Goal: Task Accomplishment & Management: Use online tool/utility

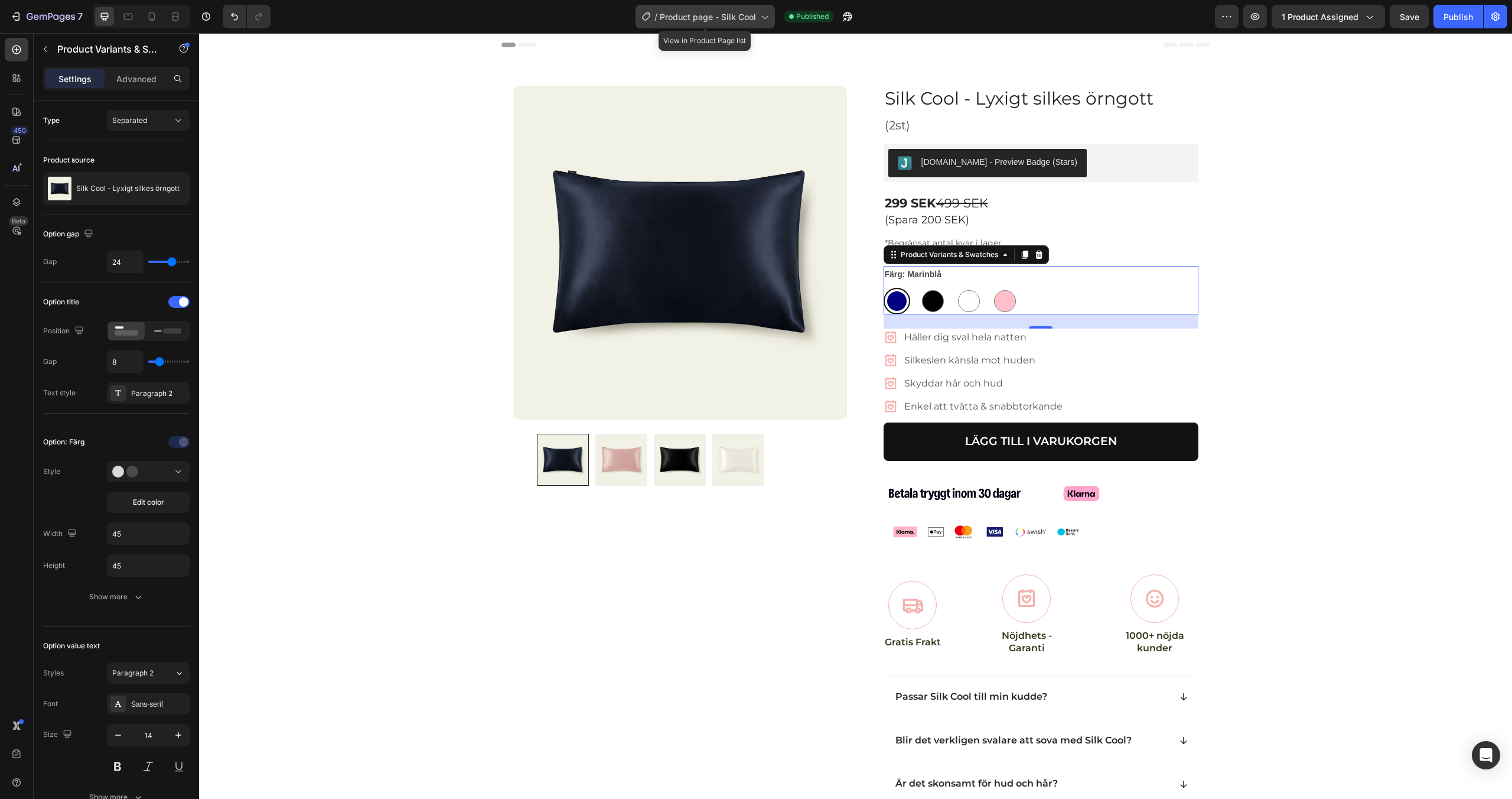
click at [722, 13] on span "Product page - Silk Cool" at bounding box center [708, 17] width 97 height 12
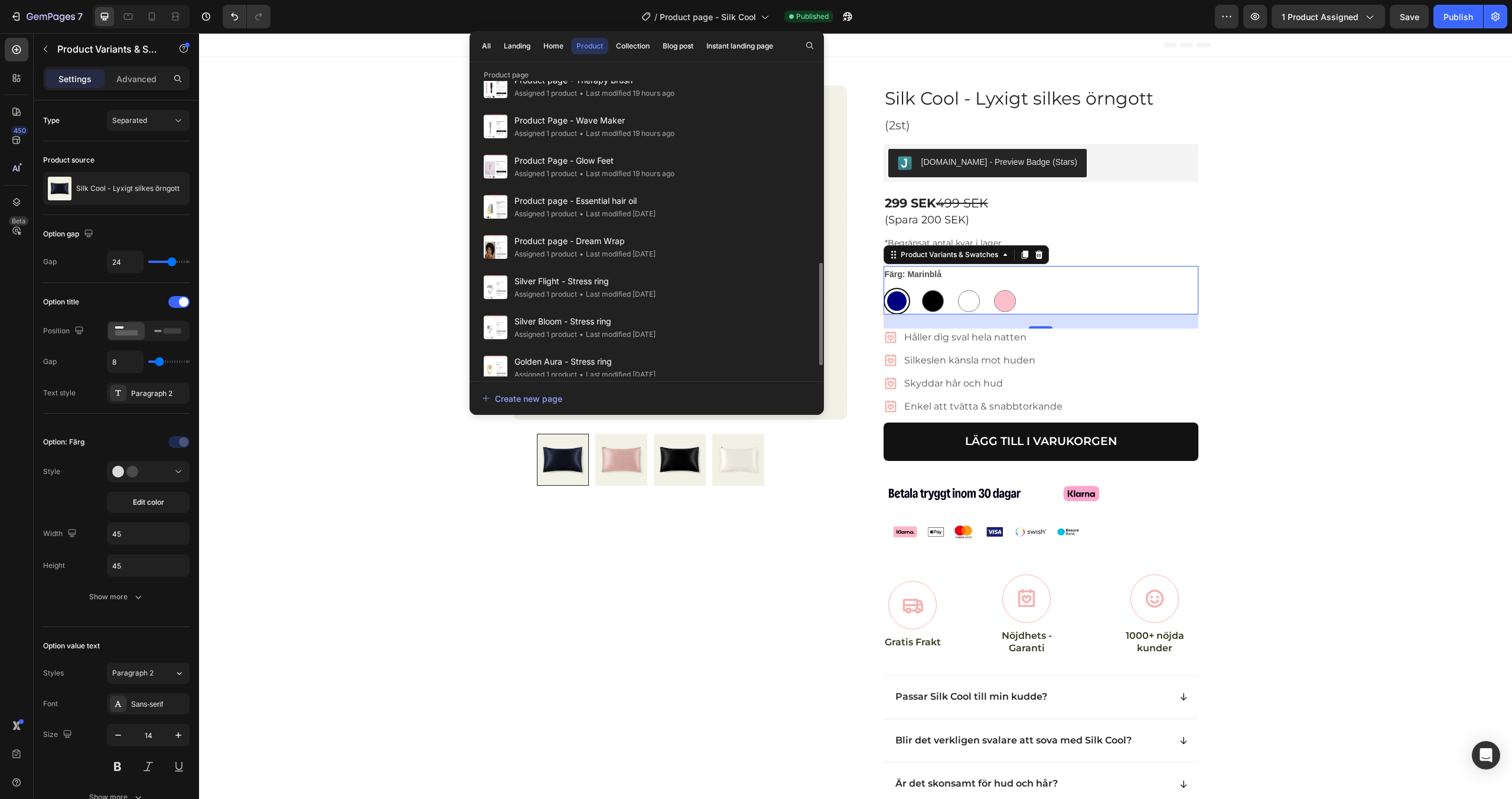
scroll to position [557, 0]
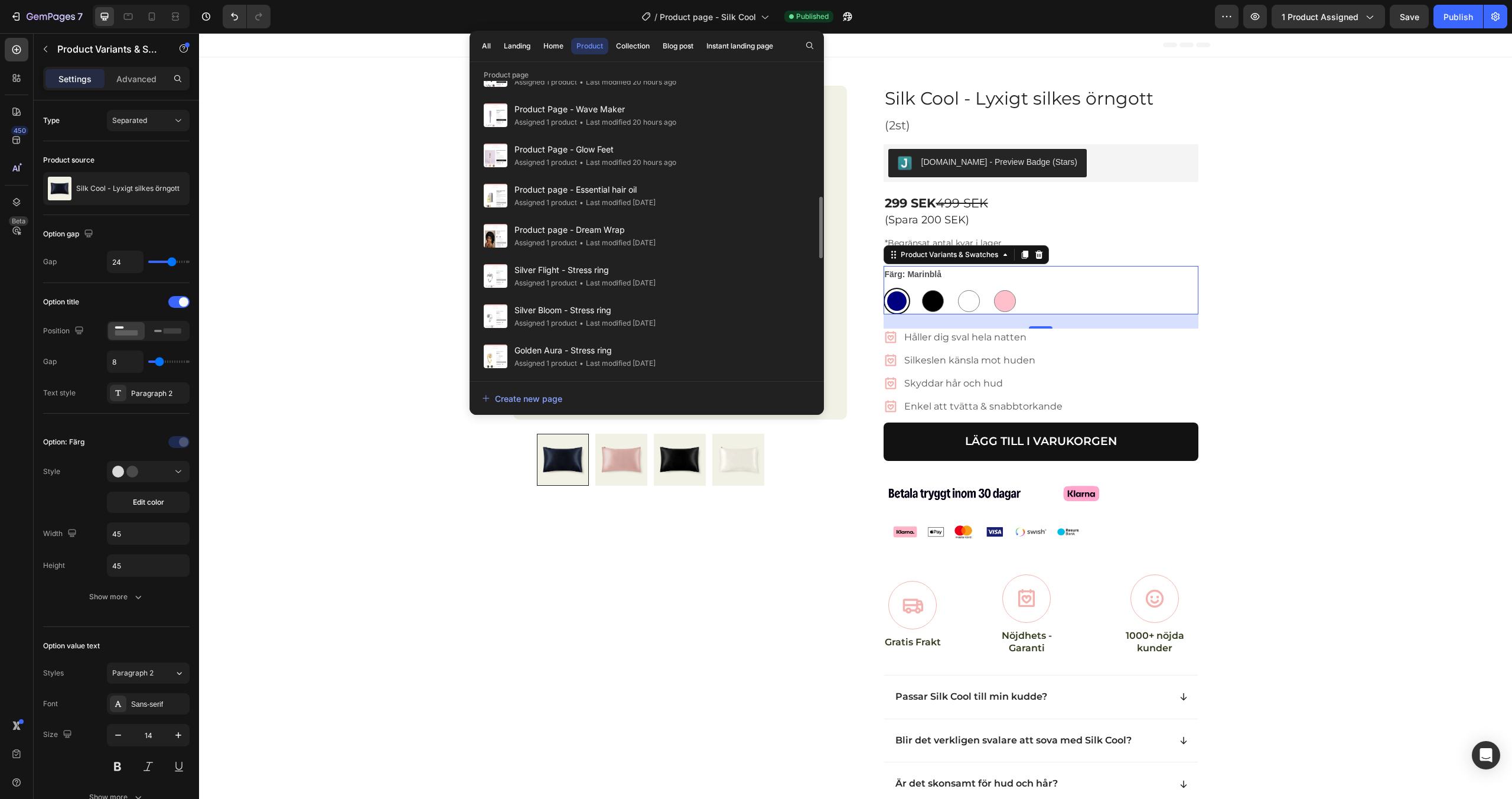
click at [654, 239] on div "• Last modified 2 days ago" at bounding box center [616, 243] width 79 height 12
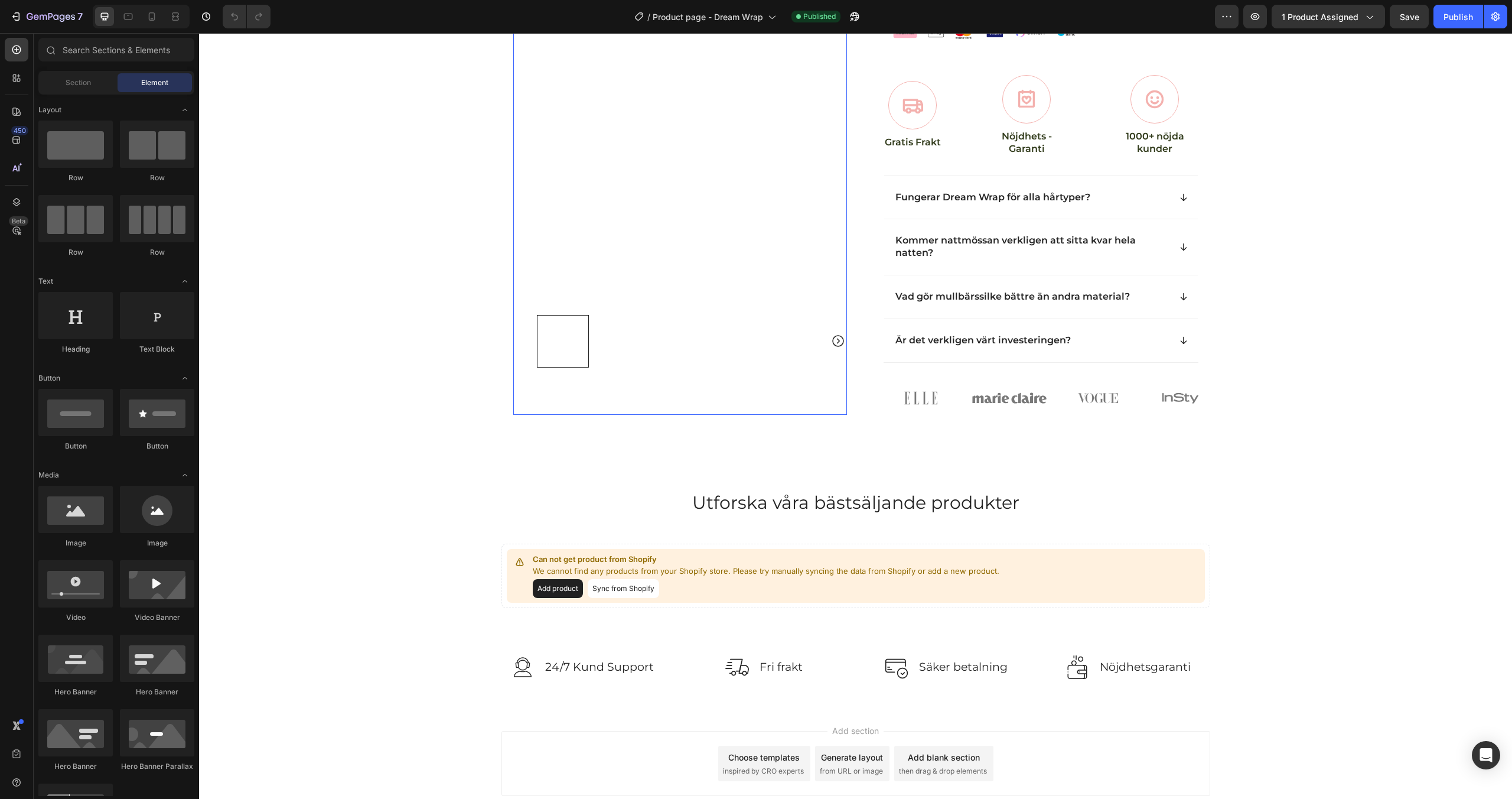
scroll to position [497, 0]
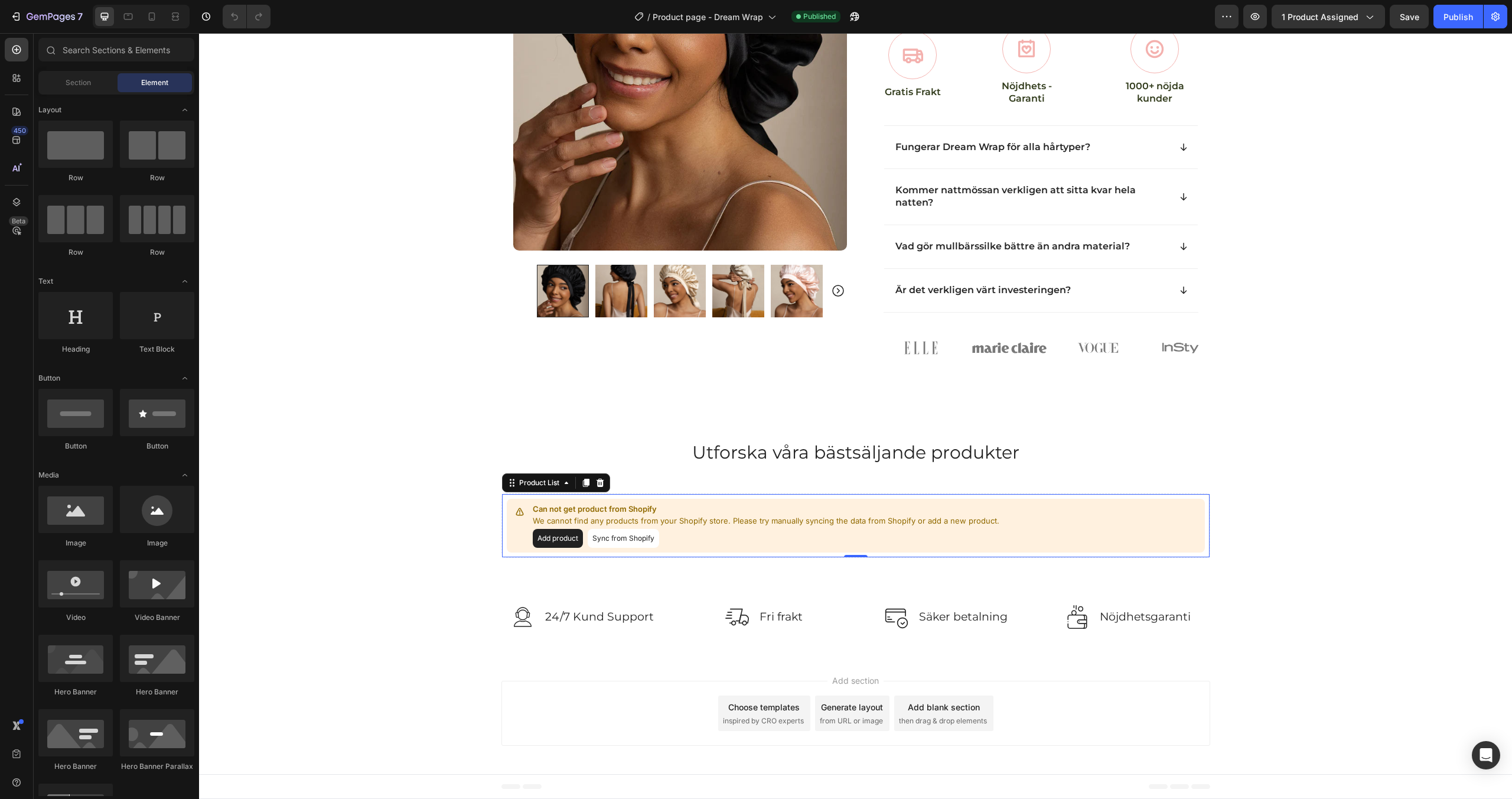
click at [624, 534] on button "Sync from Shopify" at bounding box center [623, 539] width 71 height 19
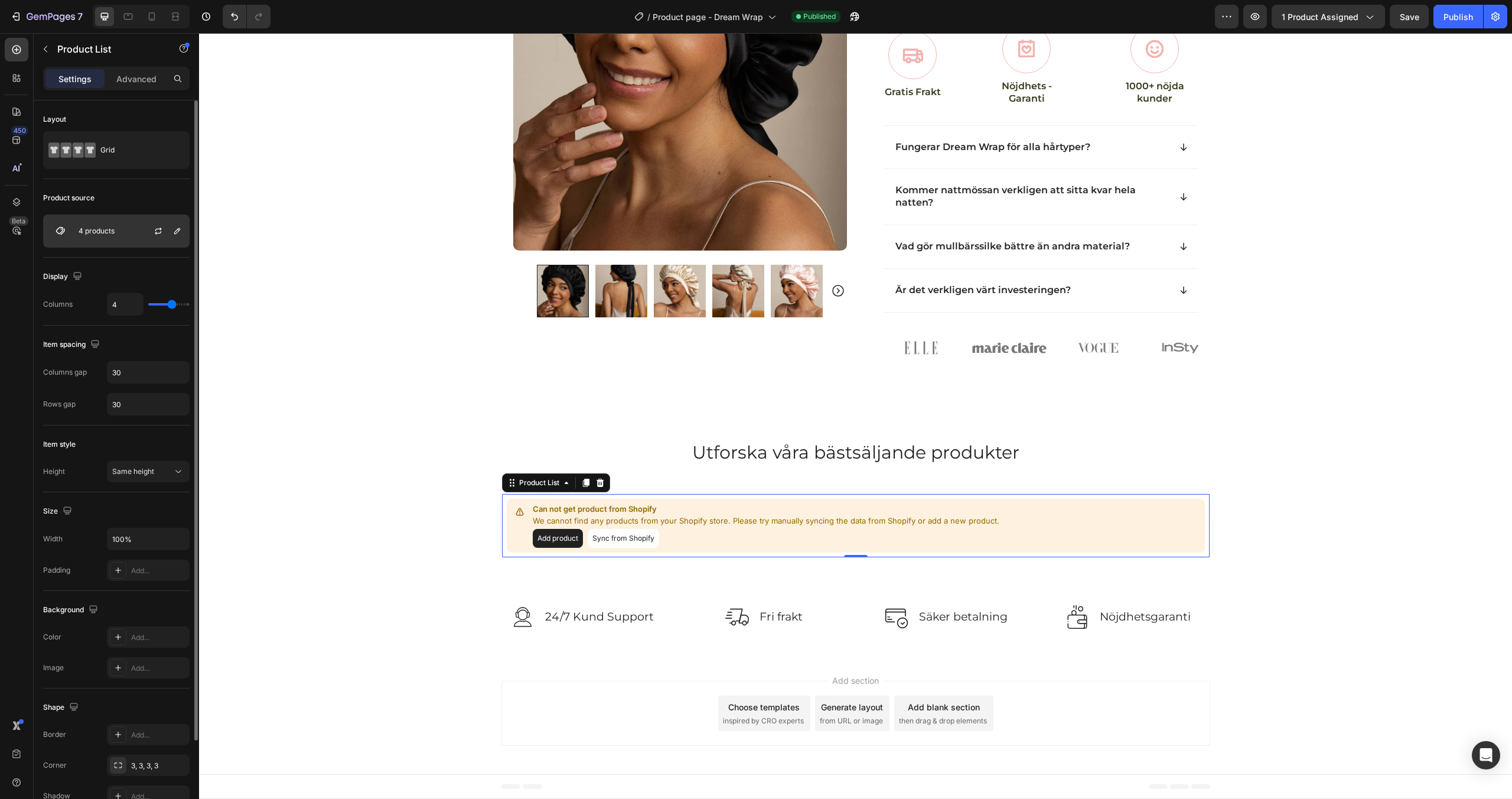
click at [124, 226] on div "4 products" at bounding box center [116, 231] width 146 height 33
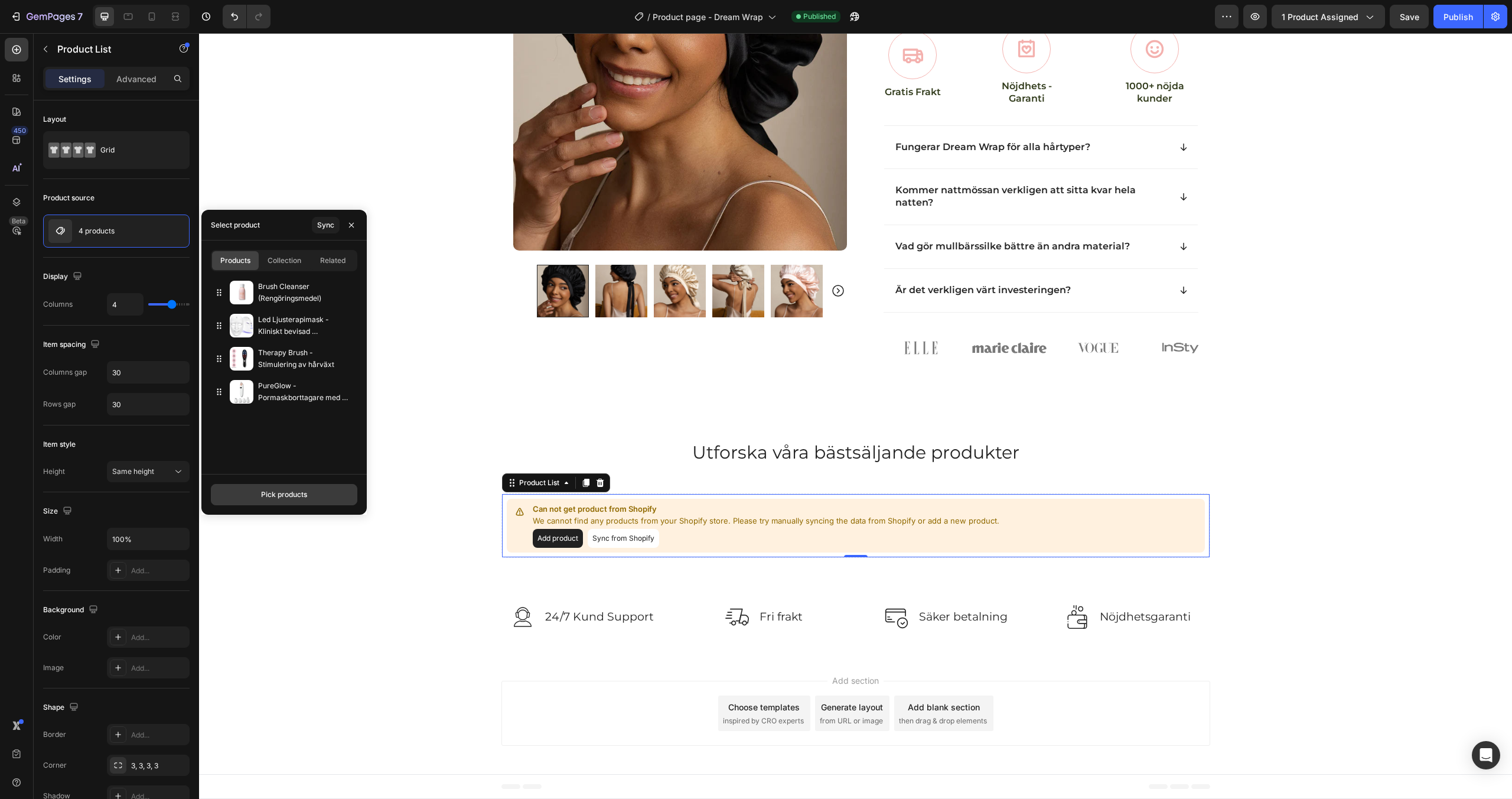
click at [289, 490] on div "Pick products" at bounding box center [284, 495] width 46 height 11
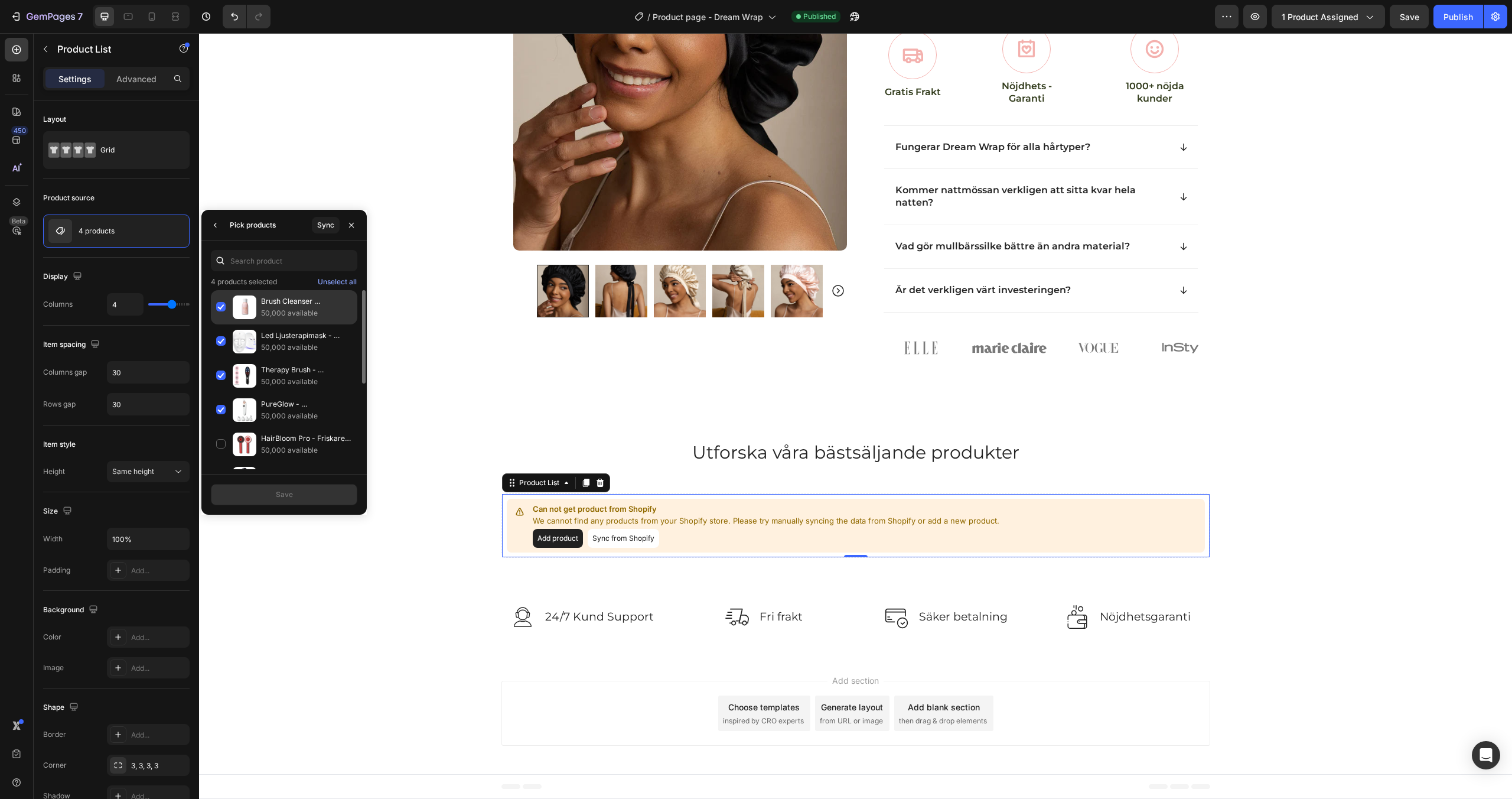
click at [221, 325] on div "Brush Cleanser (Rengöringsmedel) 50,000 available" at bounding box center [284, 342] width 146 height 35
click at [221, 359] on div "Led Ljusterapimask - Kliniskt bevisad hudförbättring 50,000 available" at bounding box center [284, 376] width 146 height 35
click at [221, 393] on div "Therapy Brush - Stimulering av hårväxt 50,000 available" at bounding box center [284, 410] width 146 height 35
click at [221, 428] on div "PureGlow - Pormaskborttagare med Vakuumteknik 50,000 available" at bounding box center [284, 445] width 146 height 35
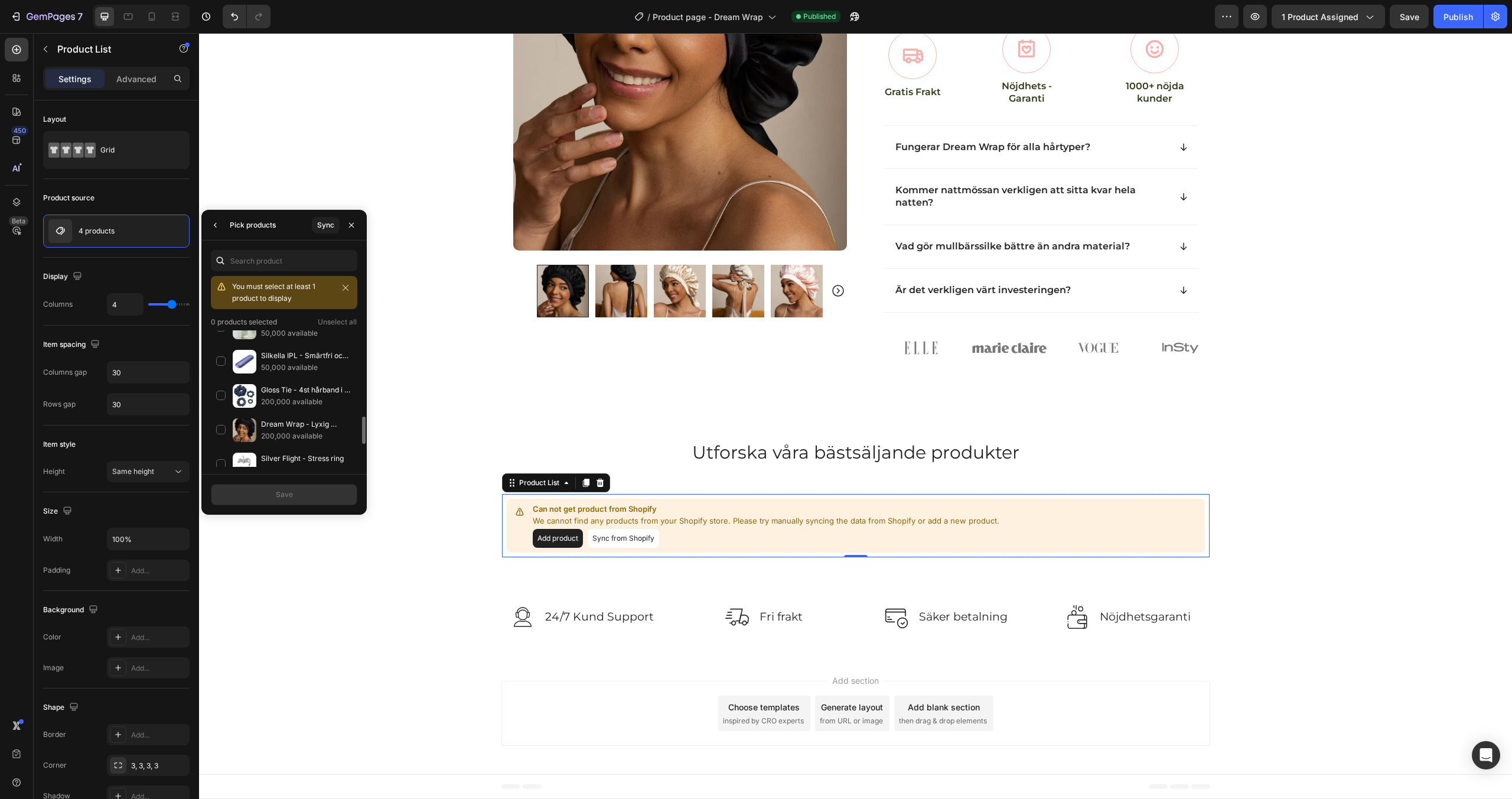
scroll to position [432, 0]
click at [221, 412] on div "Gloss Tie - 4st hårband i äkta silke 200,000 available" at bounding box center [284, 430] width 146 height 35
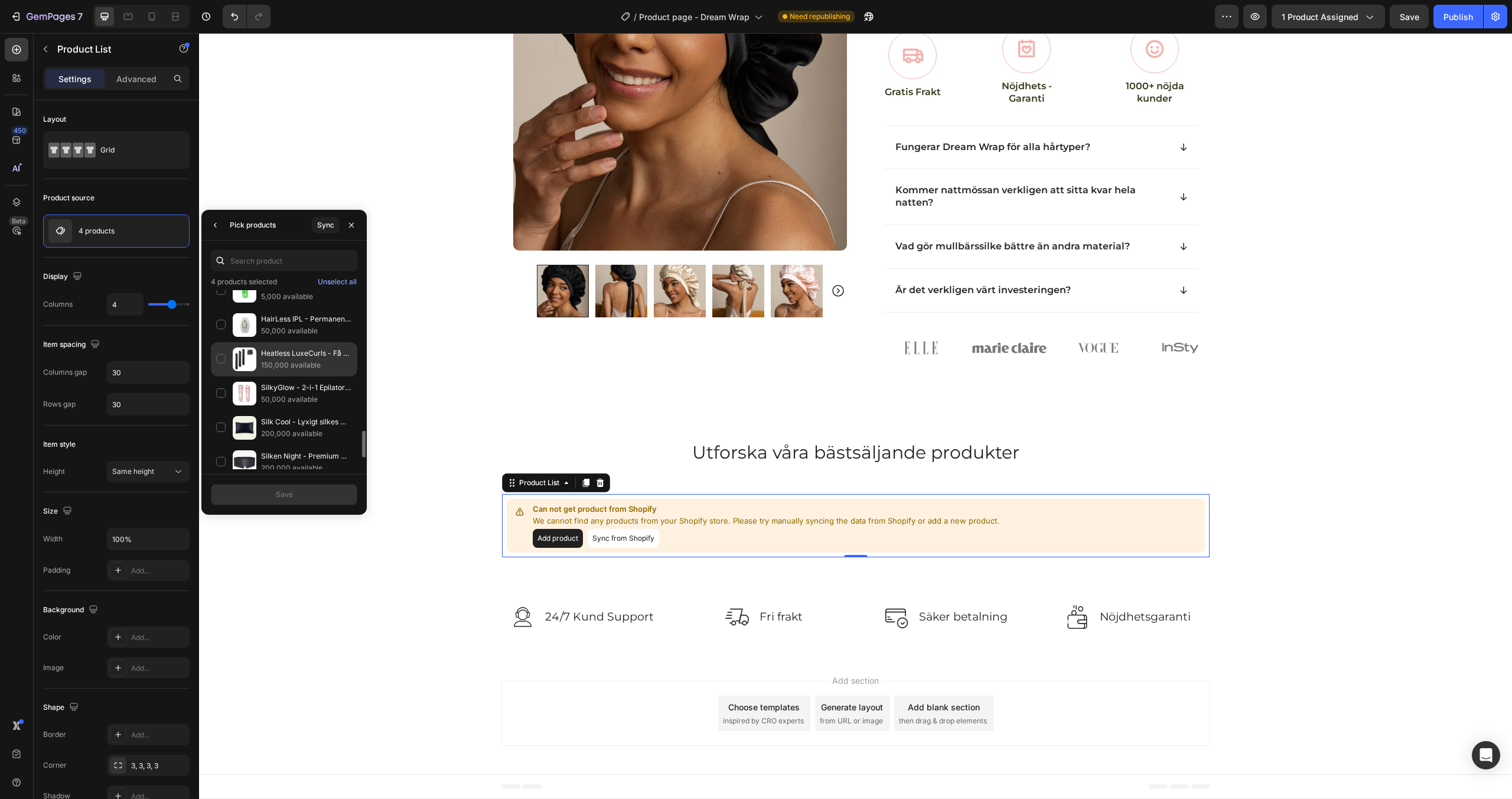
click at [220, 376] on div "Heatless LuxeCurls - Få salongslockar utan värme 150,000 available" at bounding box center [284, 394] width 146 height 35
click at [223, 445] on div "Silk Cool - Lyxigt silkes örngott 200,000 available" at bounding box center [284, 462] width 146 height 35
click at [218, 480] on div "Silken Night - Premium sovmask i mullbärsilke 200,000 available" at bounding box center [284, 497] width 146 height 35
click at [244, 500] on button "Save" at bounding box center [284, 495] width 146 height 22
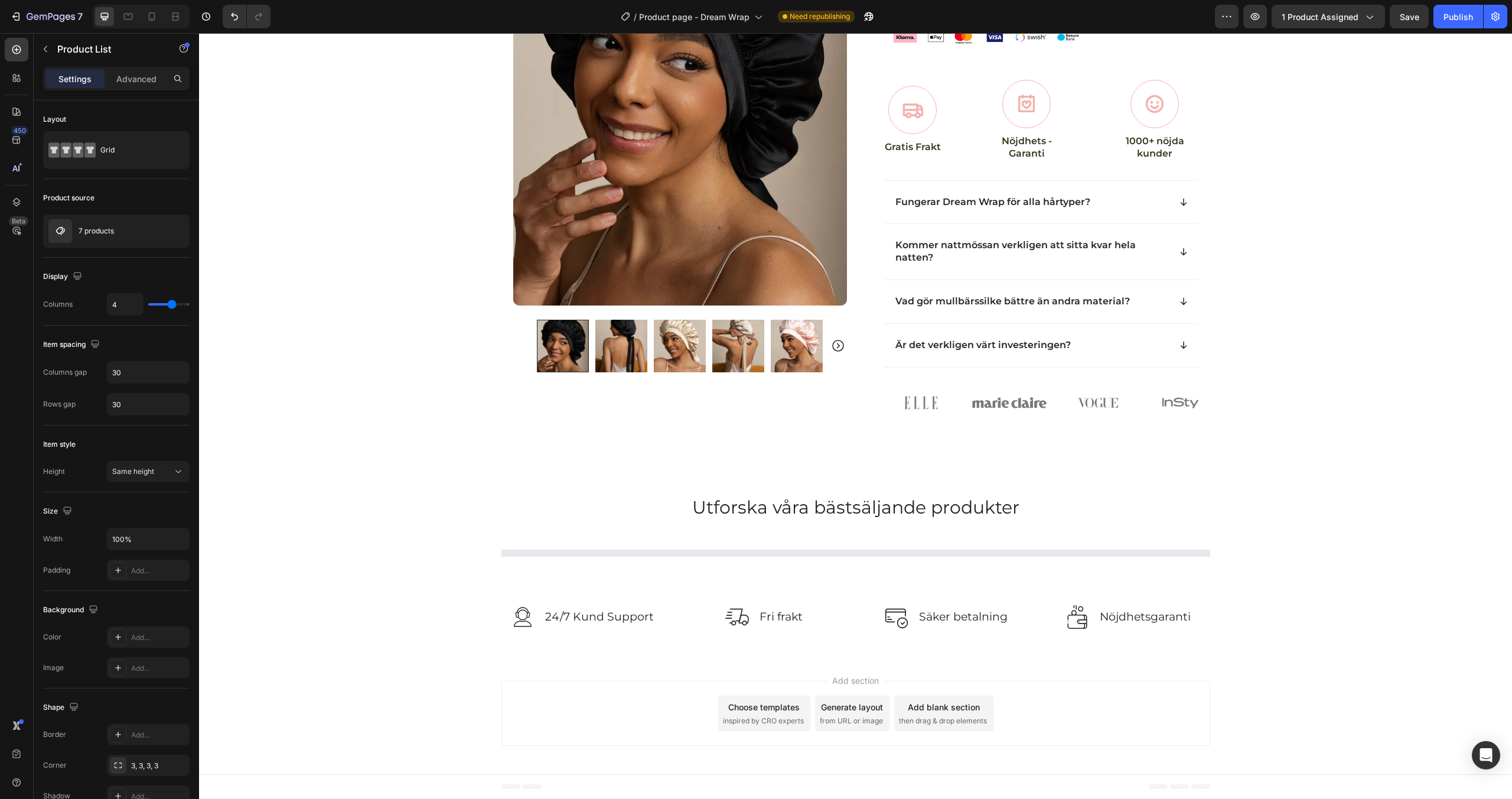
scroll to position [497, 0]
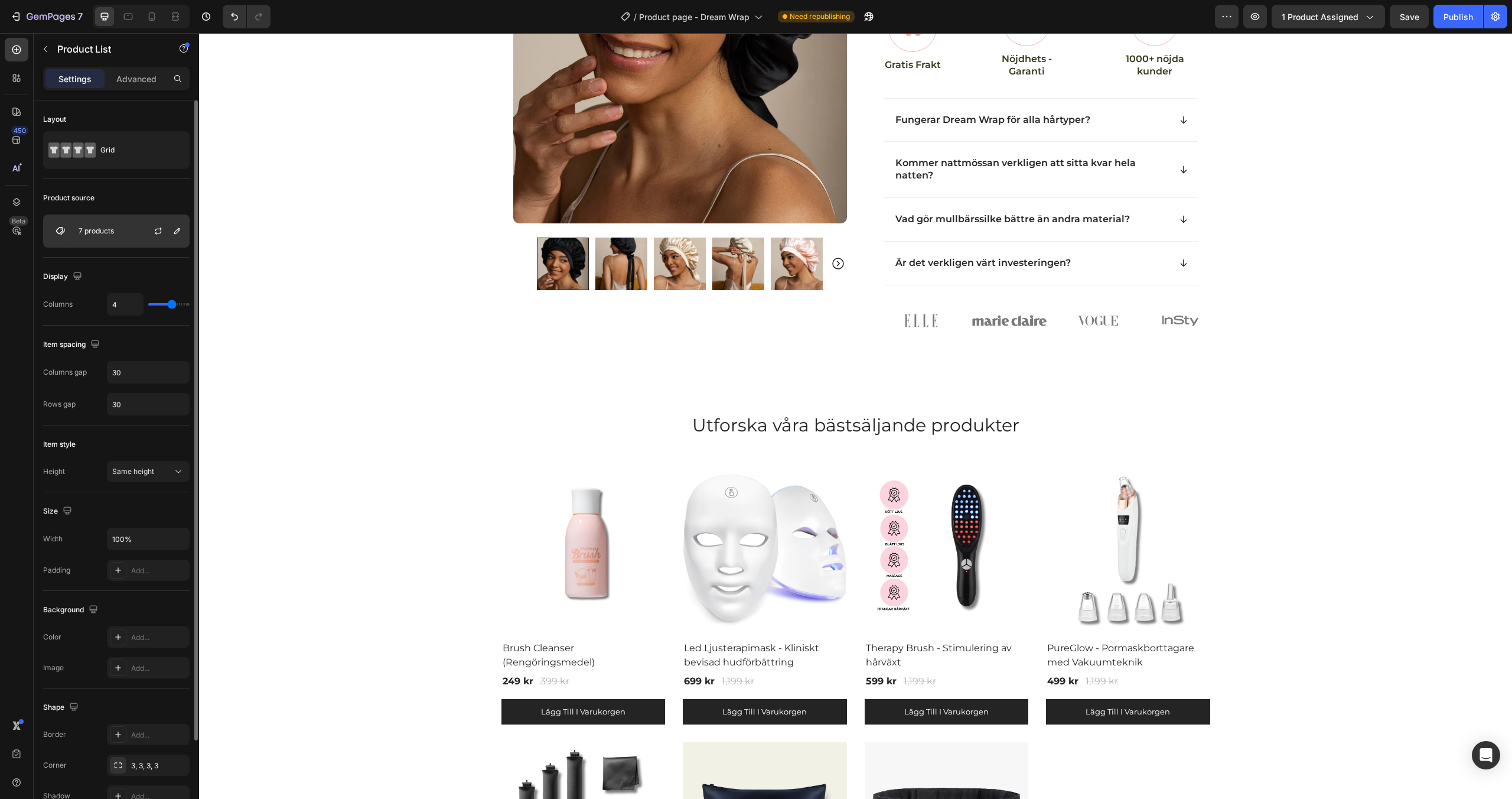
click at [133, 227] on div "7 products" at bounding box center [116, 231] width 146 height 33
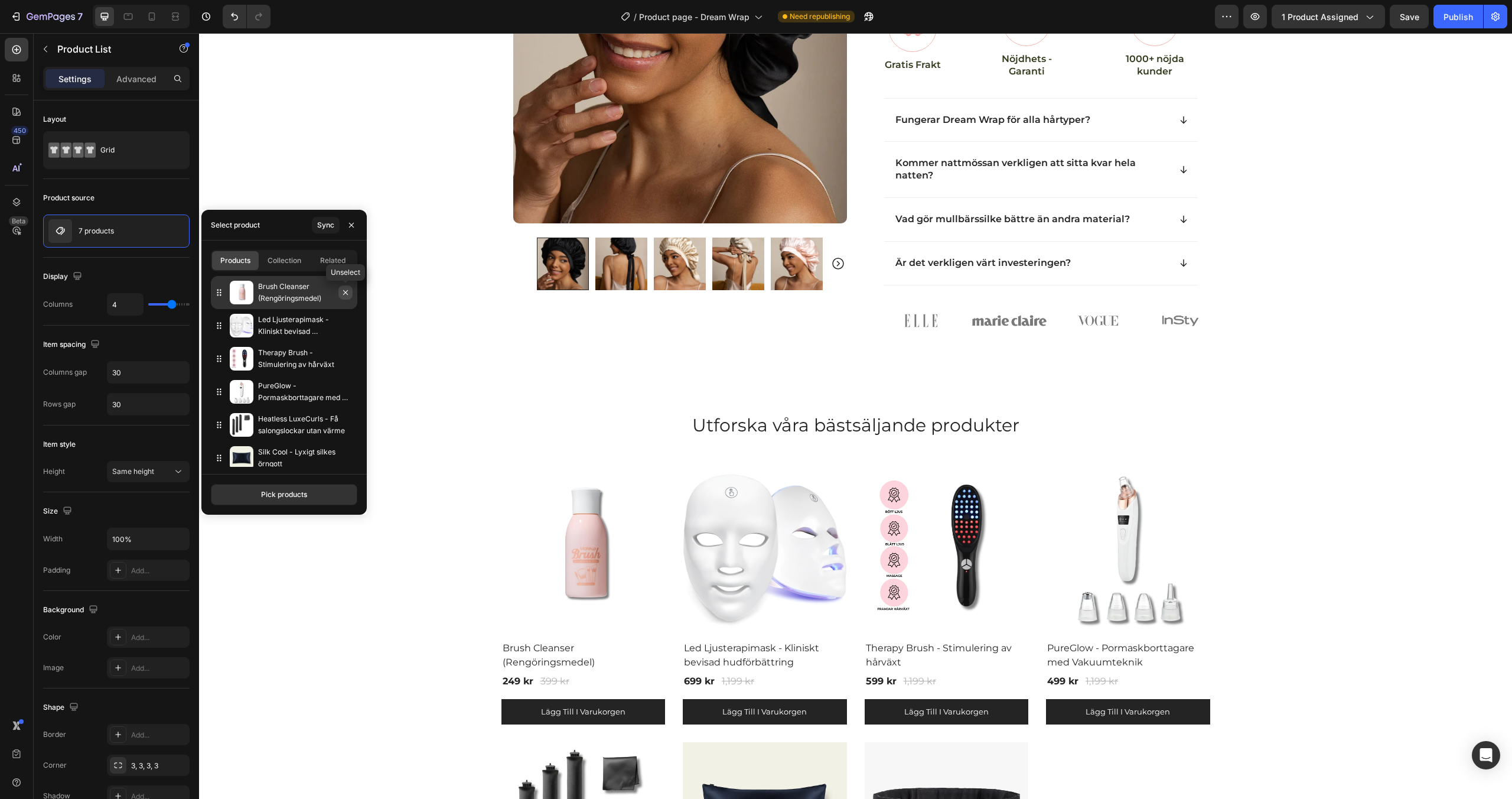
click at [346, 293] on icon "button" at bounding box center [345, 292] width 5 height 5
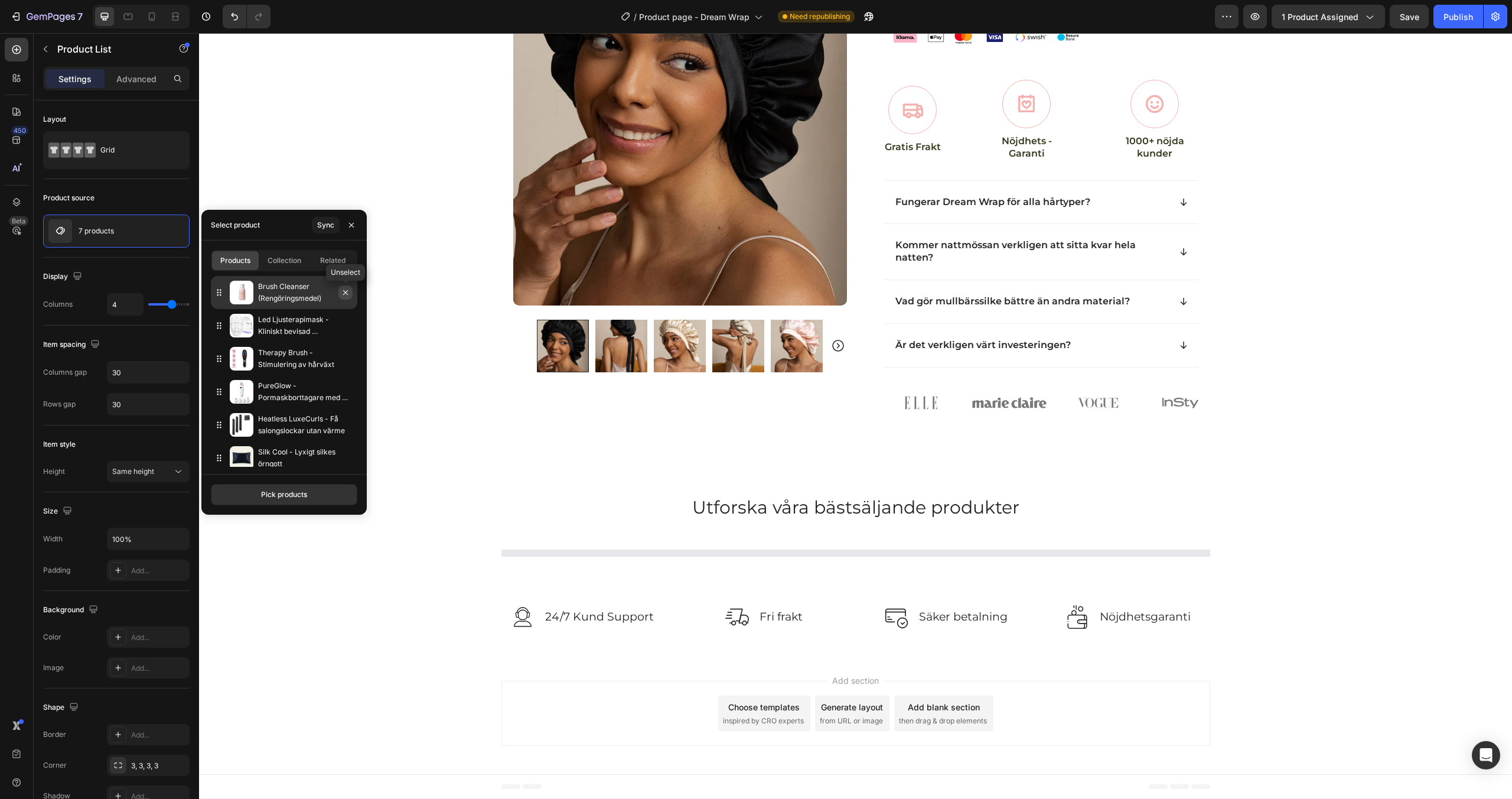
scroll to position [442, 0]
click at [0, 0] on icon "button" at bounding box center [0, 0] width 0 height 0
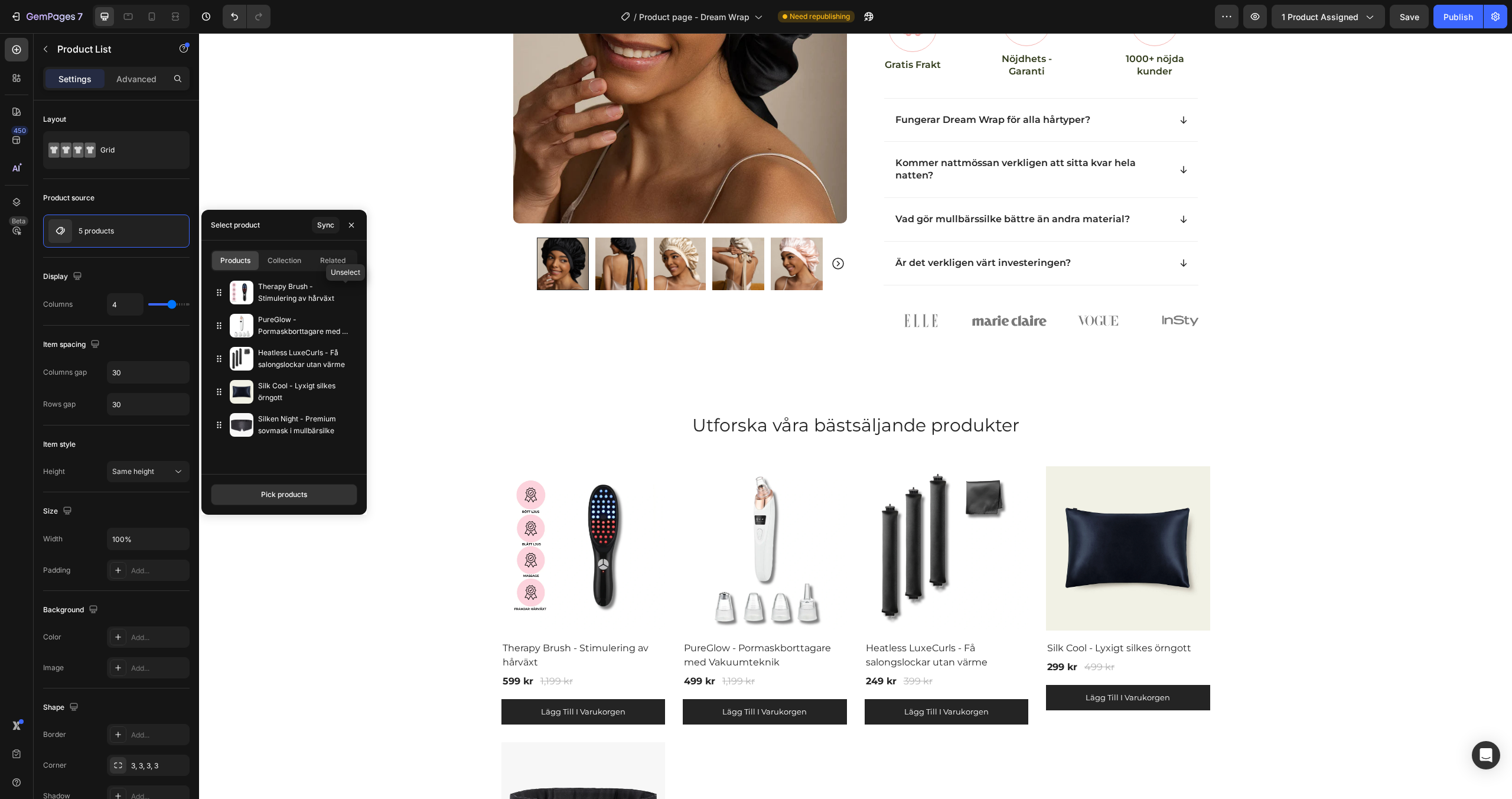
click at [0, 0] on icon "button" at bounding box center [0, 0] width 0 height 0
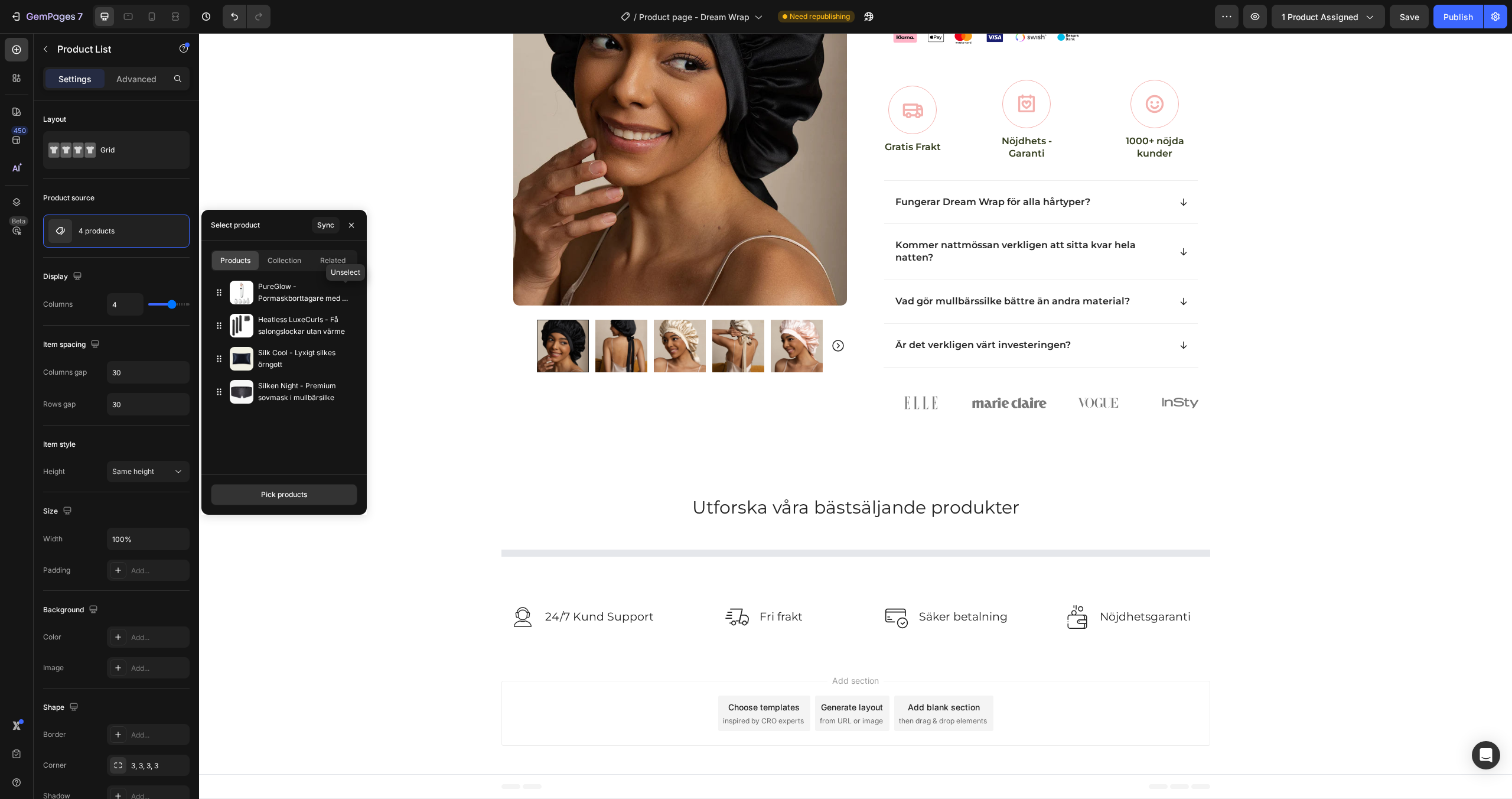
scroll to position [497, 0]
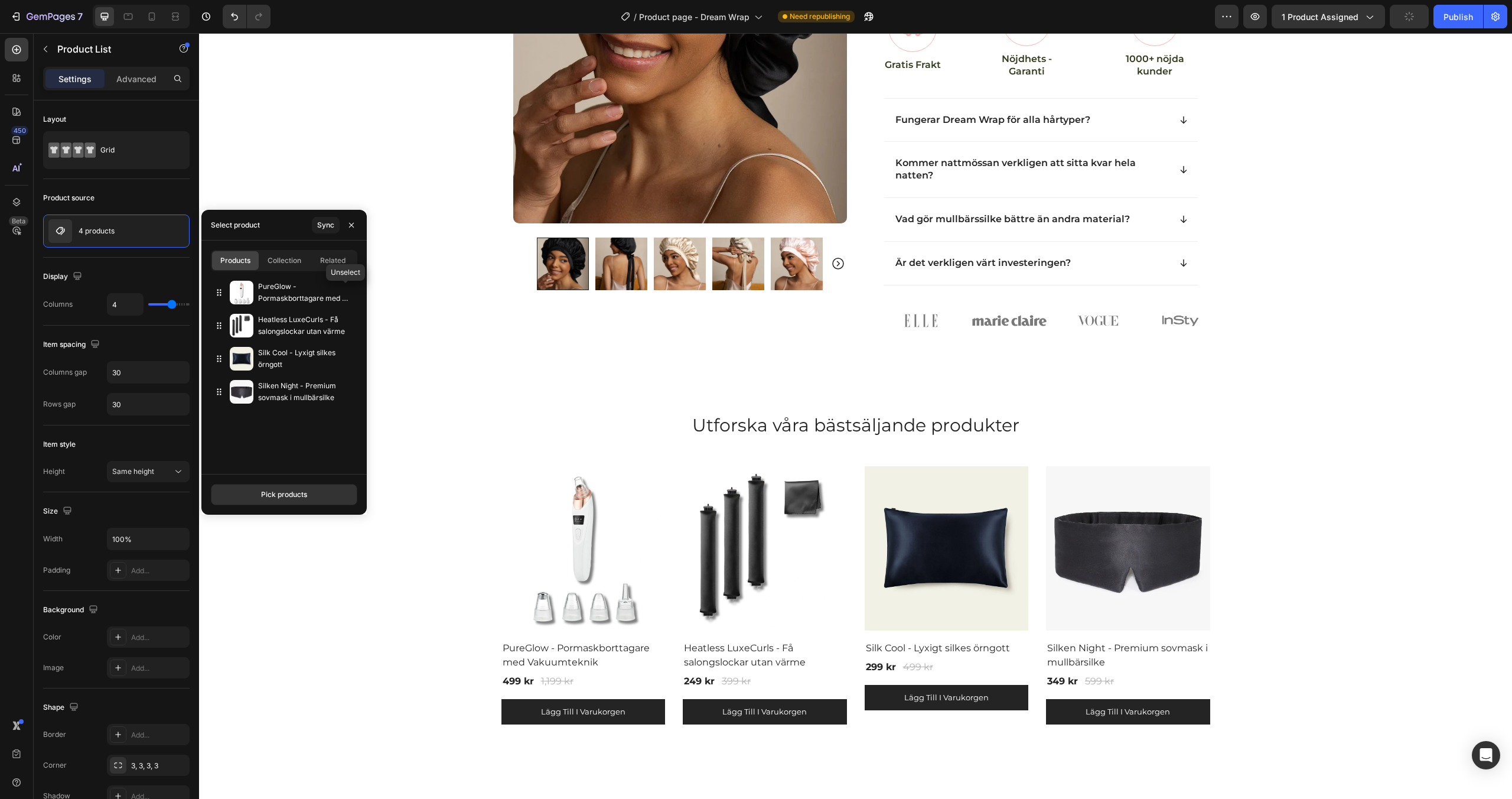
click at [0, 0] on icon "button" at bounding box center [0, 0] width 0 height 0
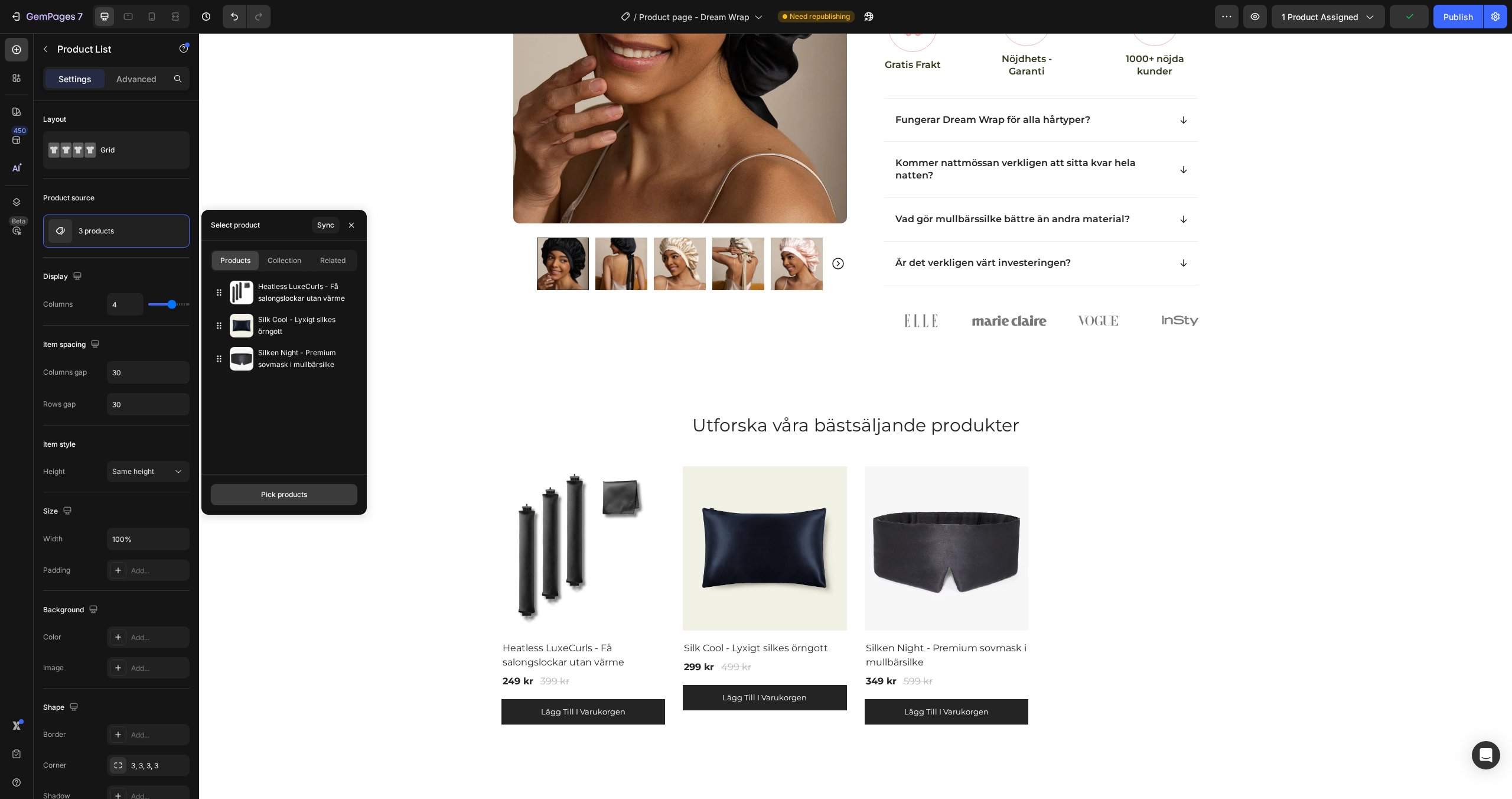
click at [292, 494] on div "Pick products" at bounding box center [284, 495] width 46 height 11
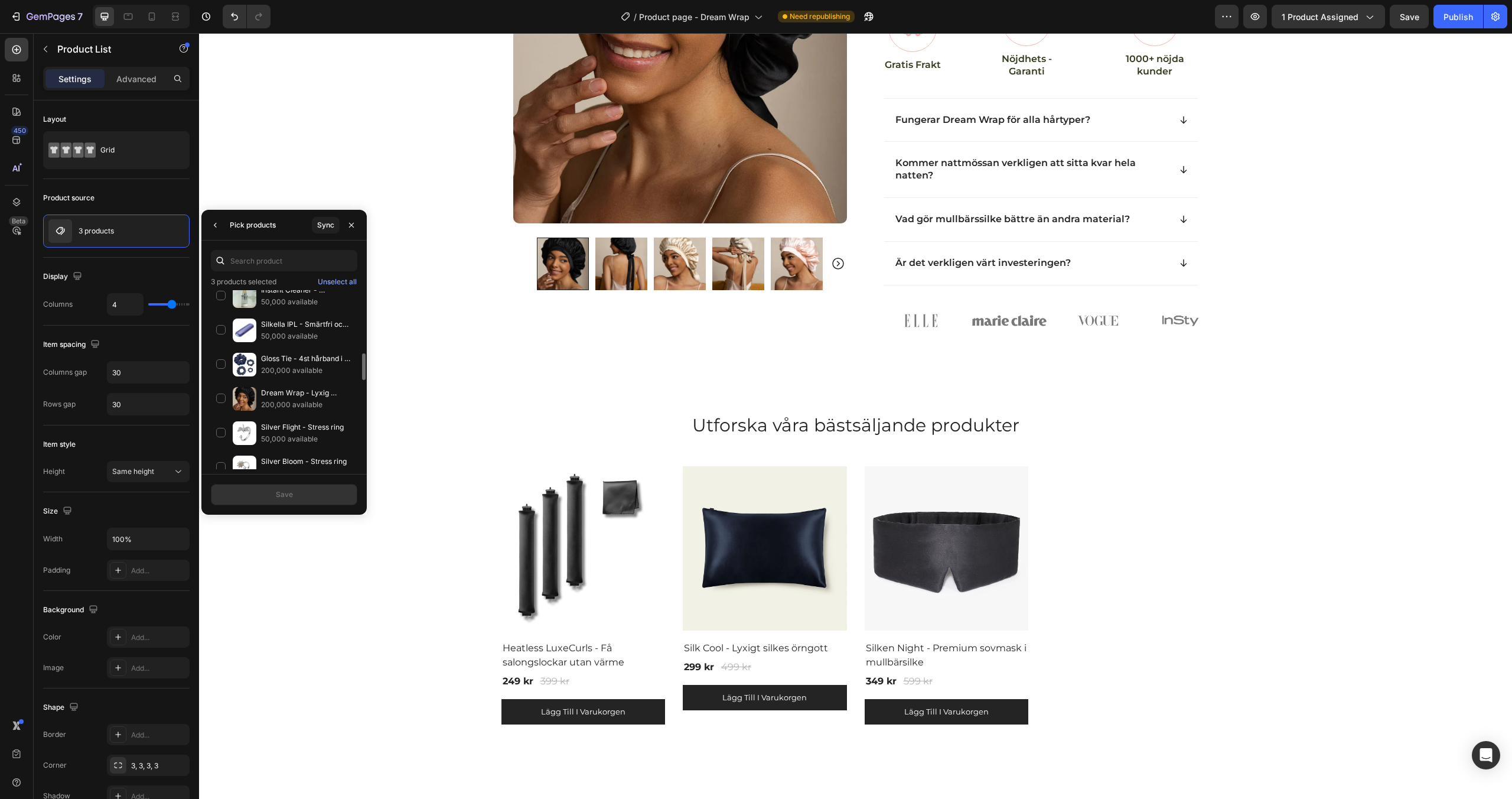
scroll to position [431, 0]
click at [224, 374] on div "Gloss Tie - 4st hårband i äkta silke 200,000 available" at bounding box center [284, 392] width 146 height 35
click at [276, 492] on div "Save" at bounding box center [285, 495] width 17 height 11
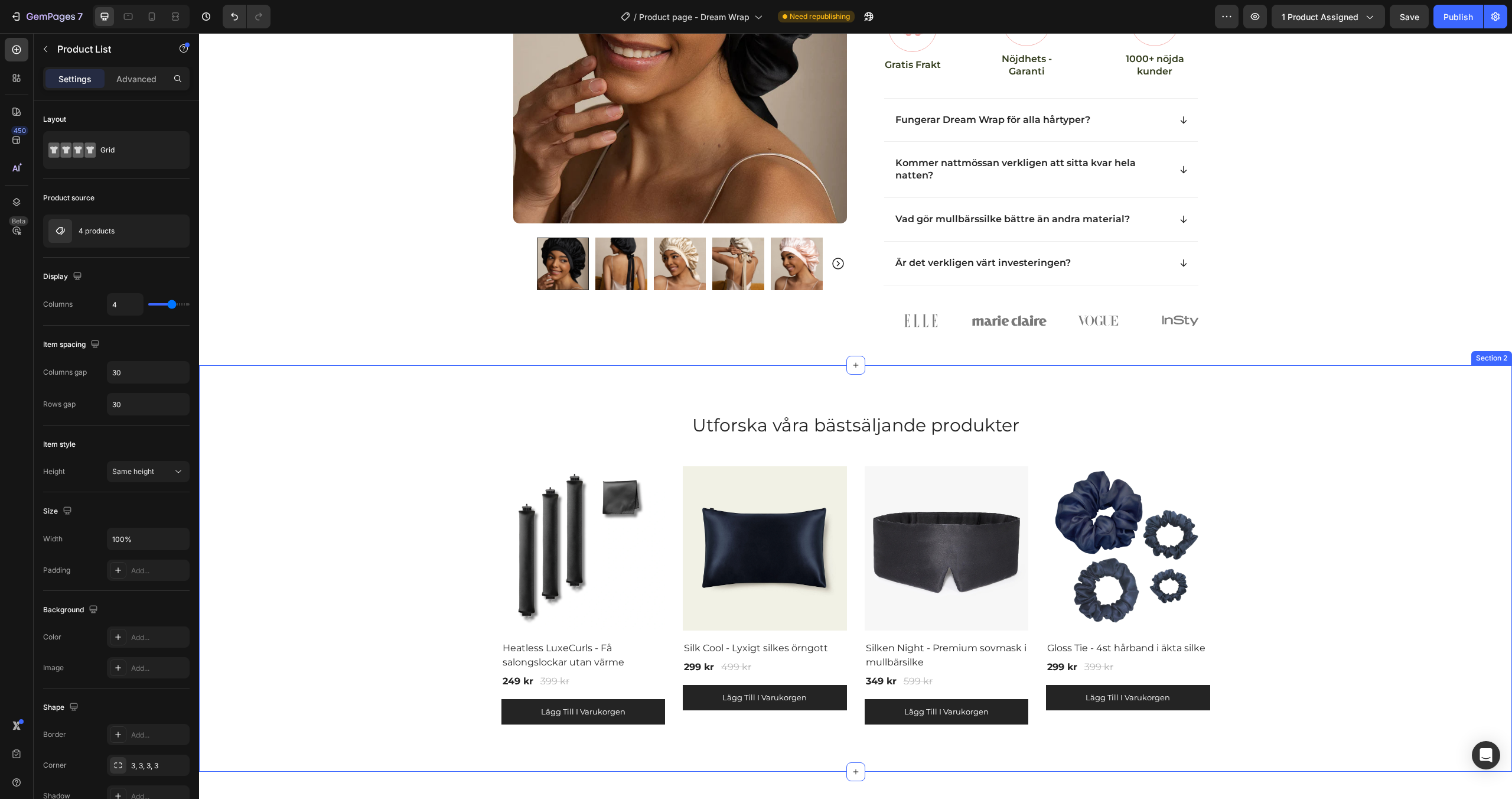
scroll to position [691, 0]
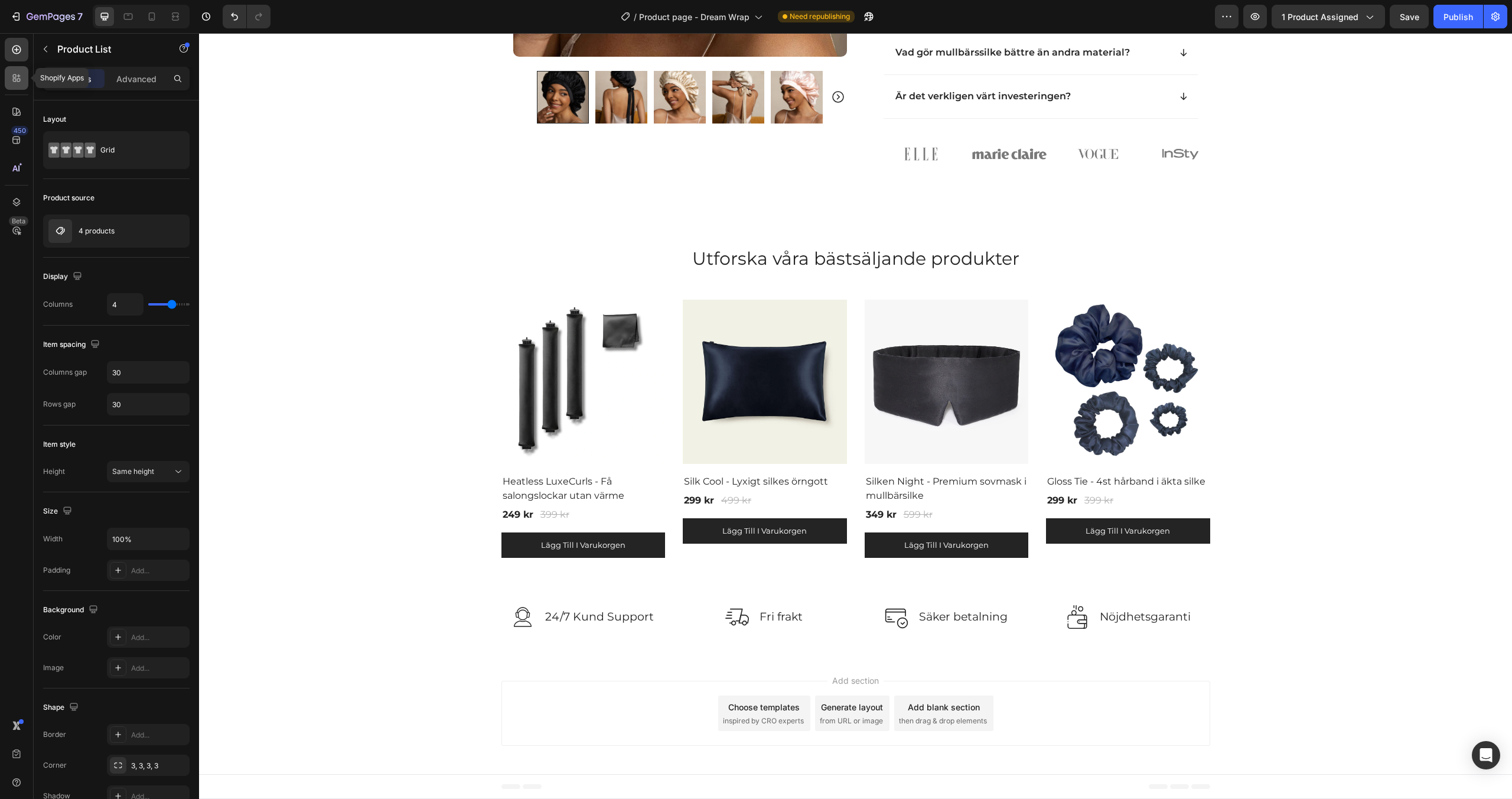
click at [14, 74] on icon at bounding box center [14, 76] width 4 height 4
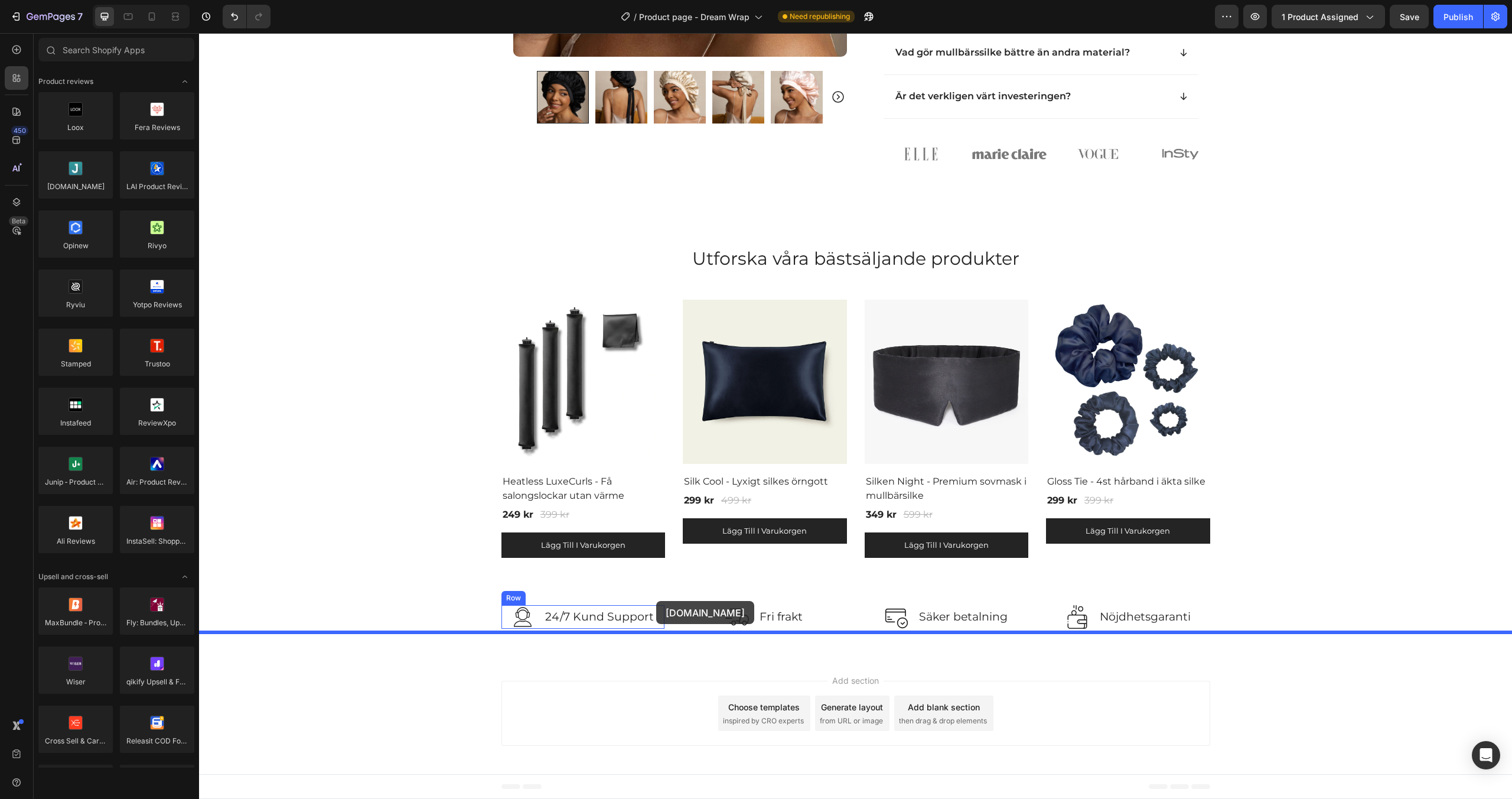
drag, startPoint x: 283, startPoint y: 219, endPoint x: 657, endPoint y: 601, distance: 534.6
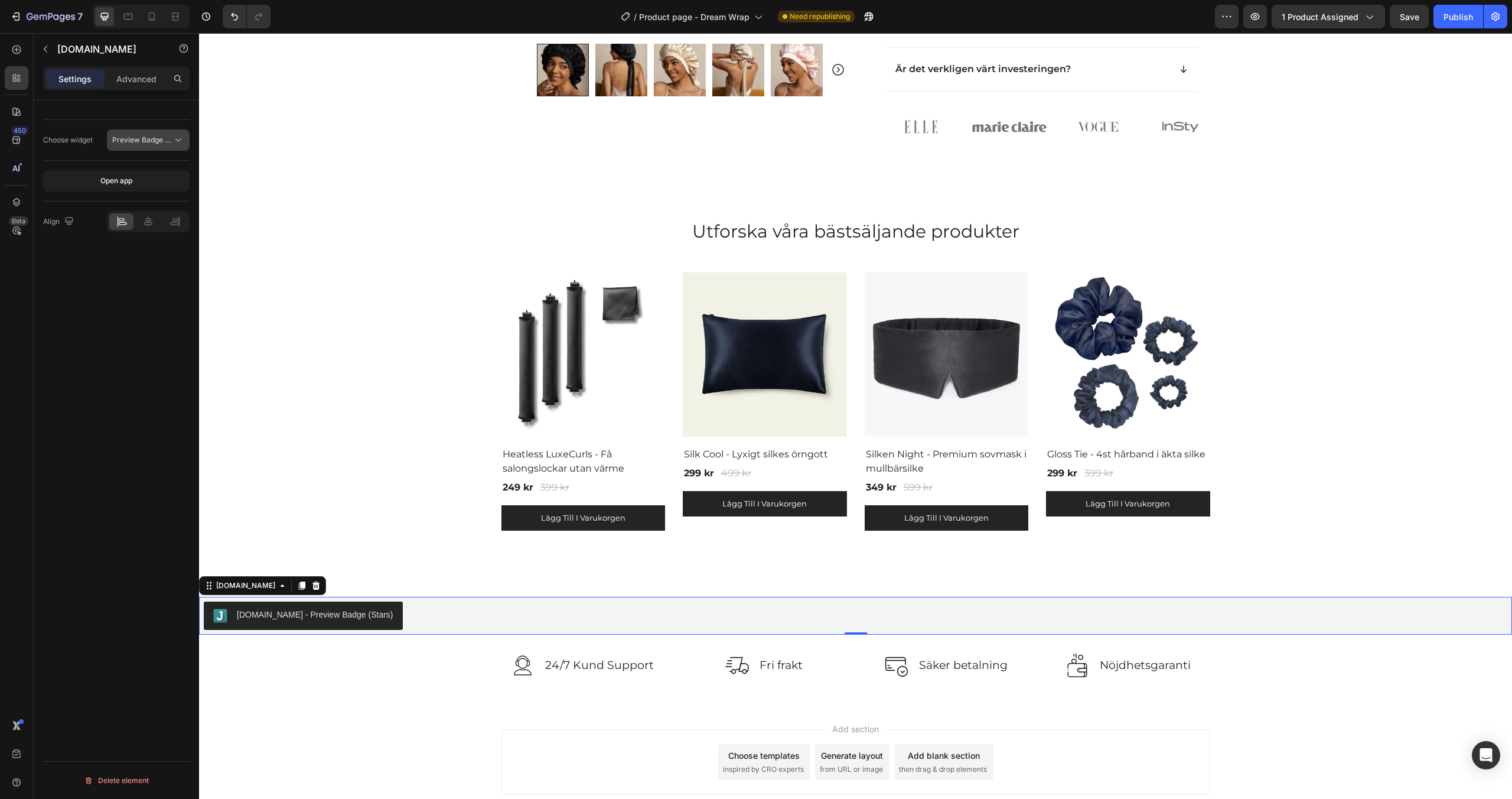
click at [148, 143] on span "Preview Badge (Stars)" at bounding box center [150, 140] width 75 height 9
click at [147, 196] on p "Review Widget" at bounding box center [135, 191] width 77 height 11
click at [25, 71] on div at bounding box center [17, 78] width 24 height 24
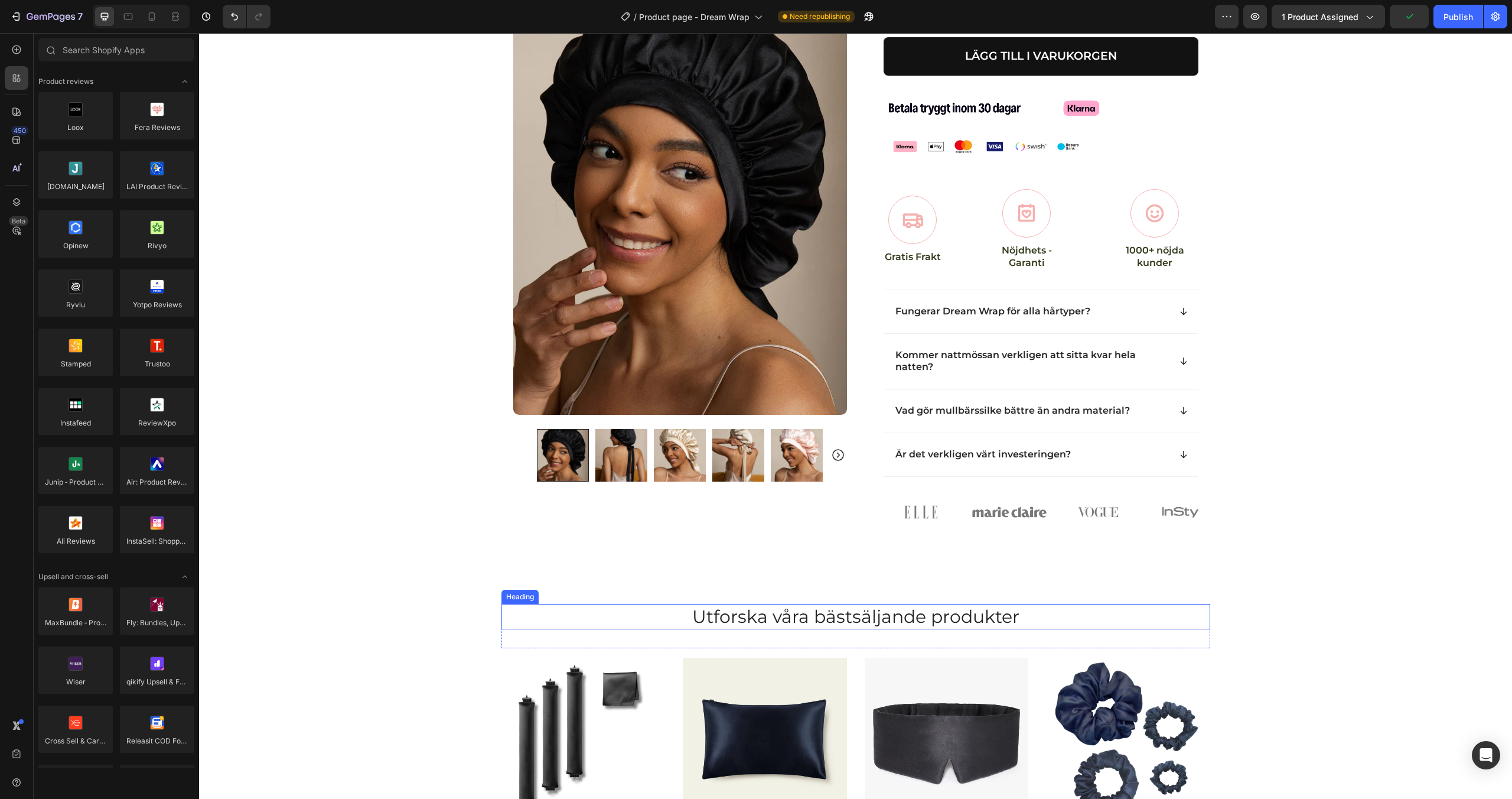
scroll to position [0, 0]
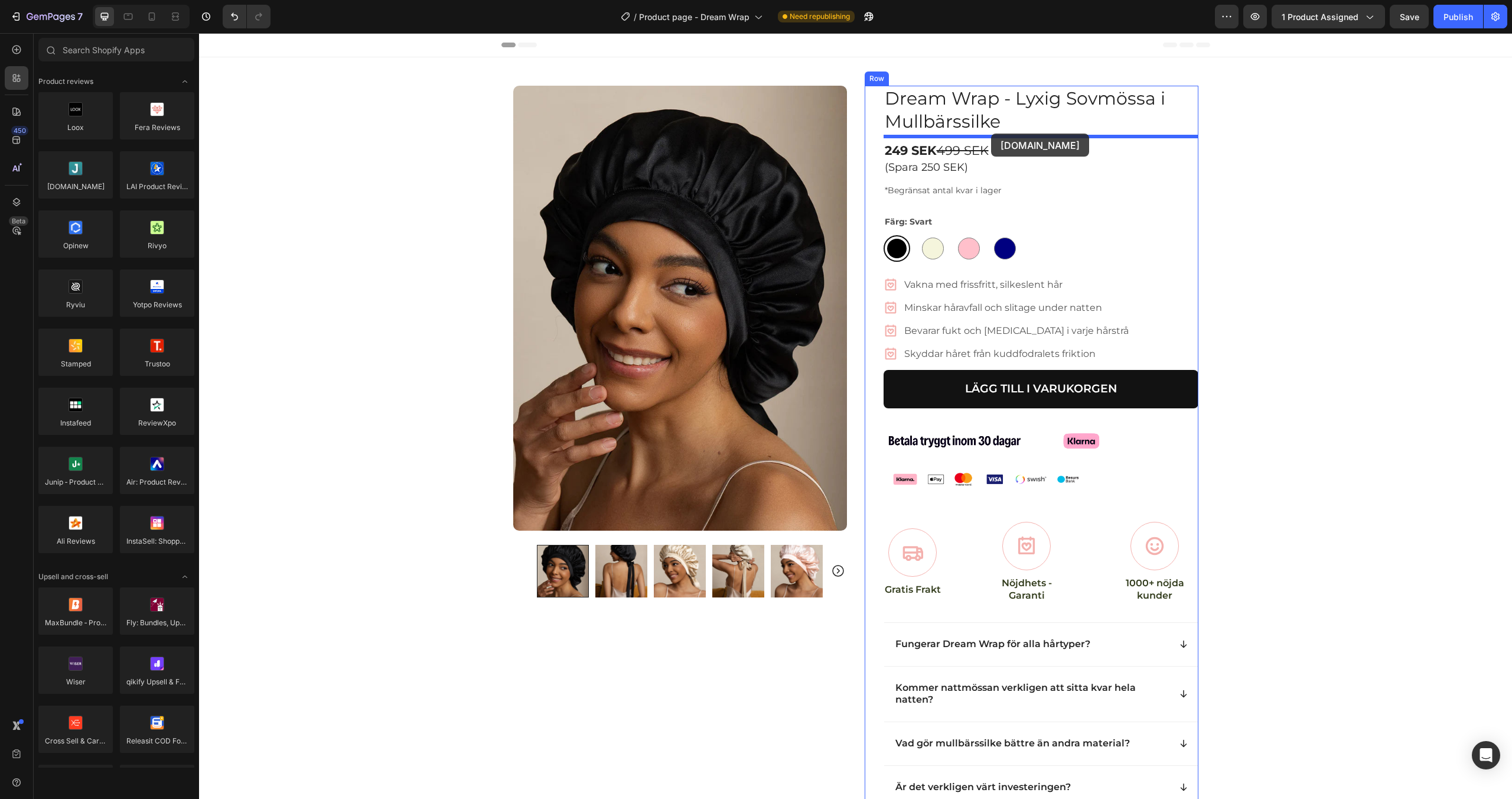
drag, startPoint x: 280, startPoint y: 215, endPoint x: 991, endPoint y: 133, distance: 715.7
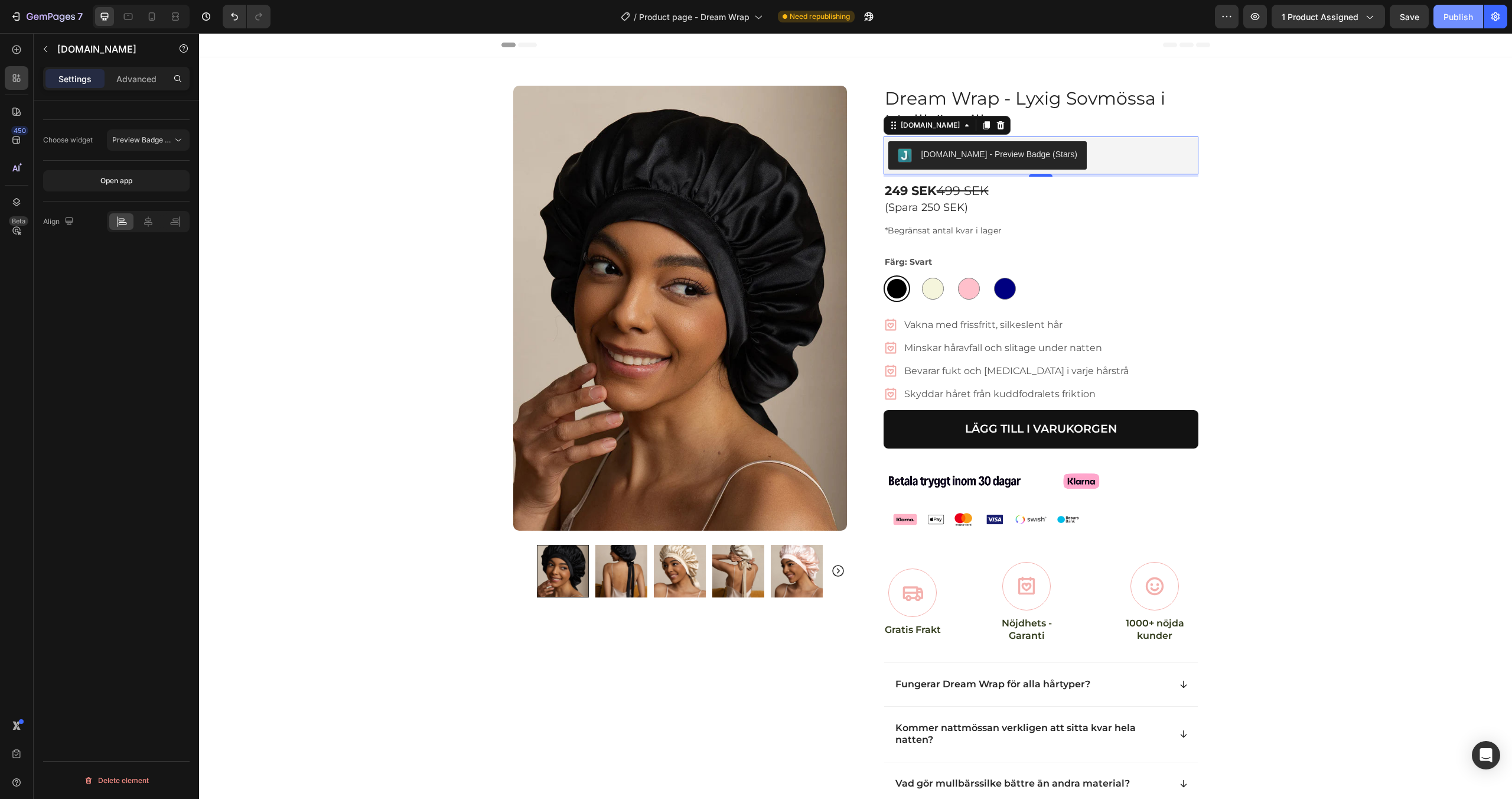
click at [1459, 17] on div "Publish" at bounding box center [1458, 17] width 30 height 12
click at [722, 22] on div "/ Product page - Dream Wrap" at bounding box center [705, 17] width 154 height 24
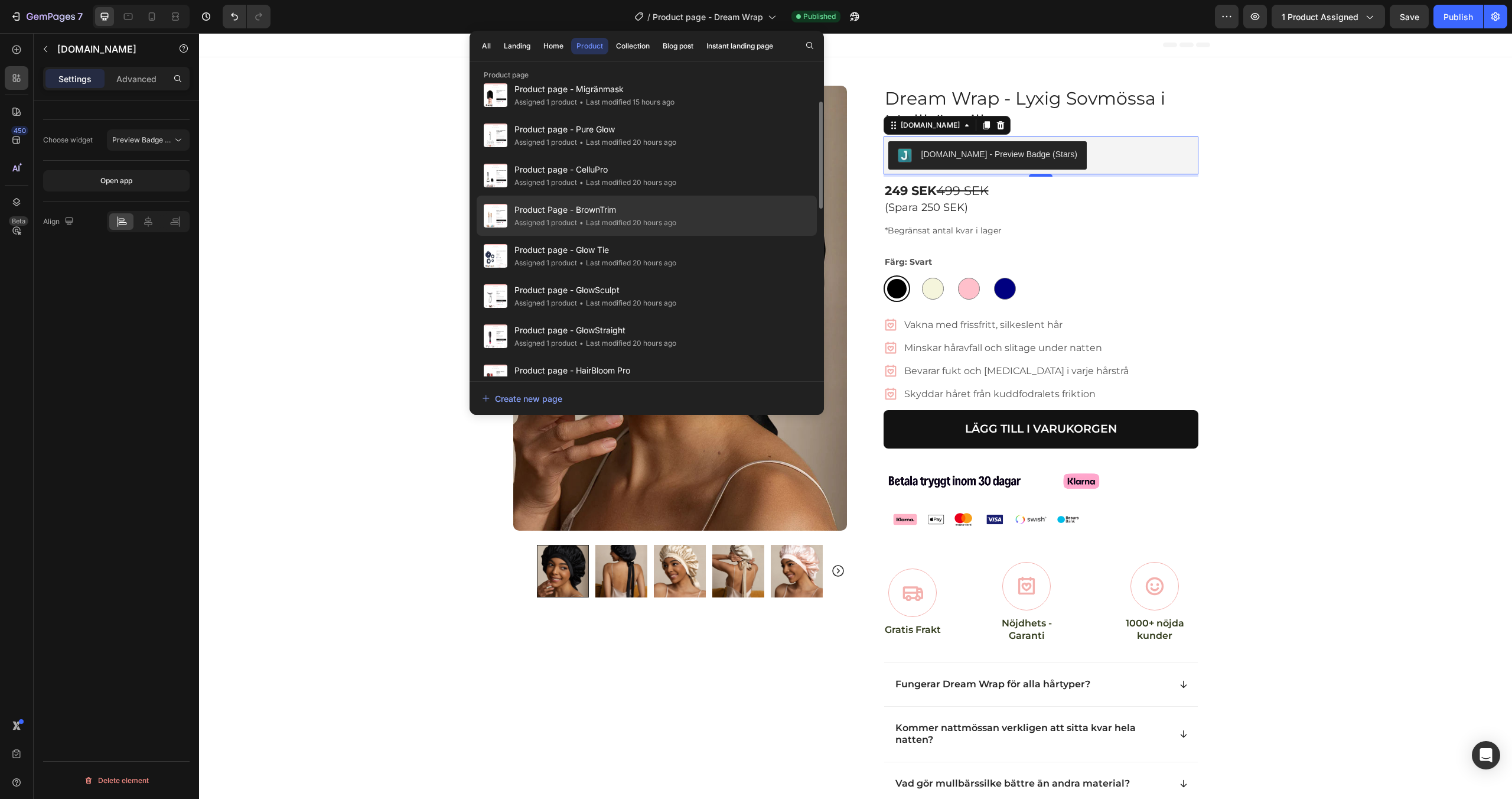
scroll to position [115, 0]
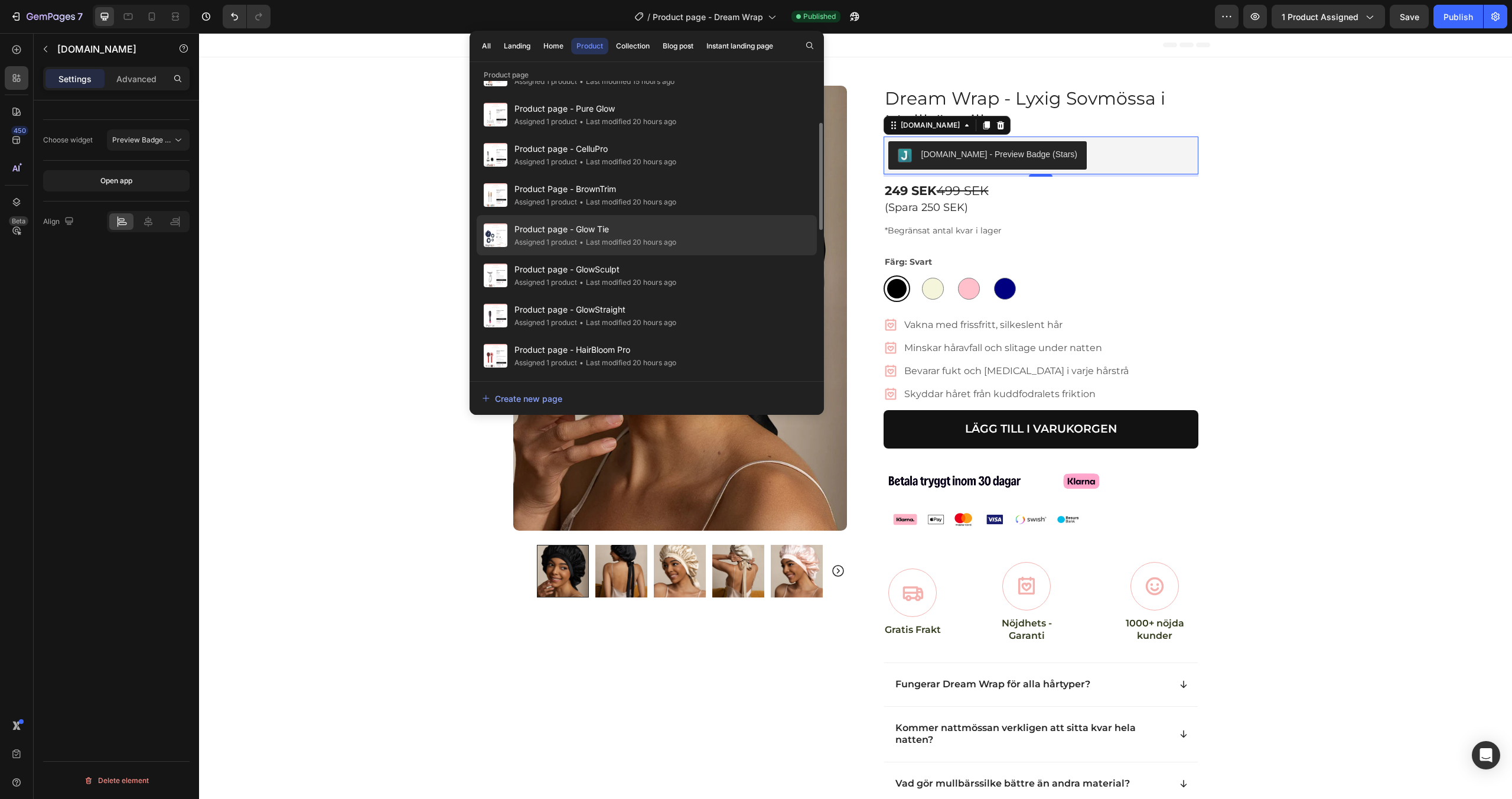
click at [637, 241] on div "• Last modified 20 hours ago" at bounding box center [627, 242] width 99 height 12
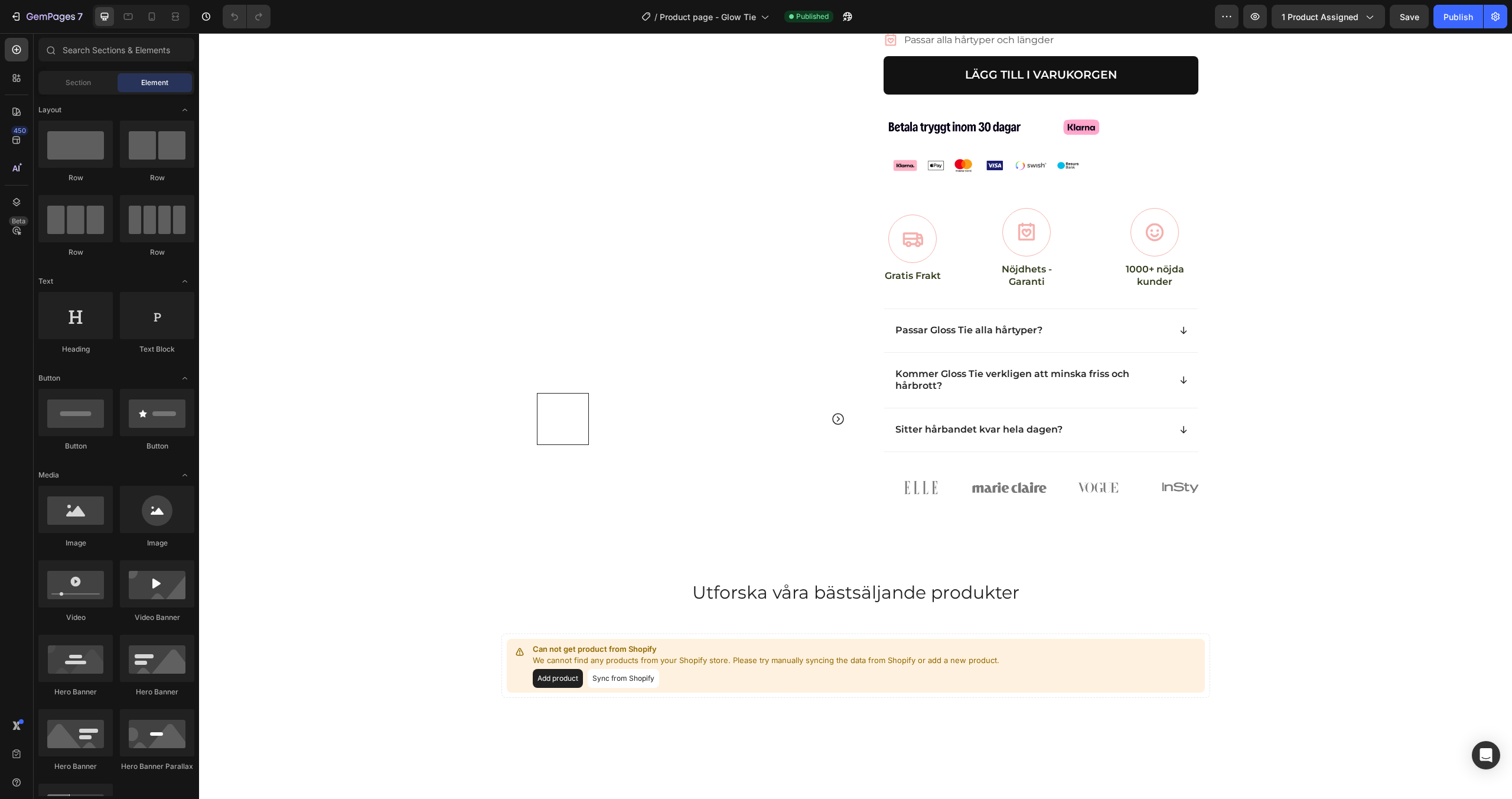
scroll to position [462, 0]
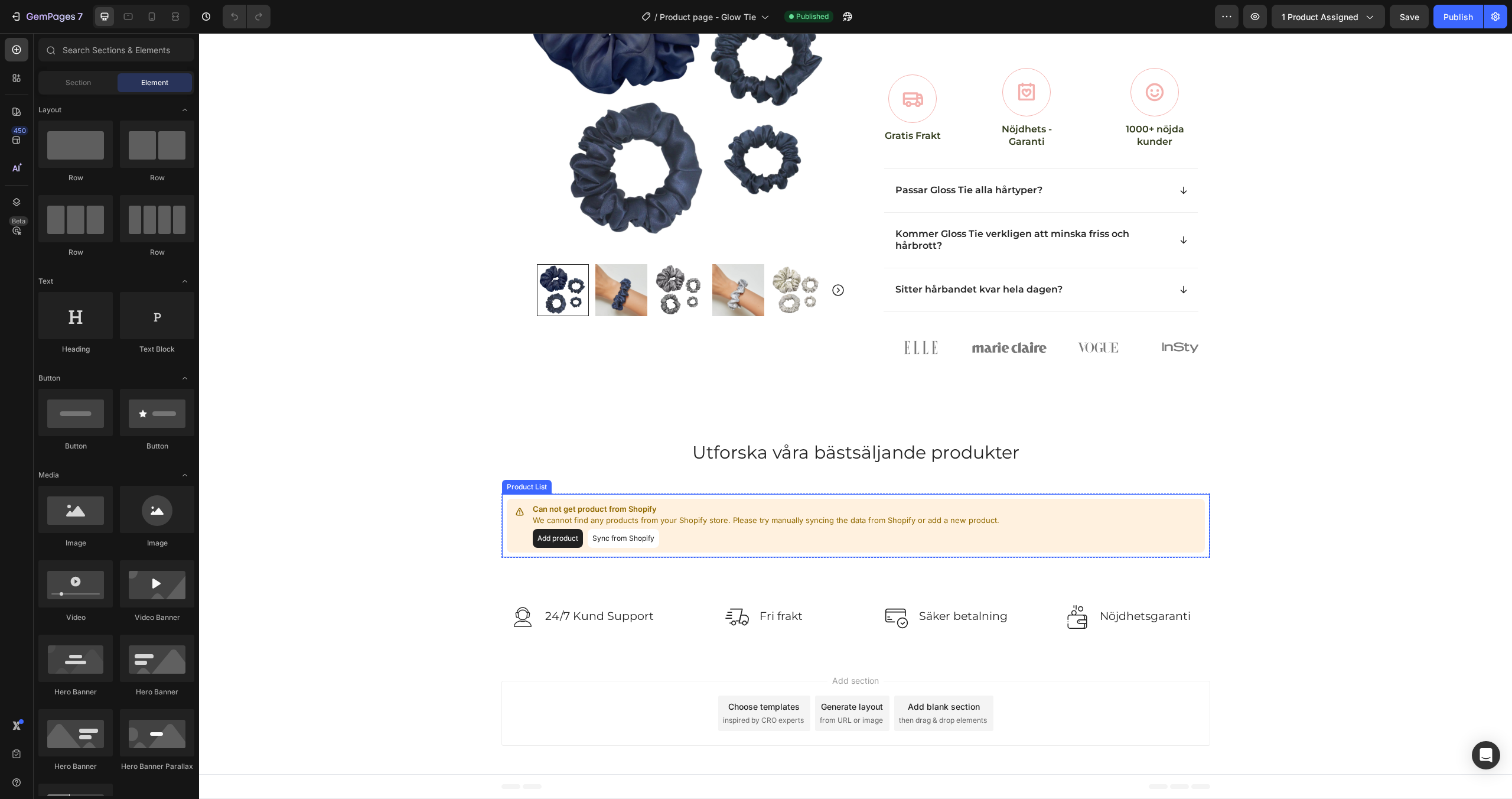
click at [617, 542] on button "Sync from Shopify" at bounding box center [623, 539] width 71 height 19
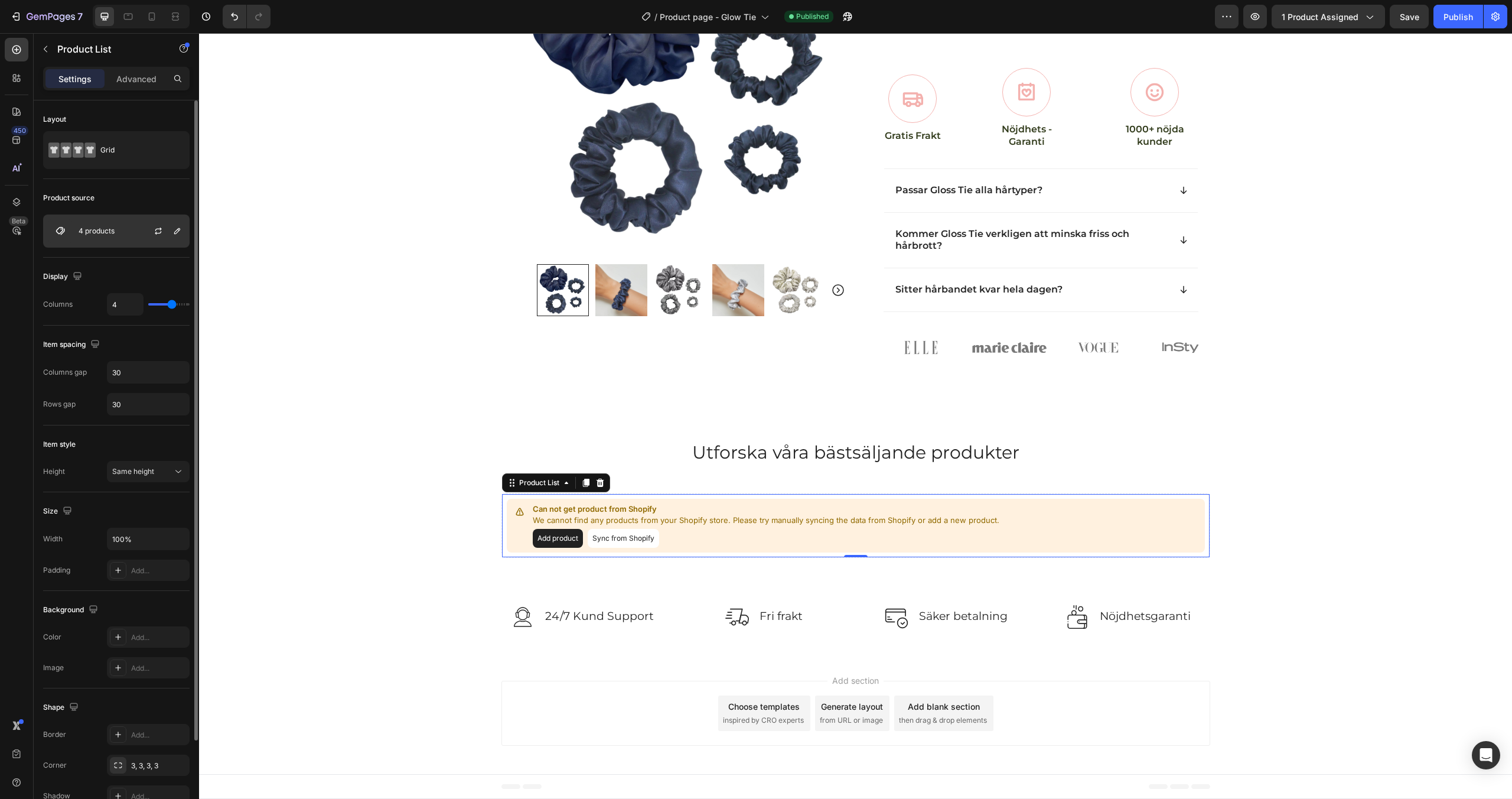
click at [110, 231] on p "4 products" at bounding box center [97, 231] width 36 height 8
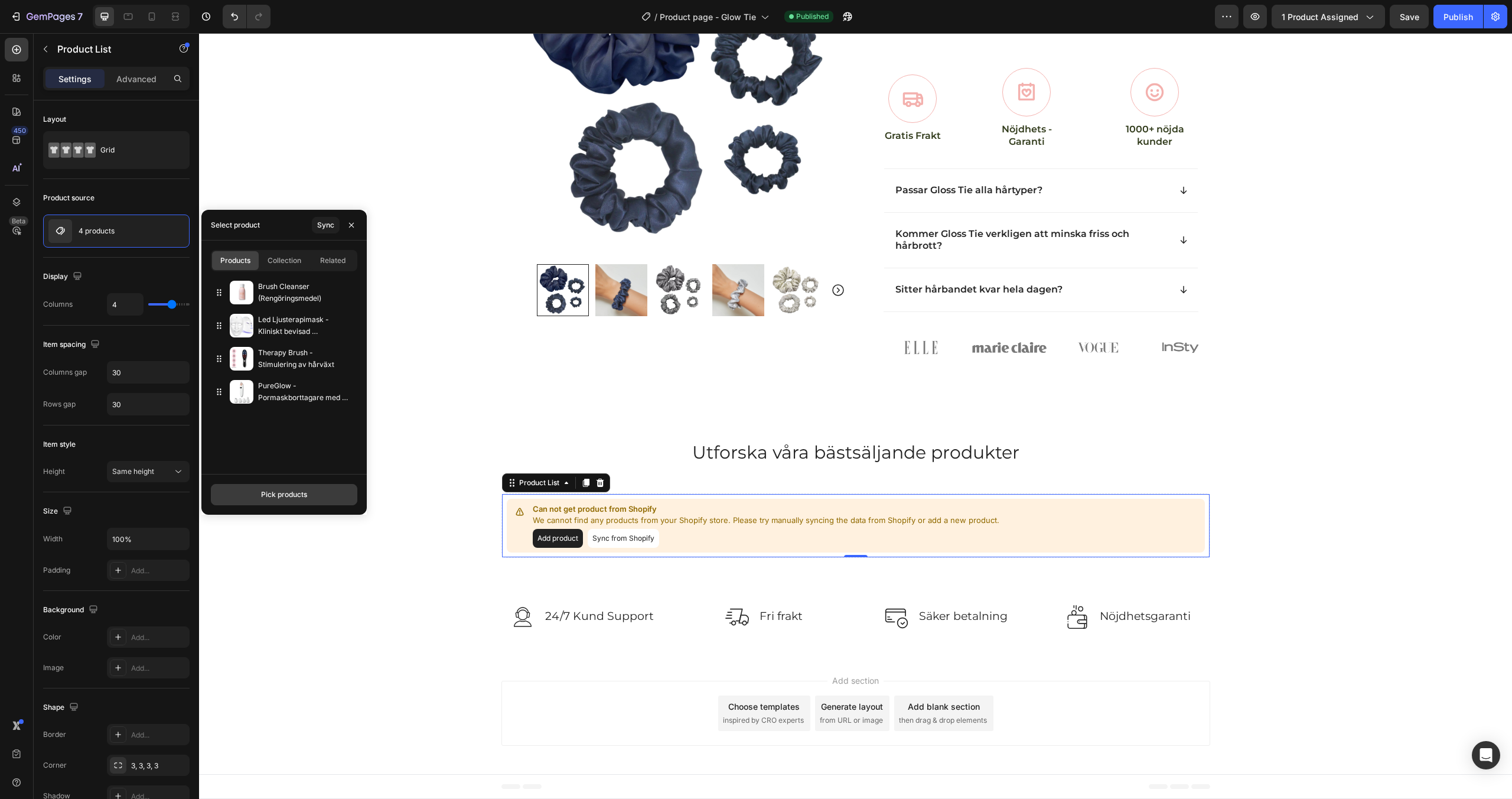
click at [290, 496] on div "Pick products" at bounding box center [284, 495] width 46 height 11
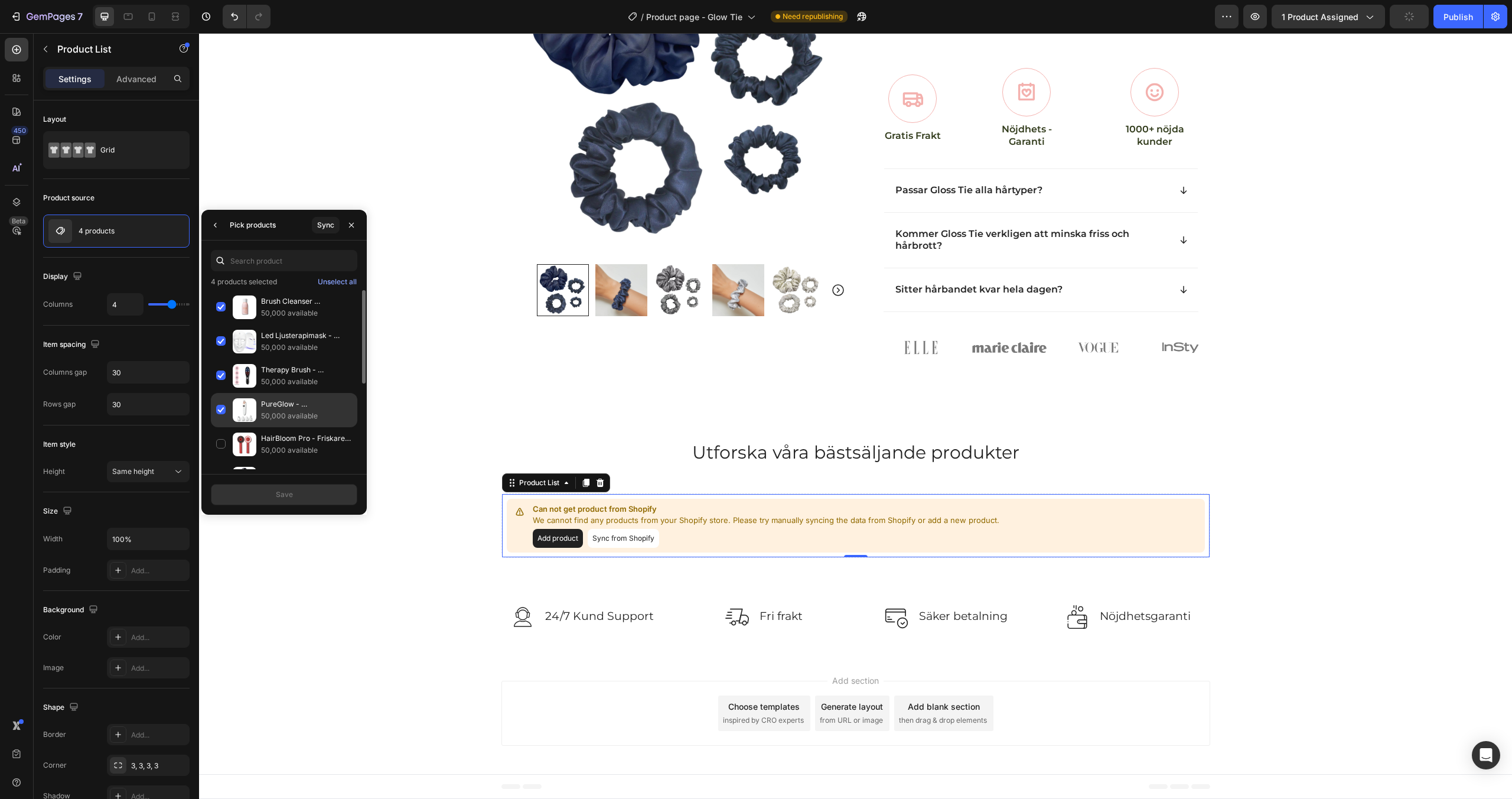
click at [222, 428] on div "PureGlow - Pormaskborttagare med Vakuumteknik 50,000 available" at bounding box center [284, 445] width 146 height 35
click at [222, 393] on div "Therapy Brush - Stimulering av hårväxt 50,000 available" at bounding box center [284, 410] width 146 height 35
click at [221, 359] on div "Led Ljusterapimask - Kliniskt bevisad hudförbättring 50,000 available" at bounding box center [284, 376] width 146 height 35
click at [221, 325] on div "Brush Cleanser (Rengöringsmedel) 50,000 available" at bounding box center [284, 342] width 146 height 35
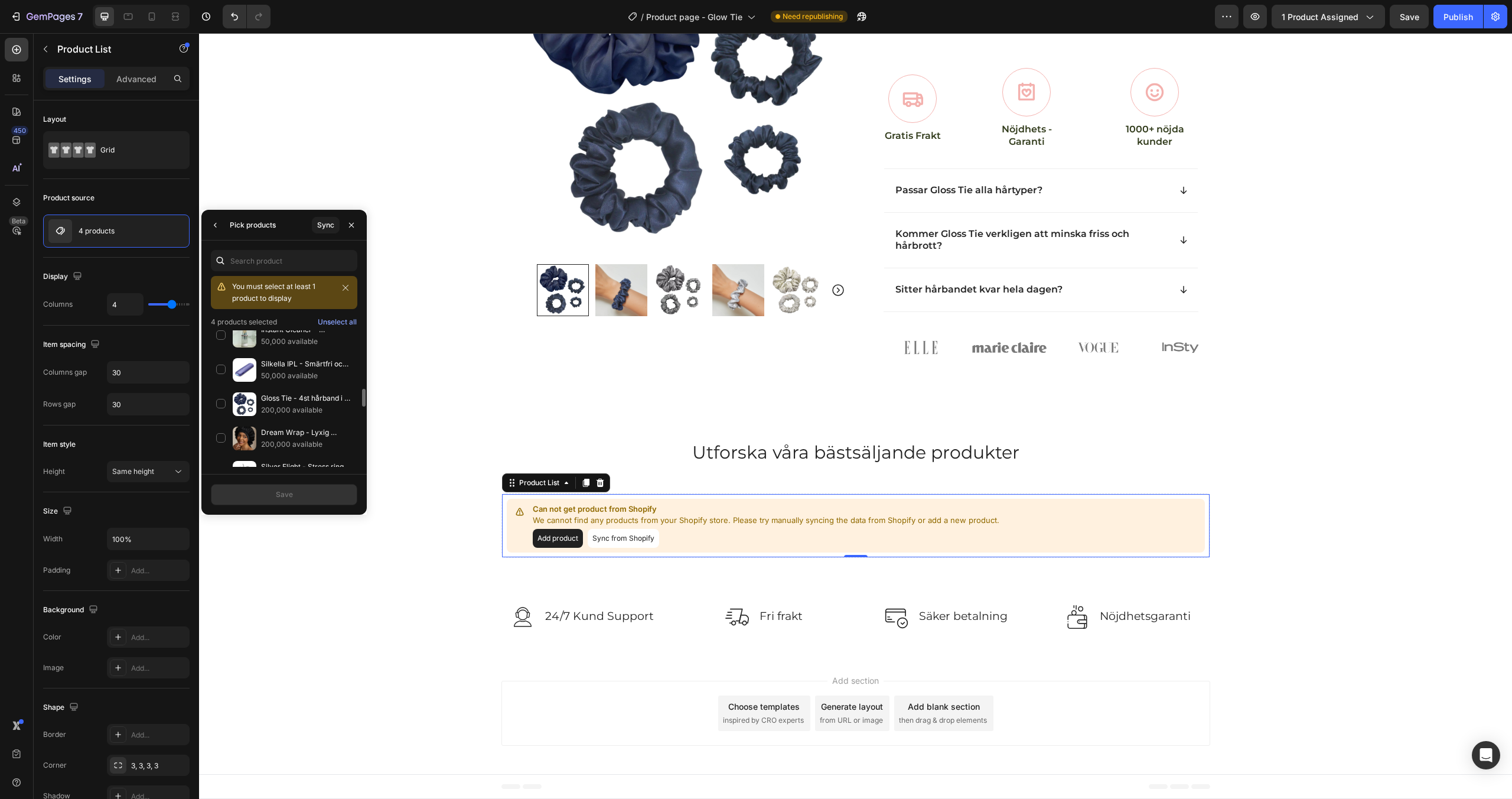
scroll to position [425, 0]
click at [222, 454] on div "Dream Wrap - Lyxig Sovmössa i Mullbärssilke 200,000 available" at bounding box center [284, 471] width 146 height 35
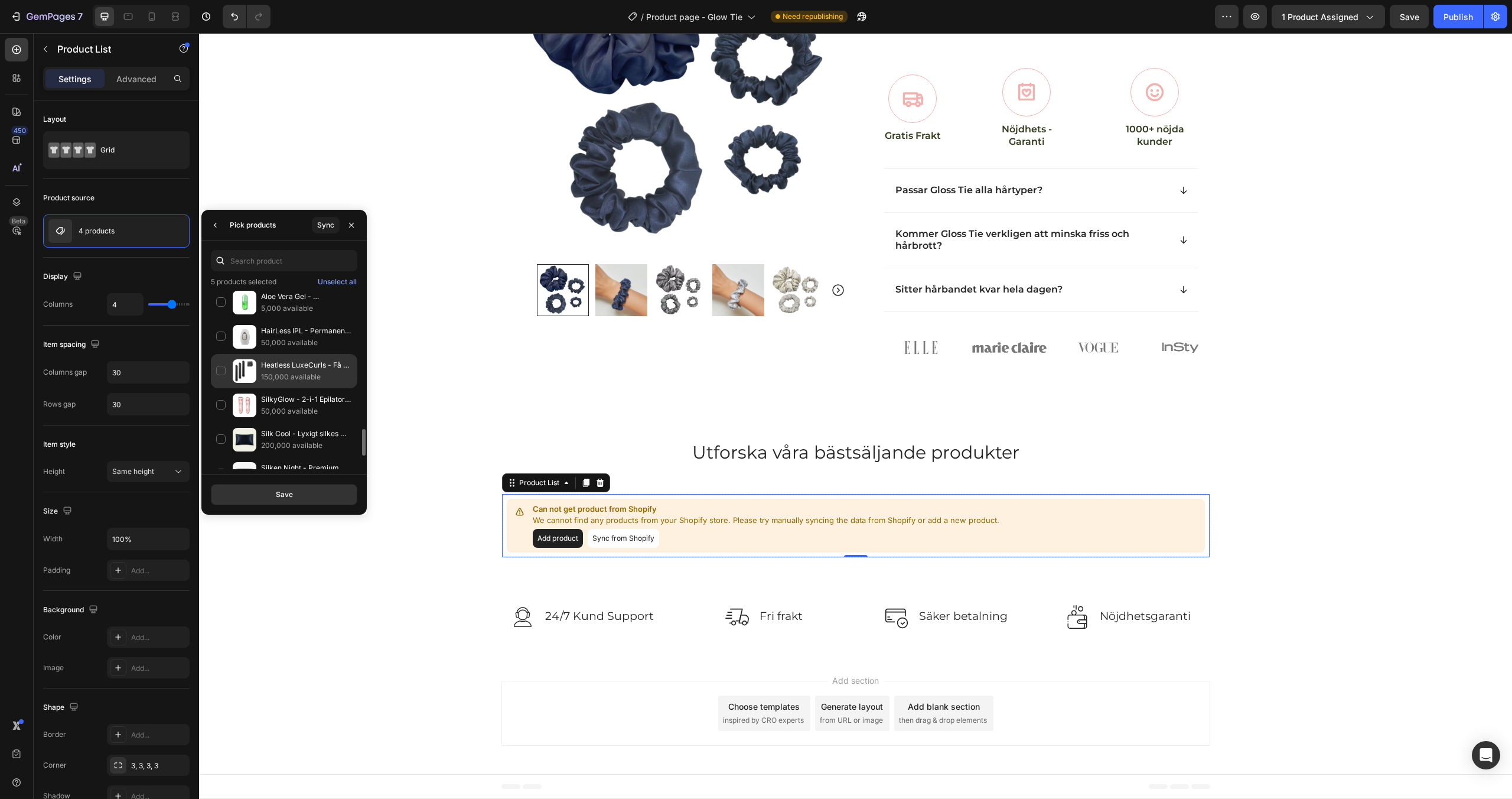
click at [225, 389] on div "Heatless LuxeCurls - Få salongslockar utan värme 150,000 available" at bounding box center [284, 406] width 146 height 35
click at [218, 457] on div "Silk Cool - Lyxigt silkes örngott 200,000 available" at bounding box center [284, 474] width 146 height 35
click at [218, 444] on div "Silken Night - Premium sovmask i mullbärsilke 200,000 available" at bounding box center [284, 462] width 146 height 35
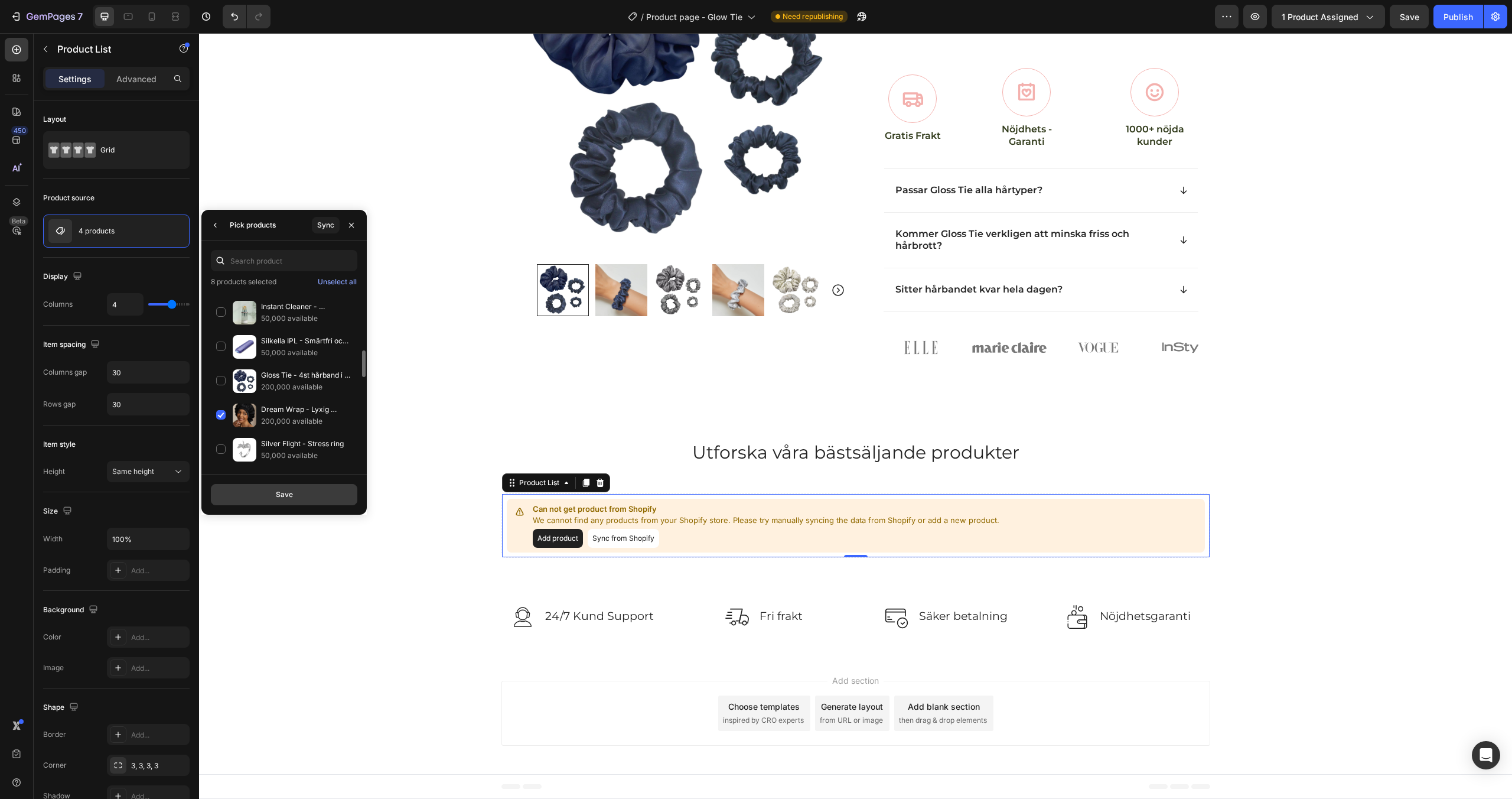
click at [270, 497] on button "Save" at bounding box center [284, 495] width 146 height 22
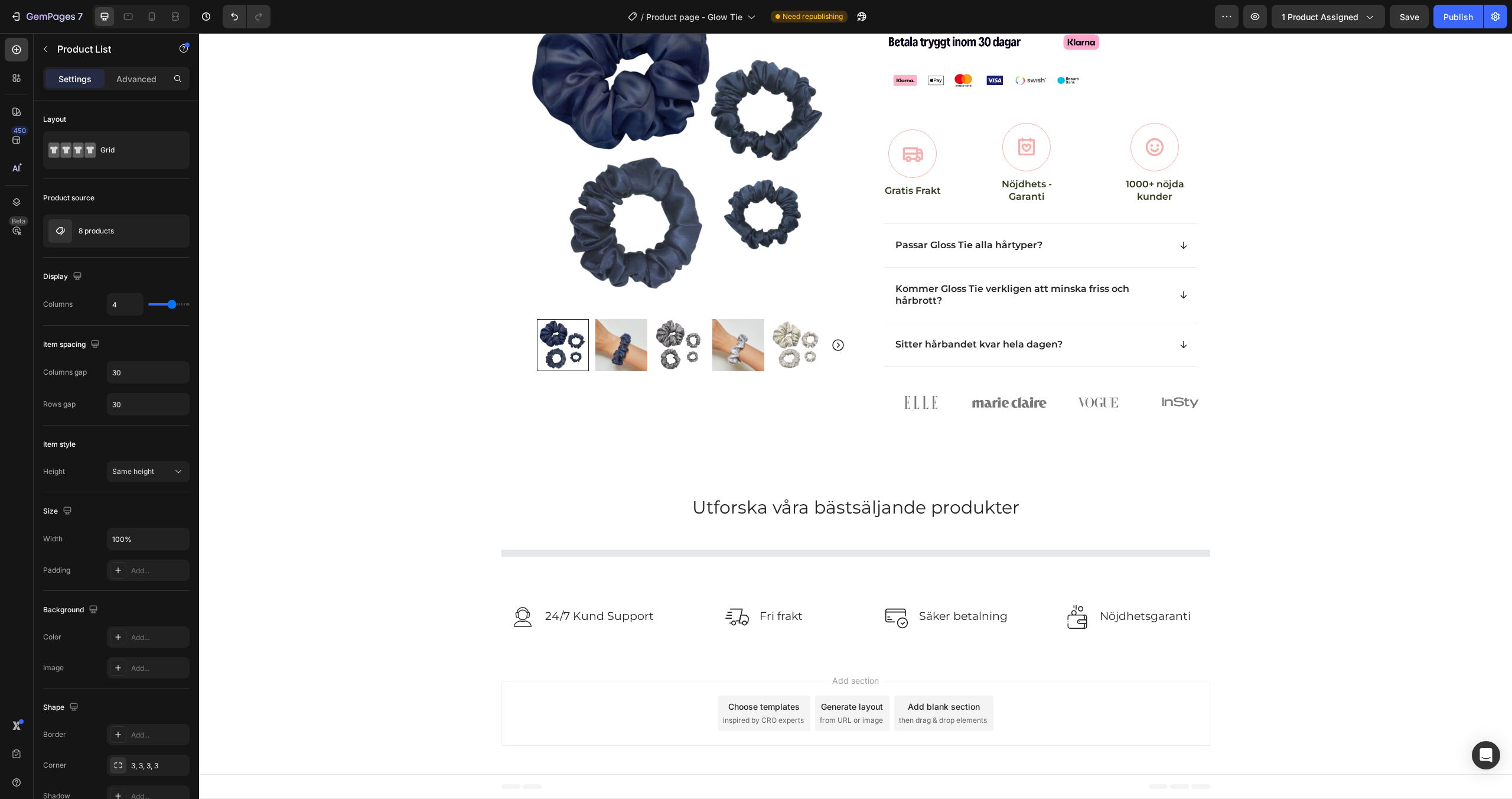
scroll to position [462, 0]
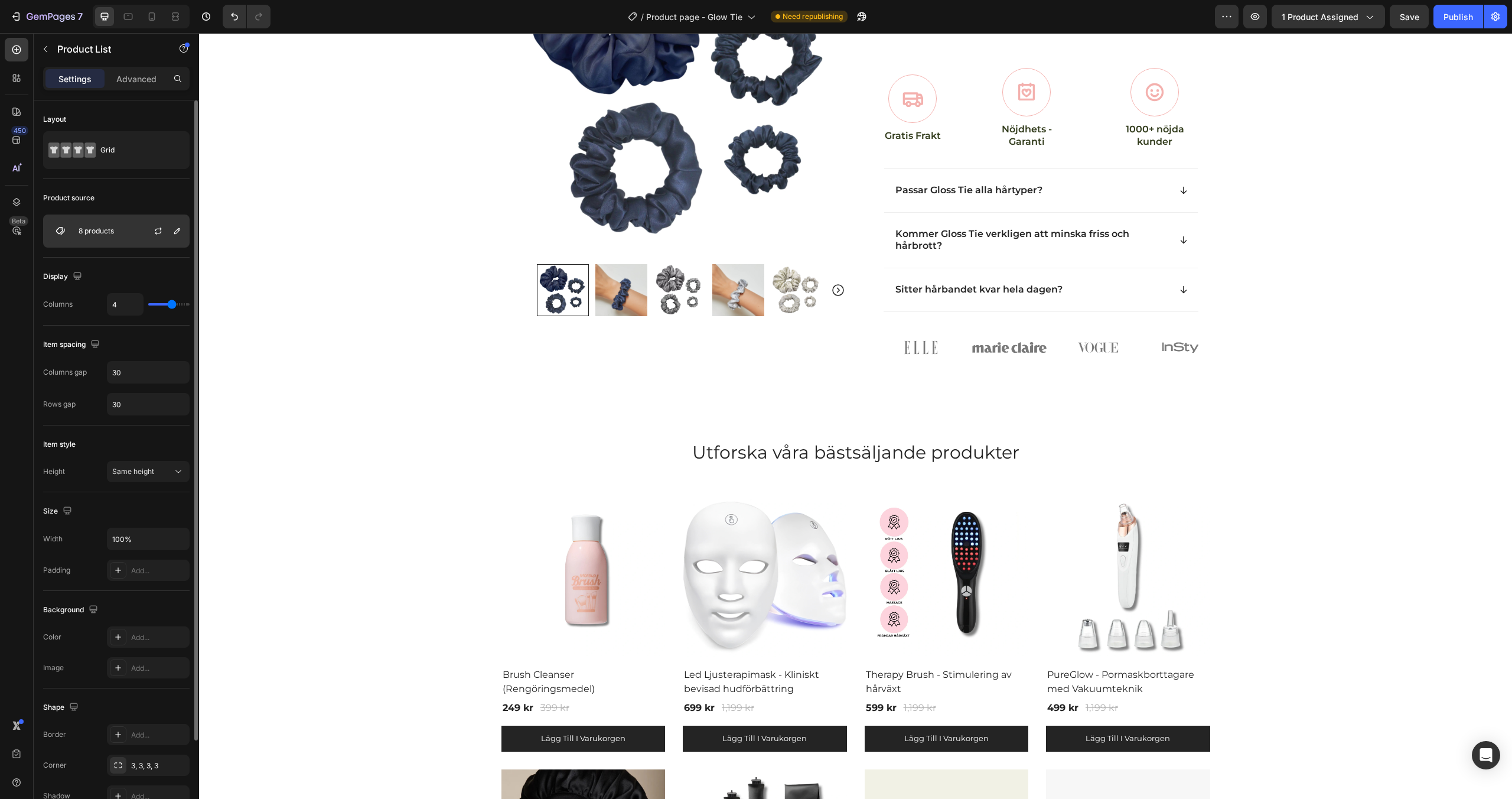
click at [105, 237] on div "8 products" at bounding box center [116, 231] width 146 height 33
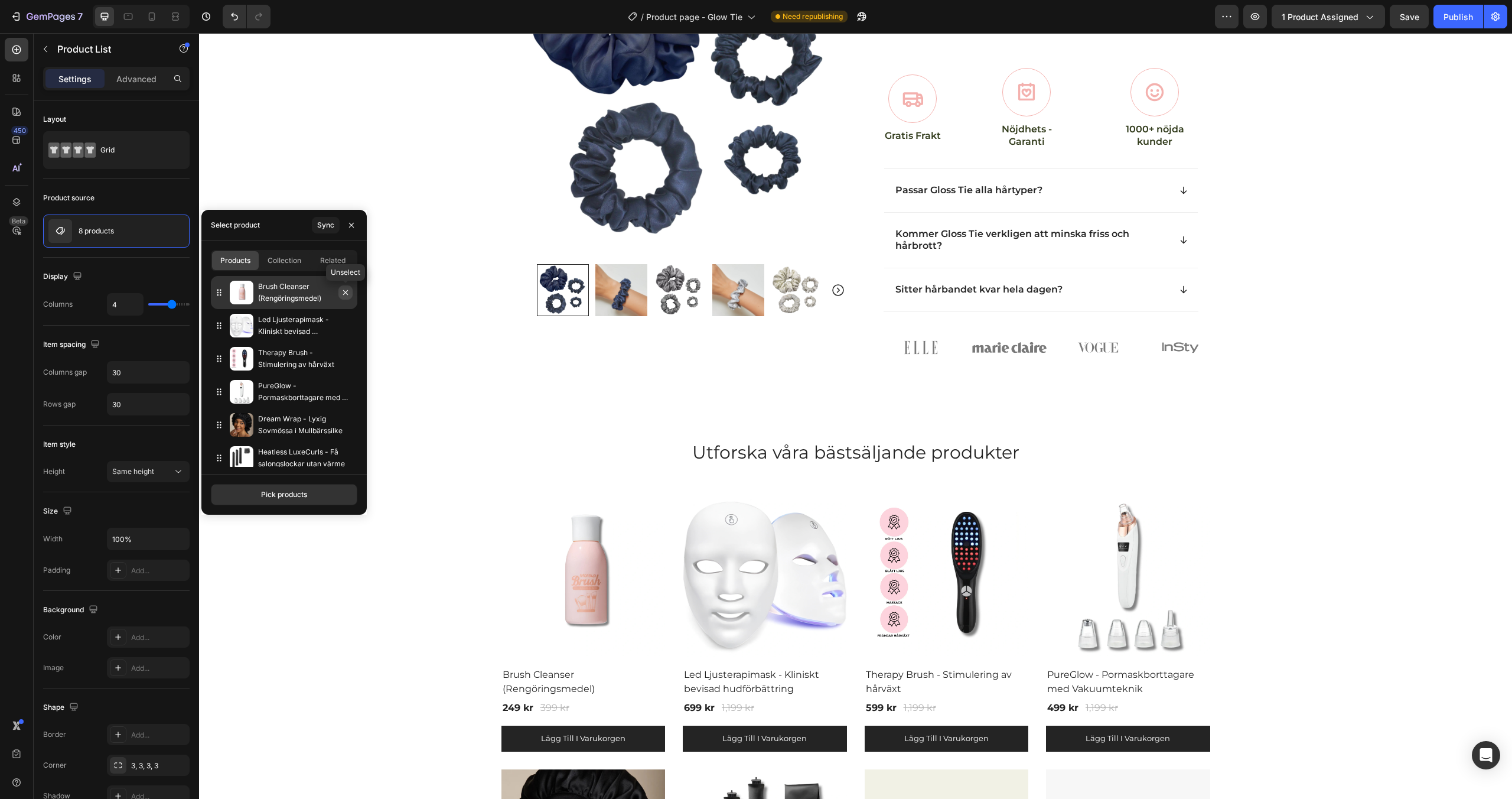
click at [344, 291] on icon "button" at bounding box center [345, 292] width 5 height 5
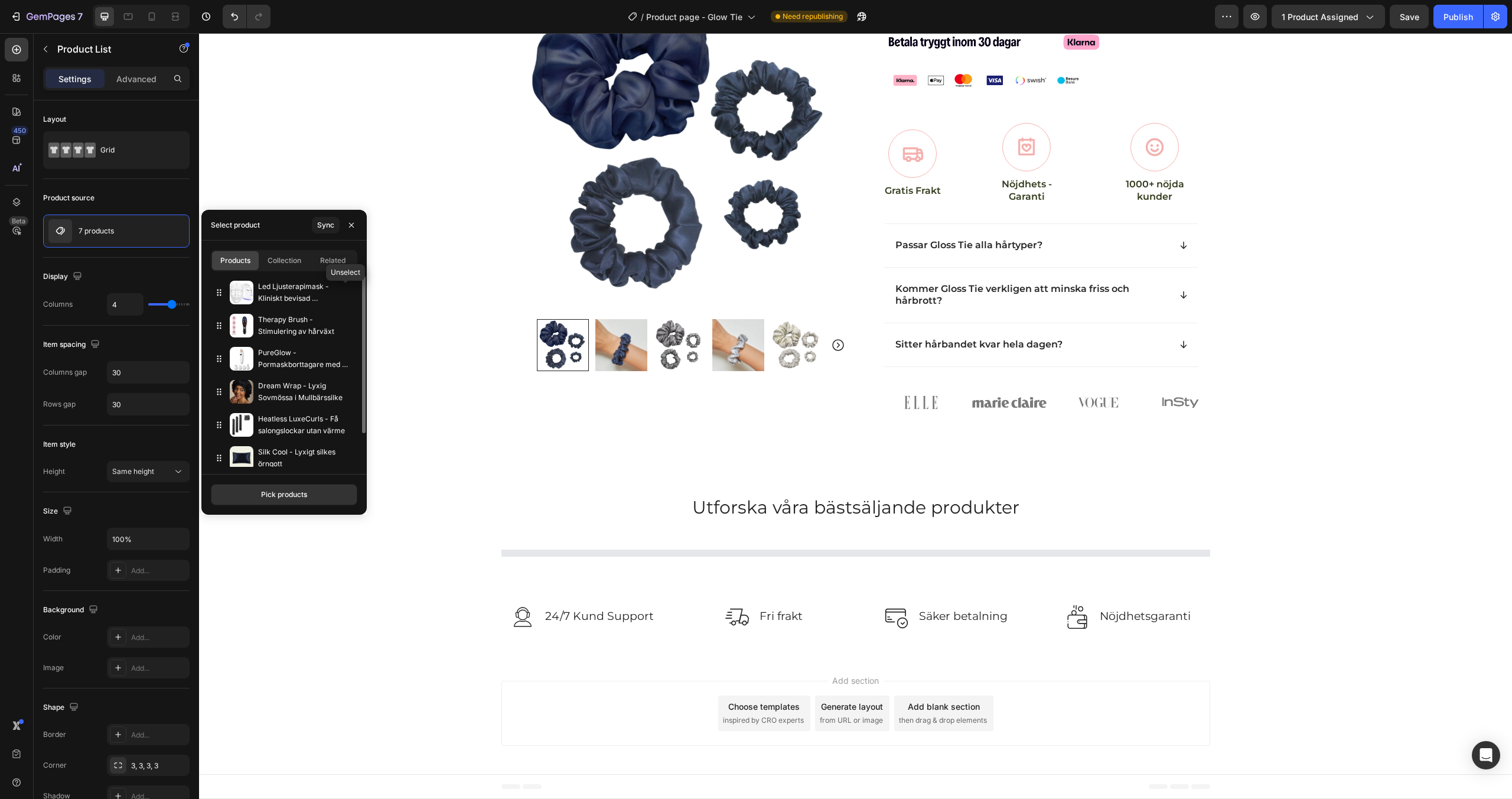
click at [0, 0] on icon "button" at bounding box center [0, 0] width 0 height 0
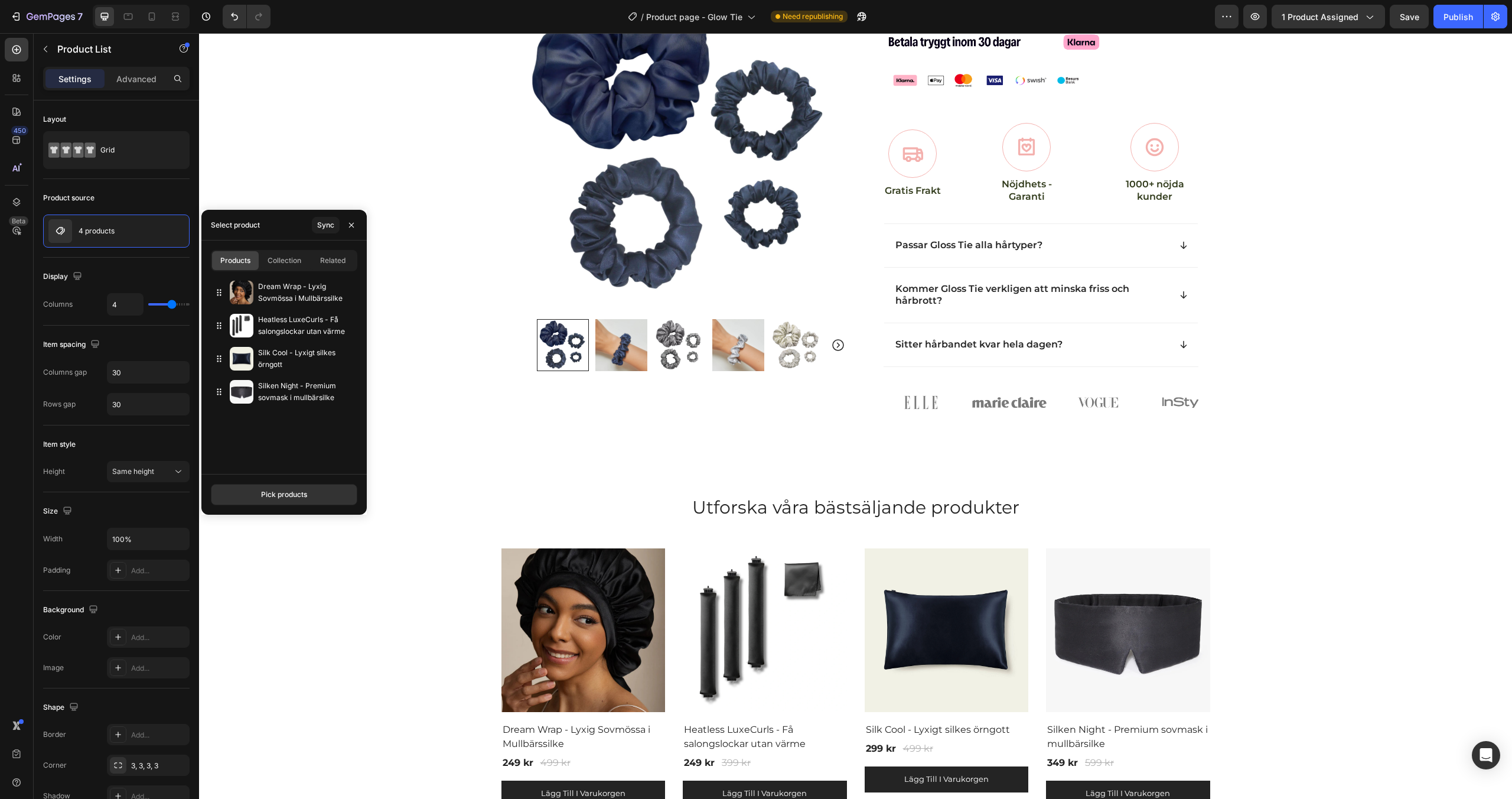
scroll to position [462, 0]
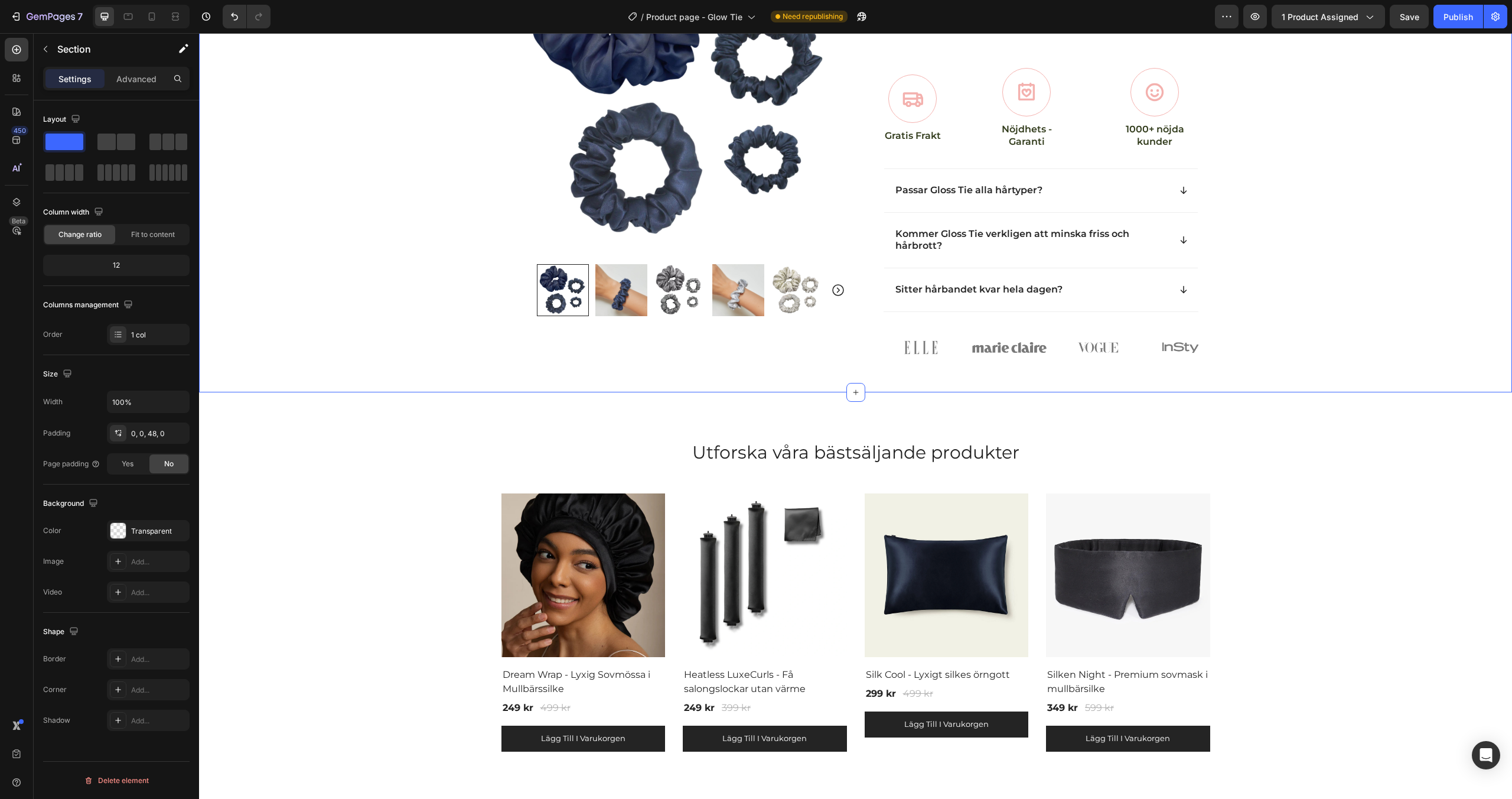
scroll to position [655, 0]
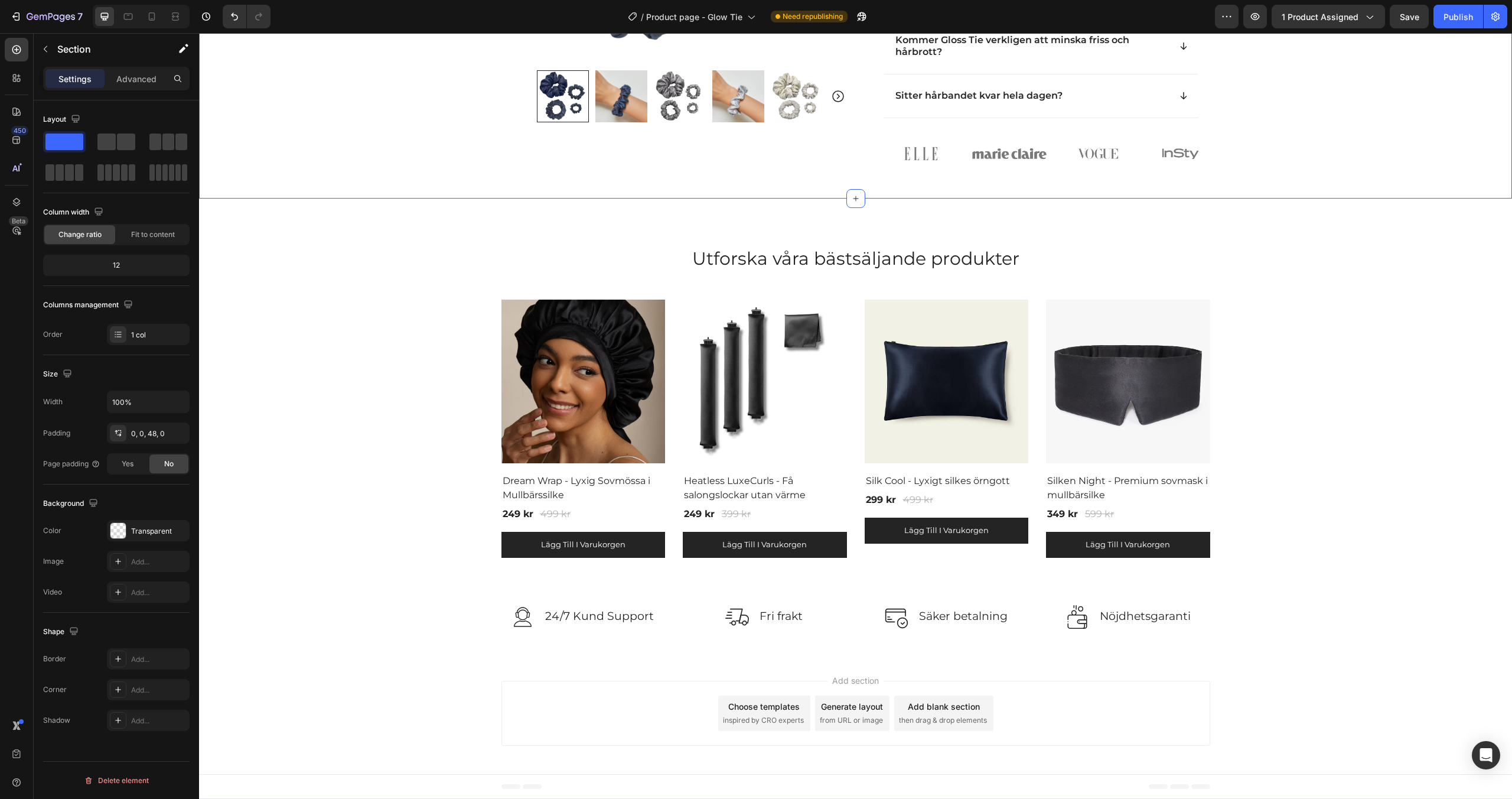
click at [1, 84] on div "450 Beta" at bounding box center [17, 416] width 34 height 766
click at [8, 84] on div at bounding box center [17, 78] width 24 height 24
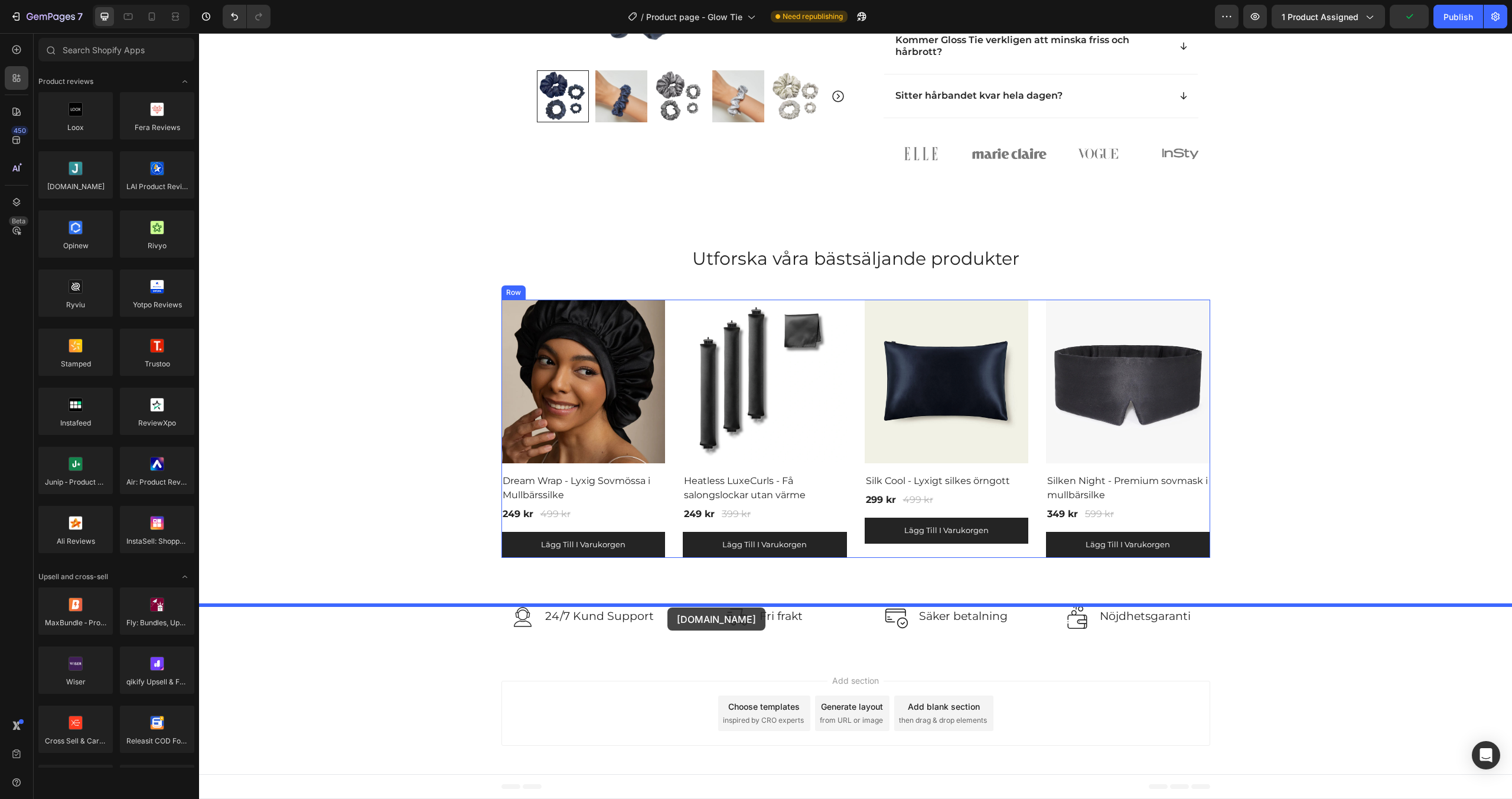
drag, startPoint x: 285, startPoint y: 221, endPoint x: 667, endPoint y: 608, distance: 543.8
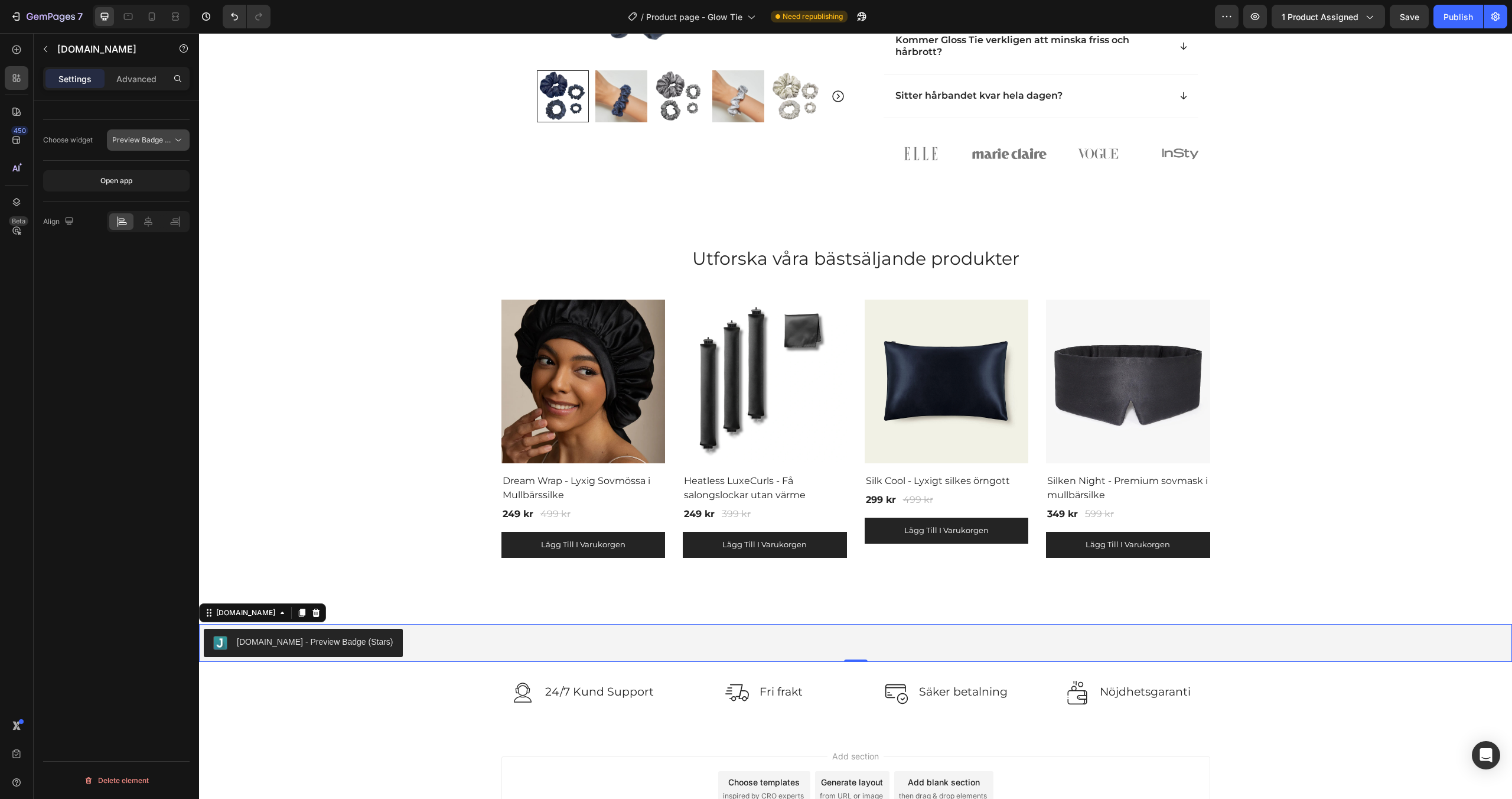
click at [138, 143] on span "Preview Badge (Stars)" at bounding box center [150, 140] width 75 height 9
click at [138, 186] on span "Review Widget" at bounding box center [122, 191] width 50 height 11
click at [21, 77] on icon at bounding box center [17, 78] width 12 height 12
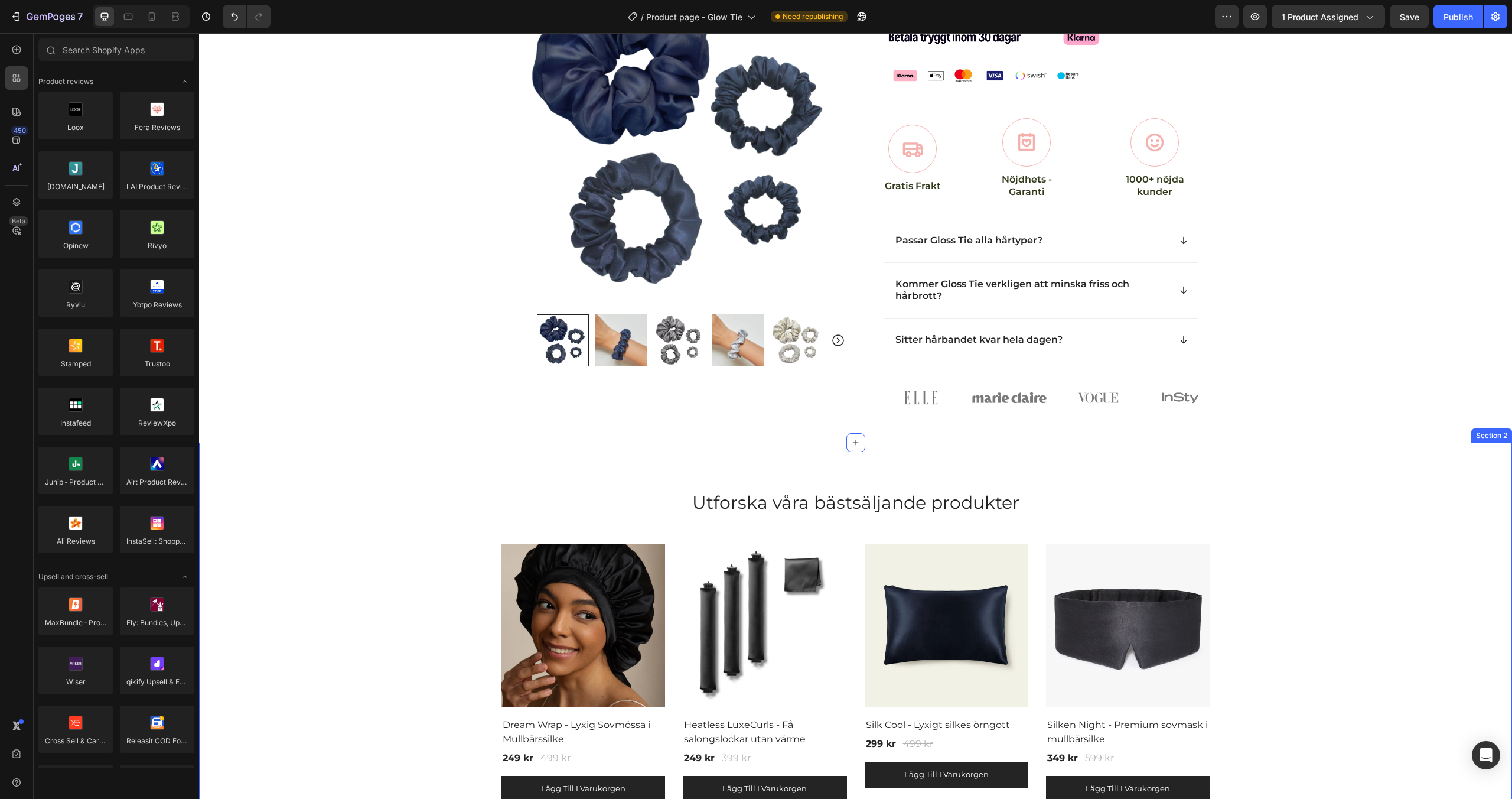
scroll to position [0, 0]
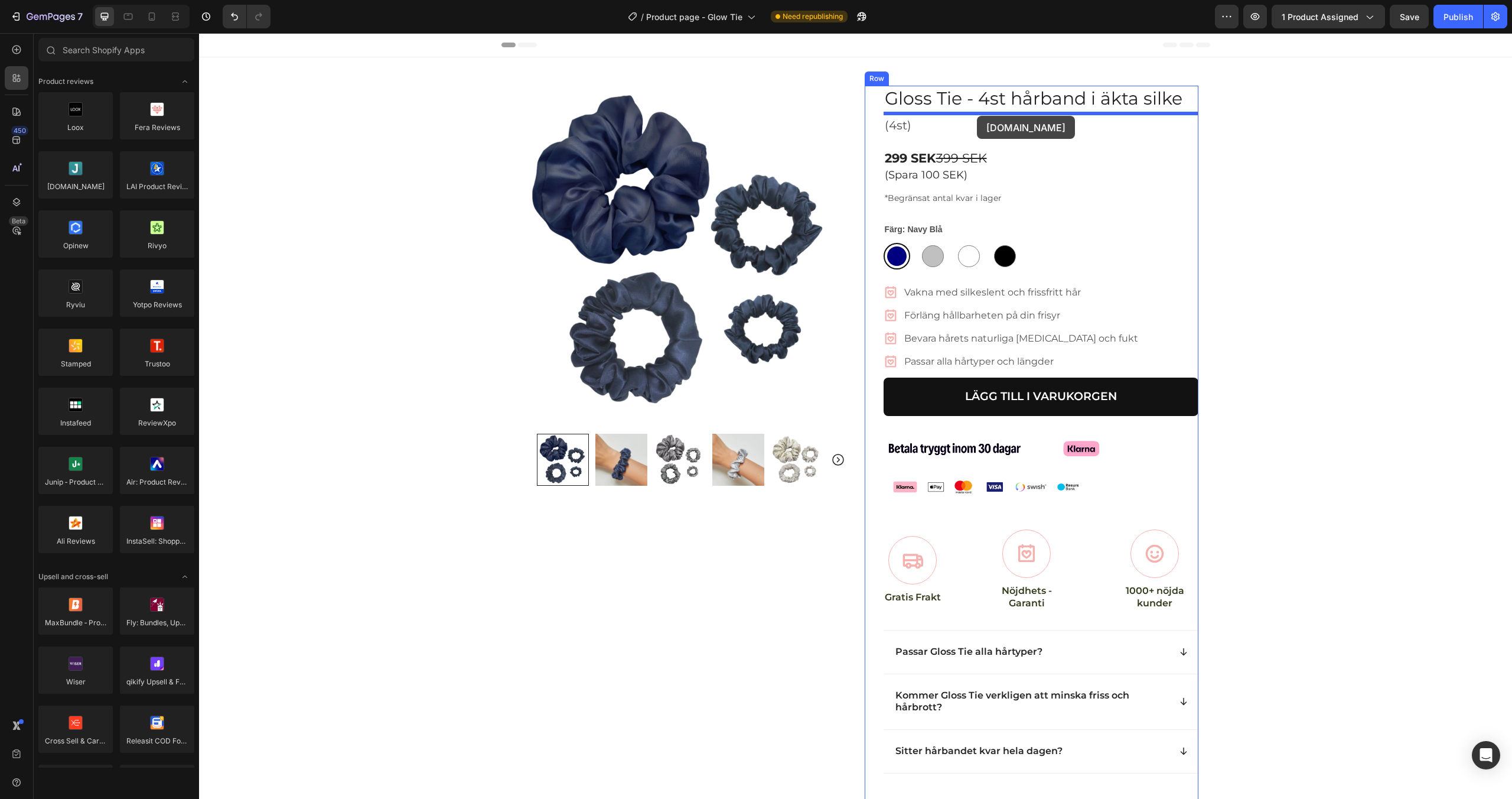
drag, startPoint x: 281, startPoint y: 203, endPoint x: 977, endPoint y: 116, distance: 701.4
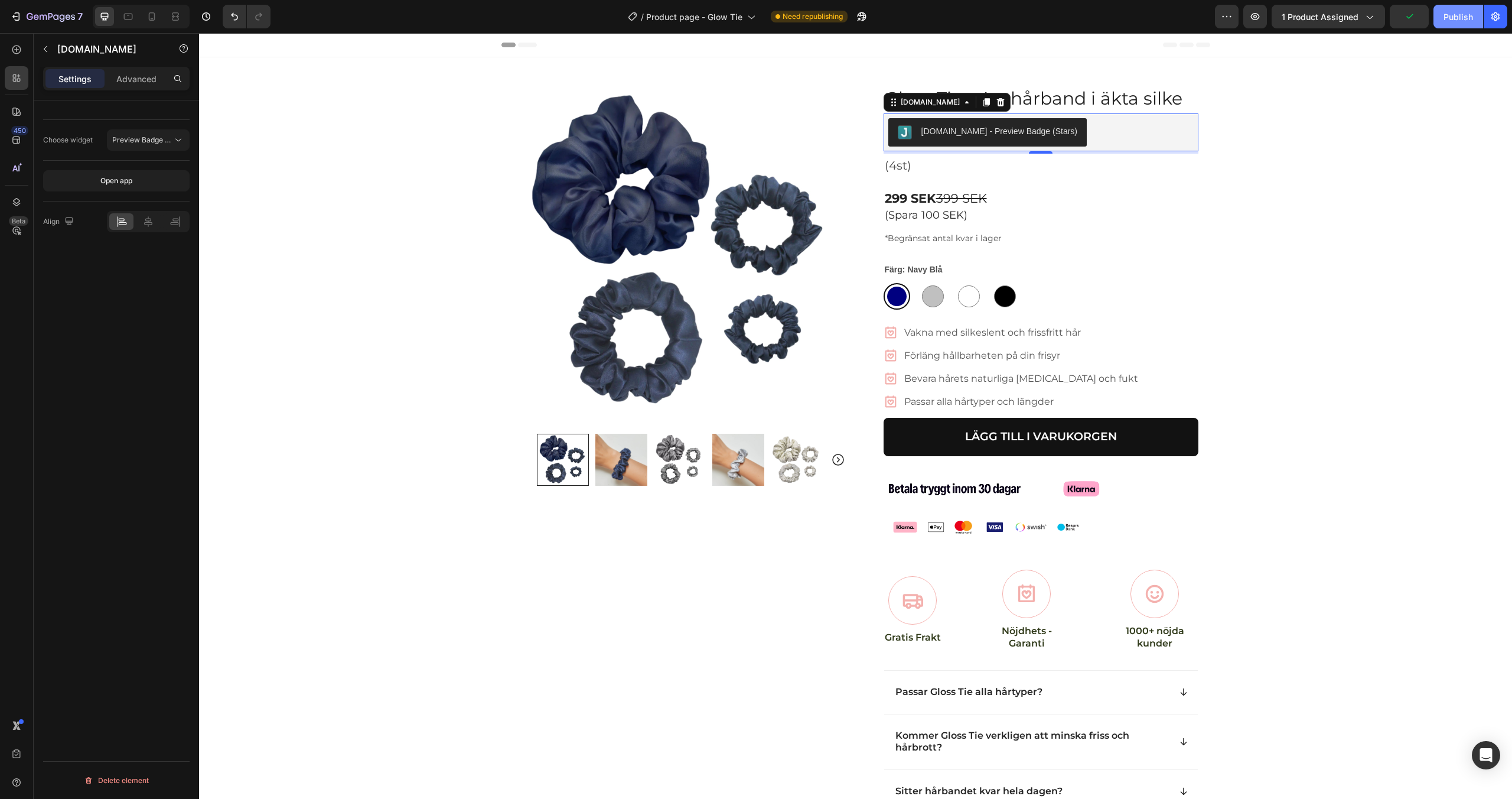
click at [1454, 19] on div "Publish" at bounding box center [1458, 17] width 30 height 12
click at [695, 19] on span "Product page - Glow Tie" at bounding box center [708, 17] width 97 height 12
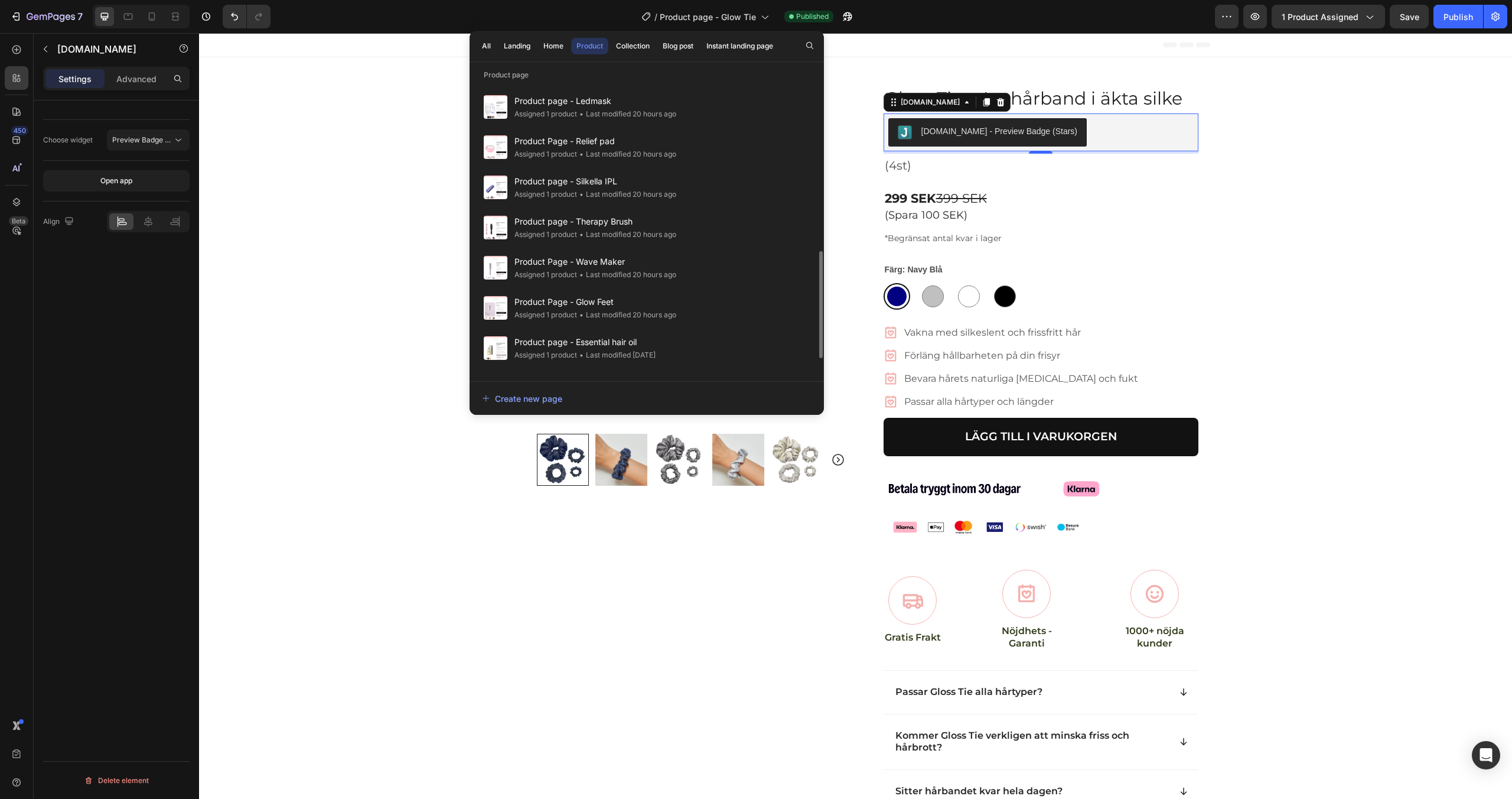
scroll to position [451, 0]
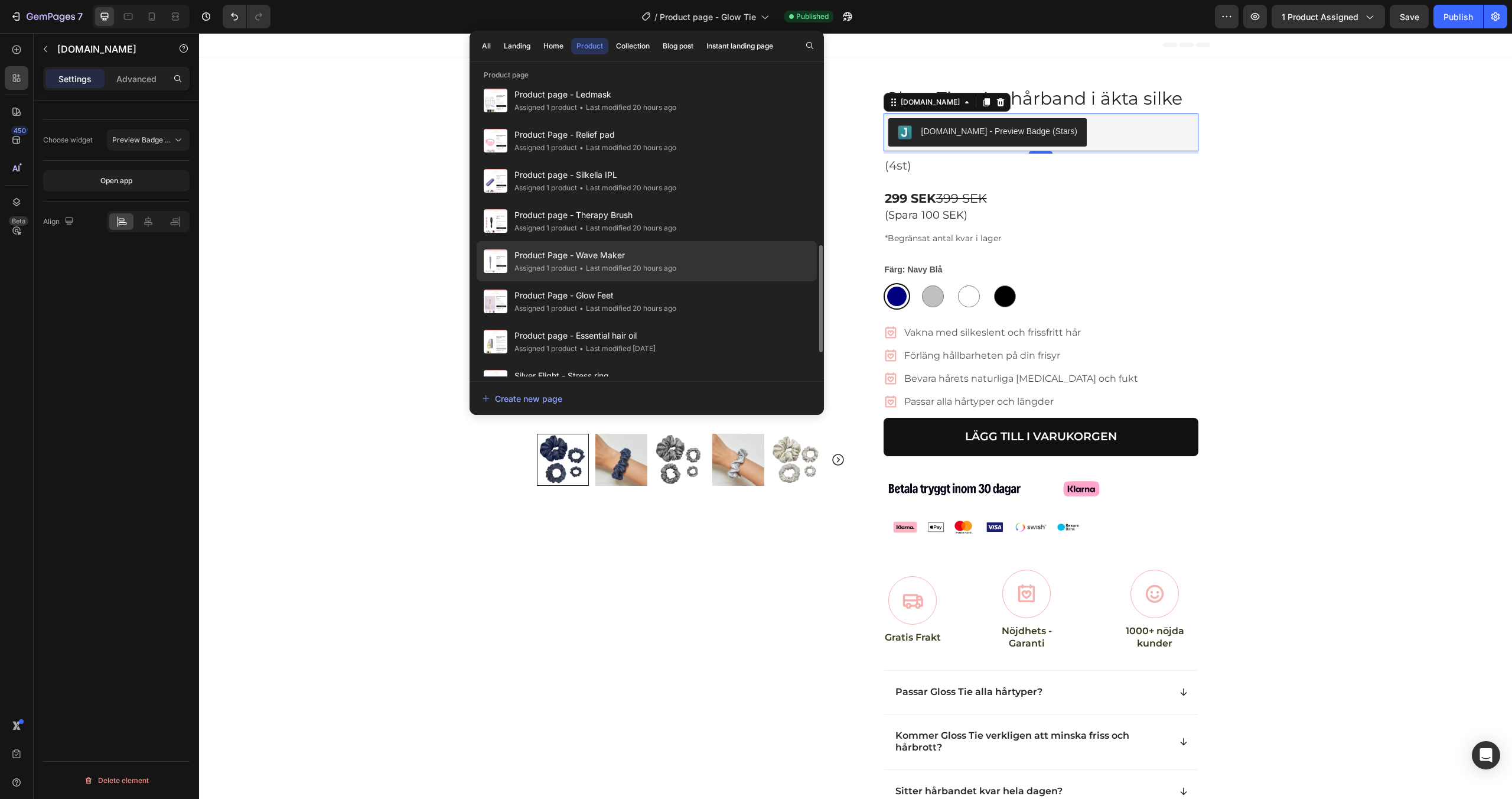
click at [652, 265] on div "• Last modified 20 hours ago" at bounding box center [627, 268] width 99 height 12
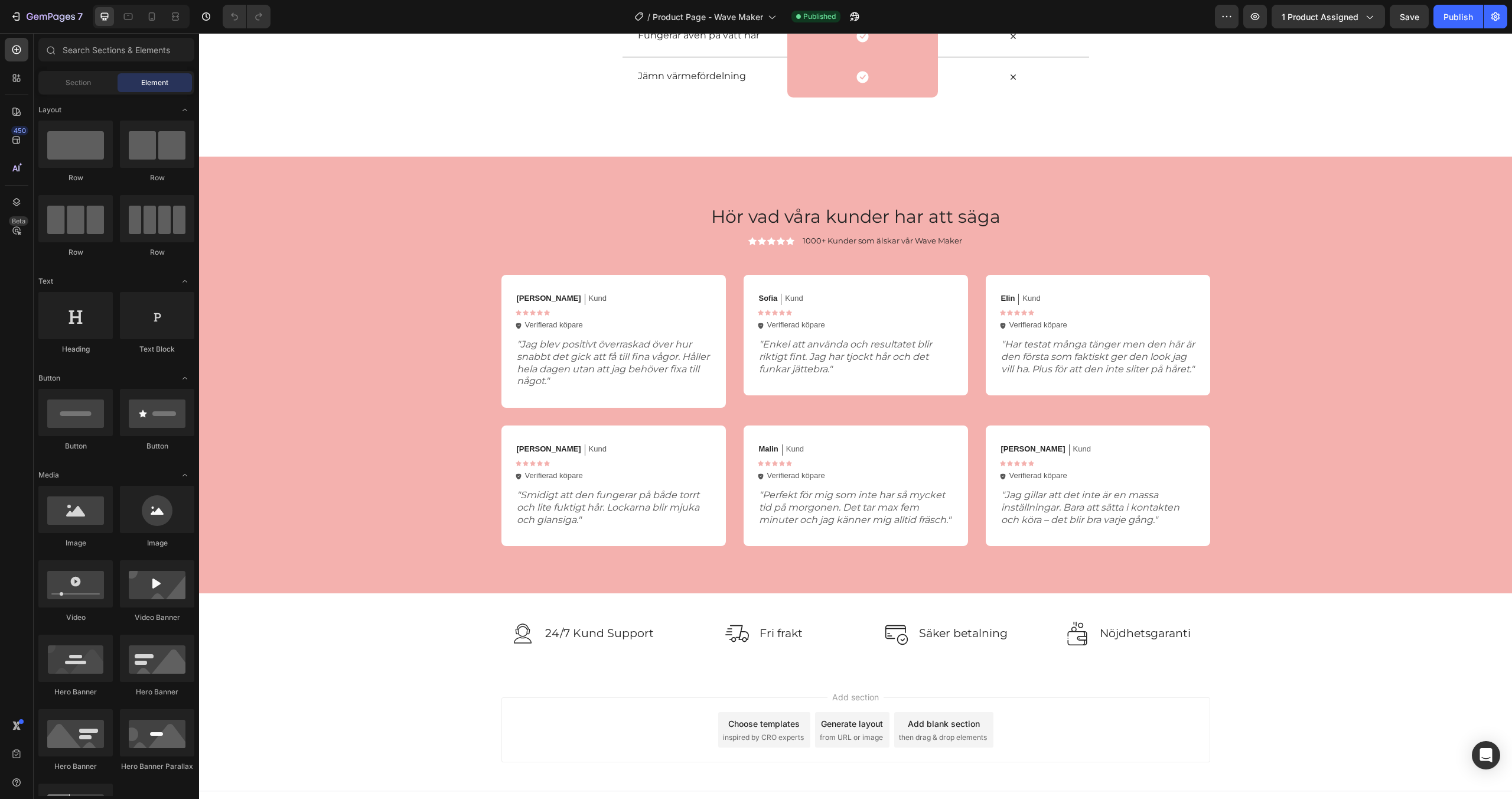
scroll to position [2040, 0]
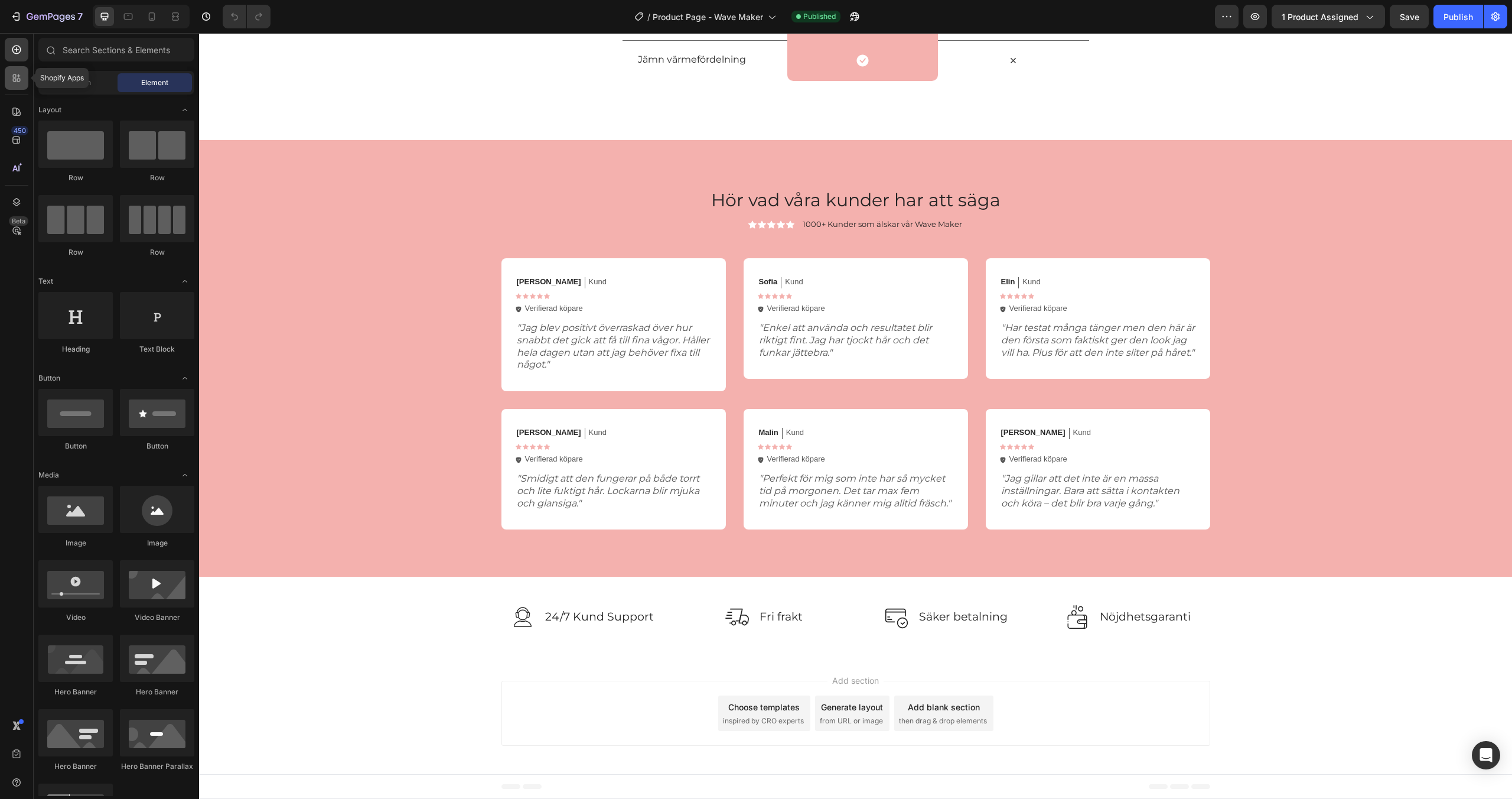
click at [22, 81] on div at bounding box center [17, 78] width 24 height 24
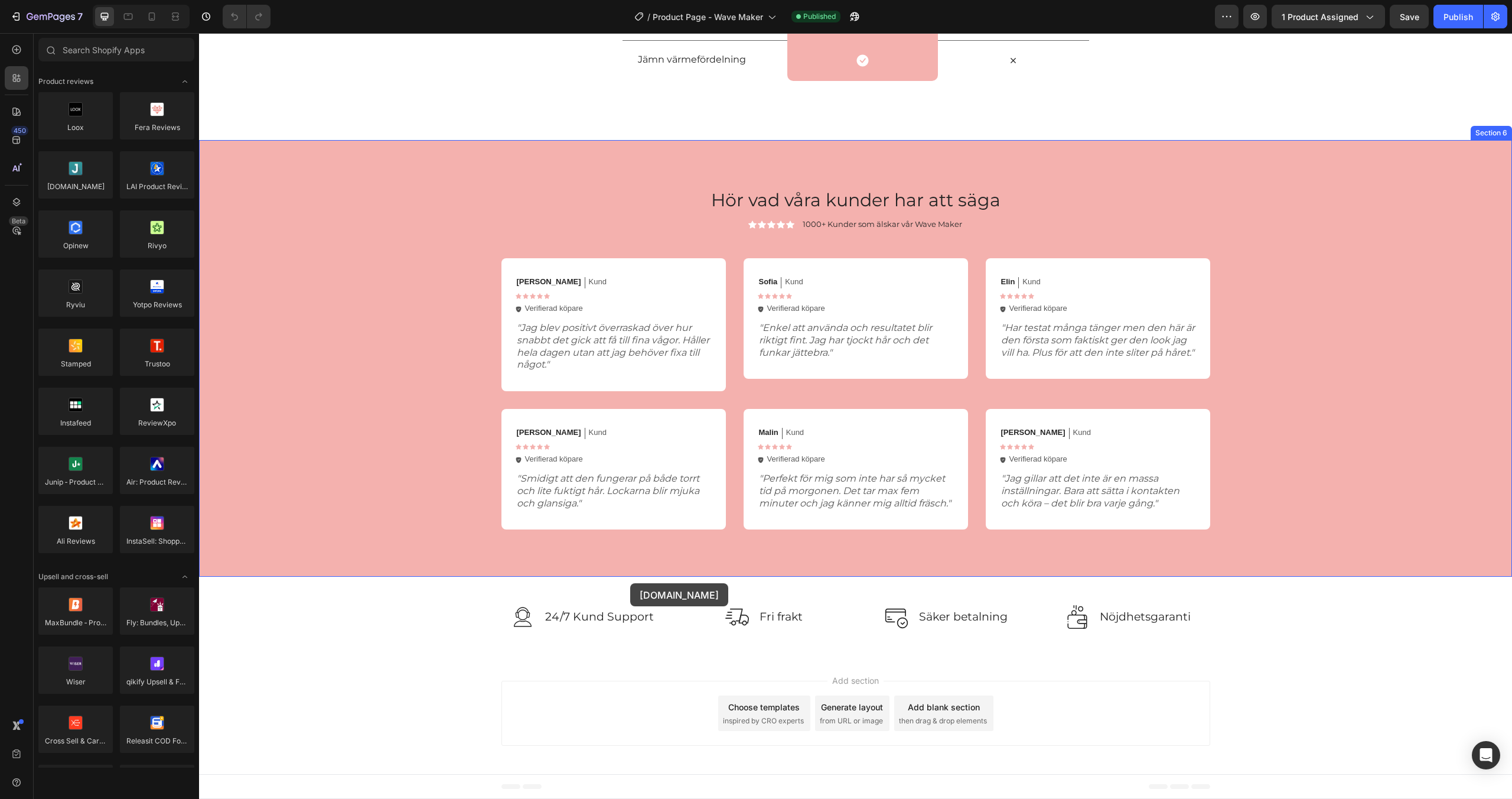
drag, startPoint x: 280, startPoint y: 209, endPoint x: 631, endPoint y: 583, distance: 512.9
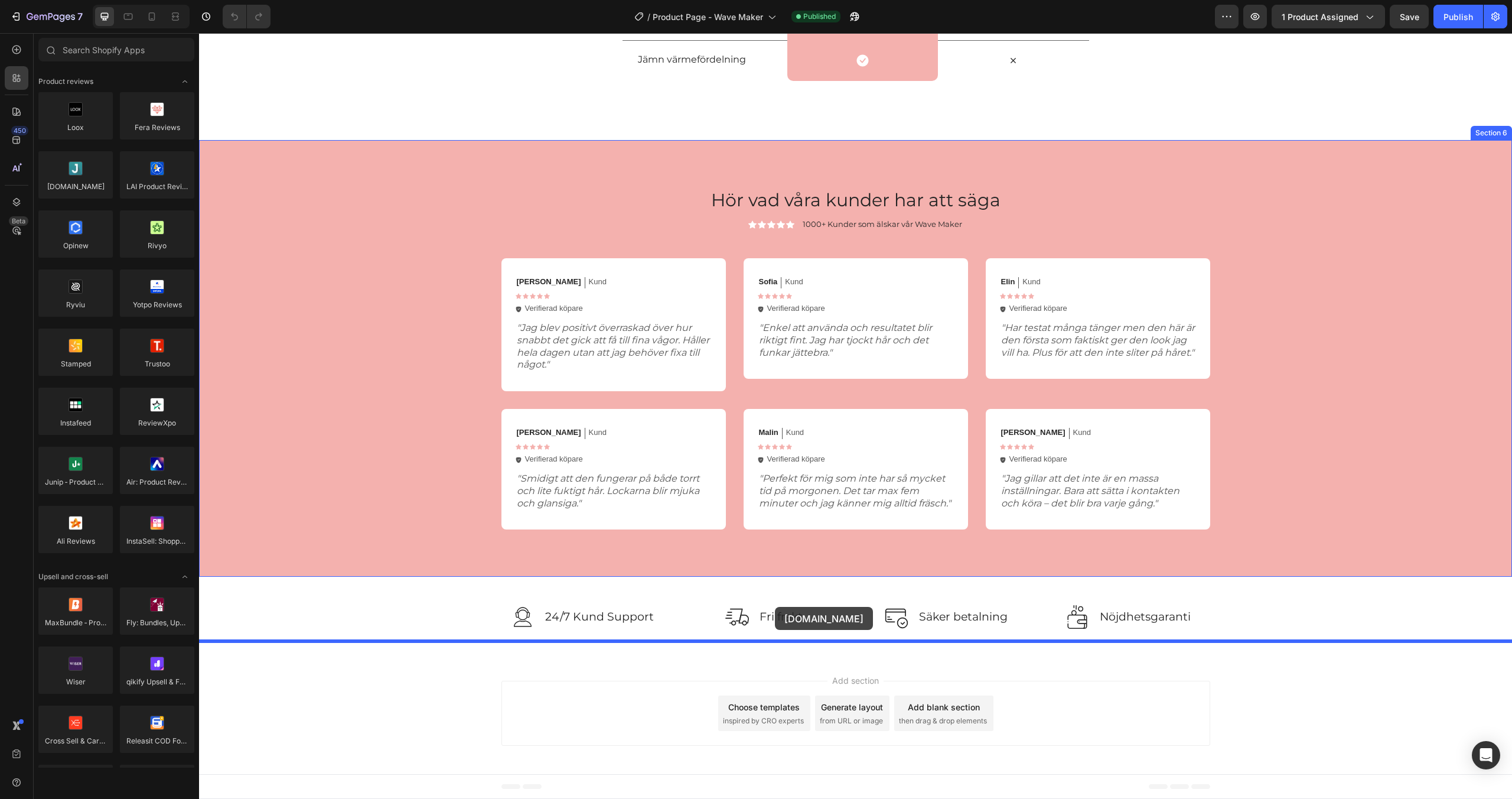
drag, startPoint x: 280, startPoint y: 218, endPoint x: 775, endPoint y: 606, distance: 628.9
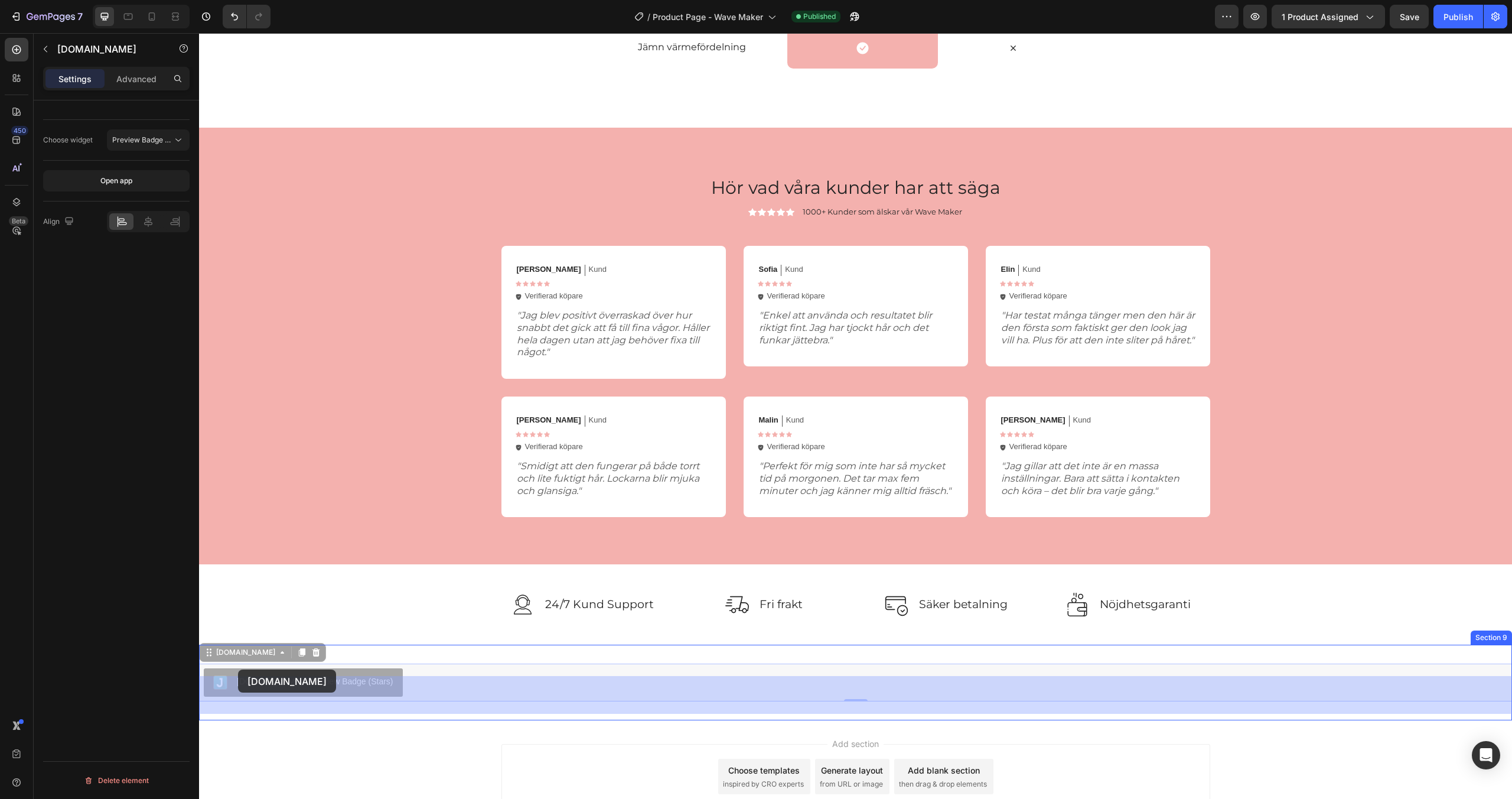
drag, startPoint x: 231, startPoint y: 668, endPoint x: 238, endPoint y: 669, distance: 7.1
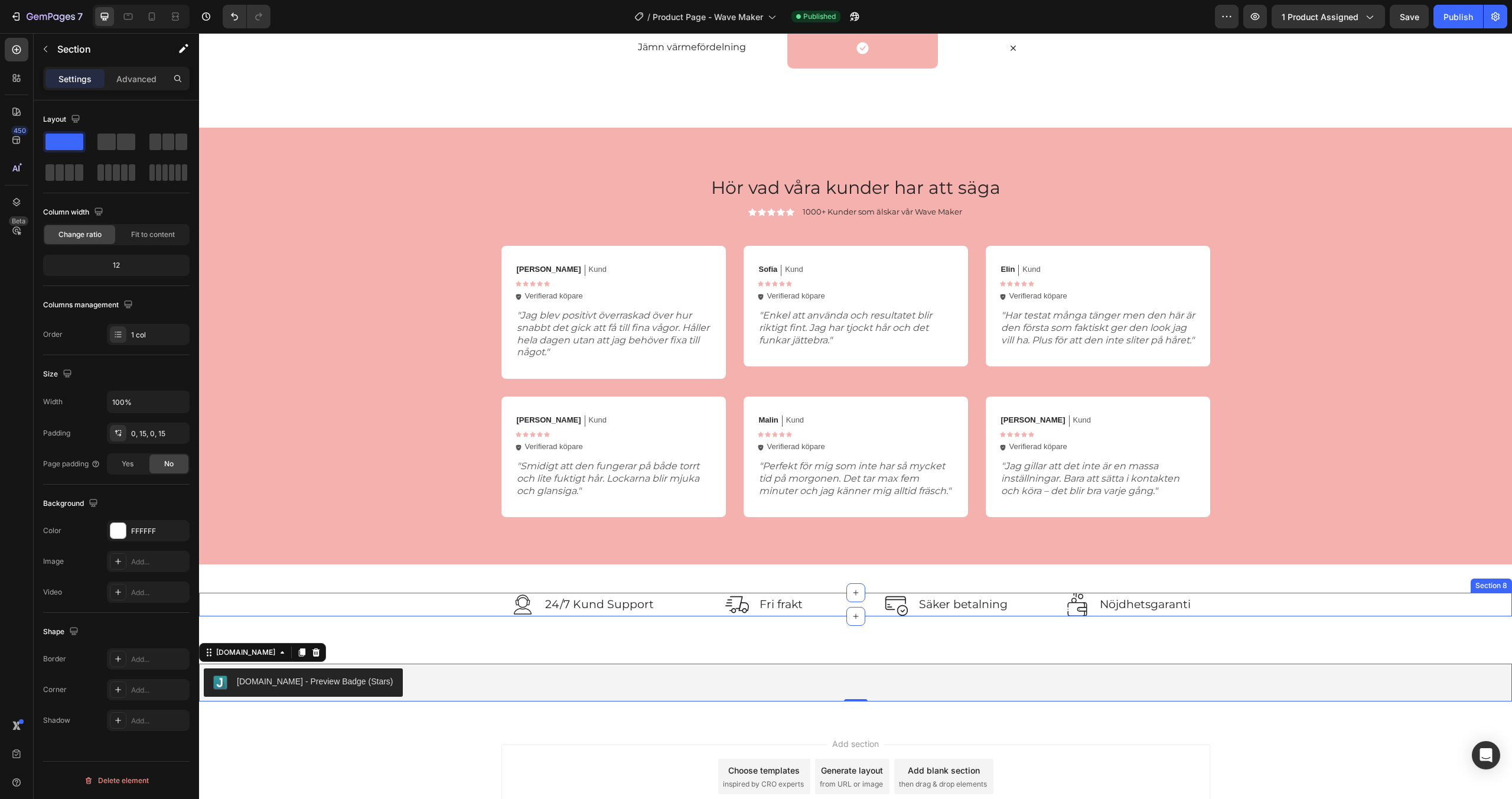
click at [406, 617] on div "Image 24/7 Kund Support Text block Row Image Fri frakt Text block Row Image Säk…" at bounding box center [856, 604] width 1296 height 24
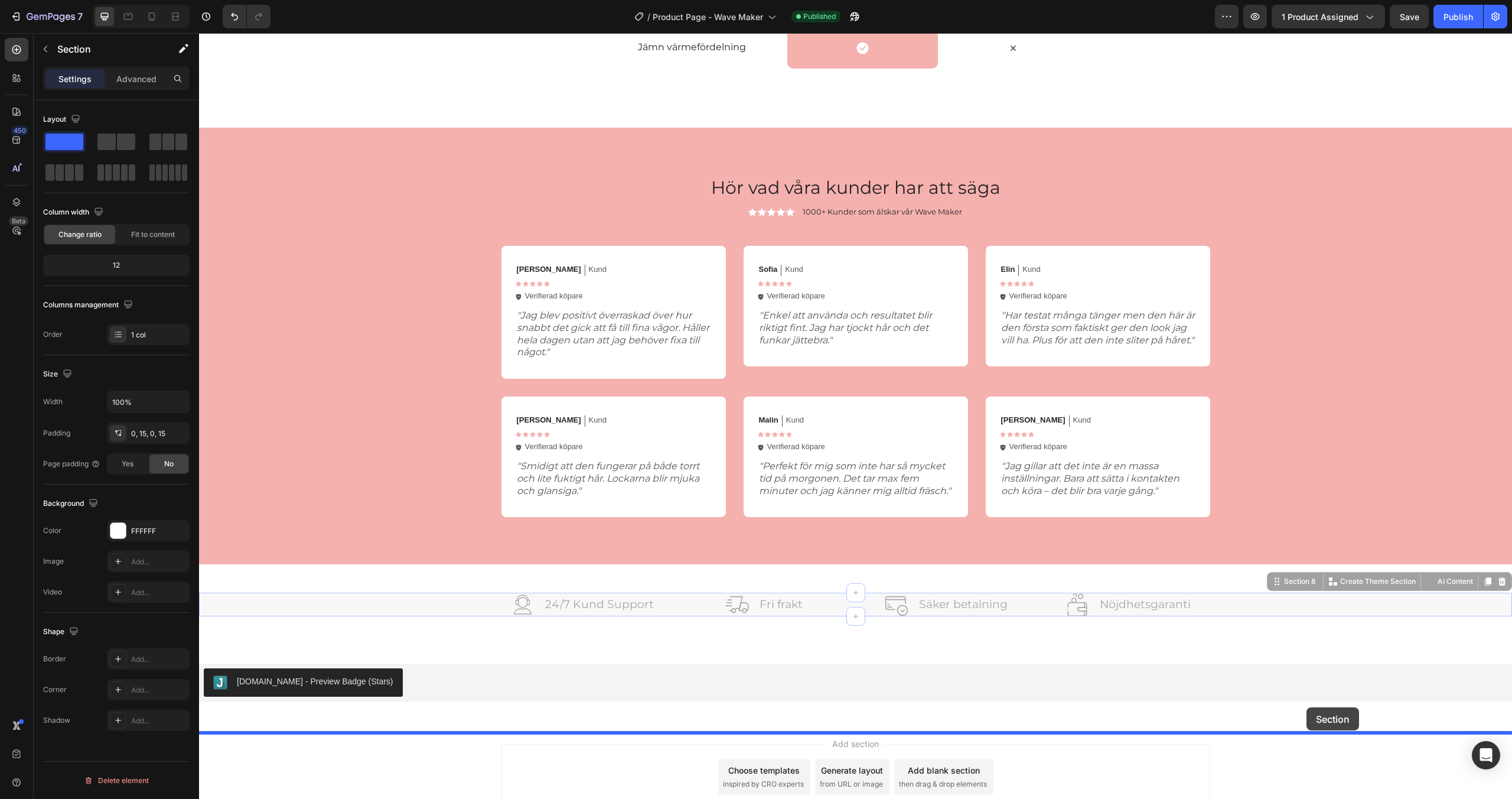
drag, startPoint x: 1298, startPoint y: 598, endPoint x: 1307, endPoint y: 707, distance: 109.4
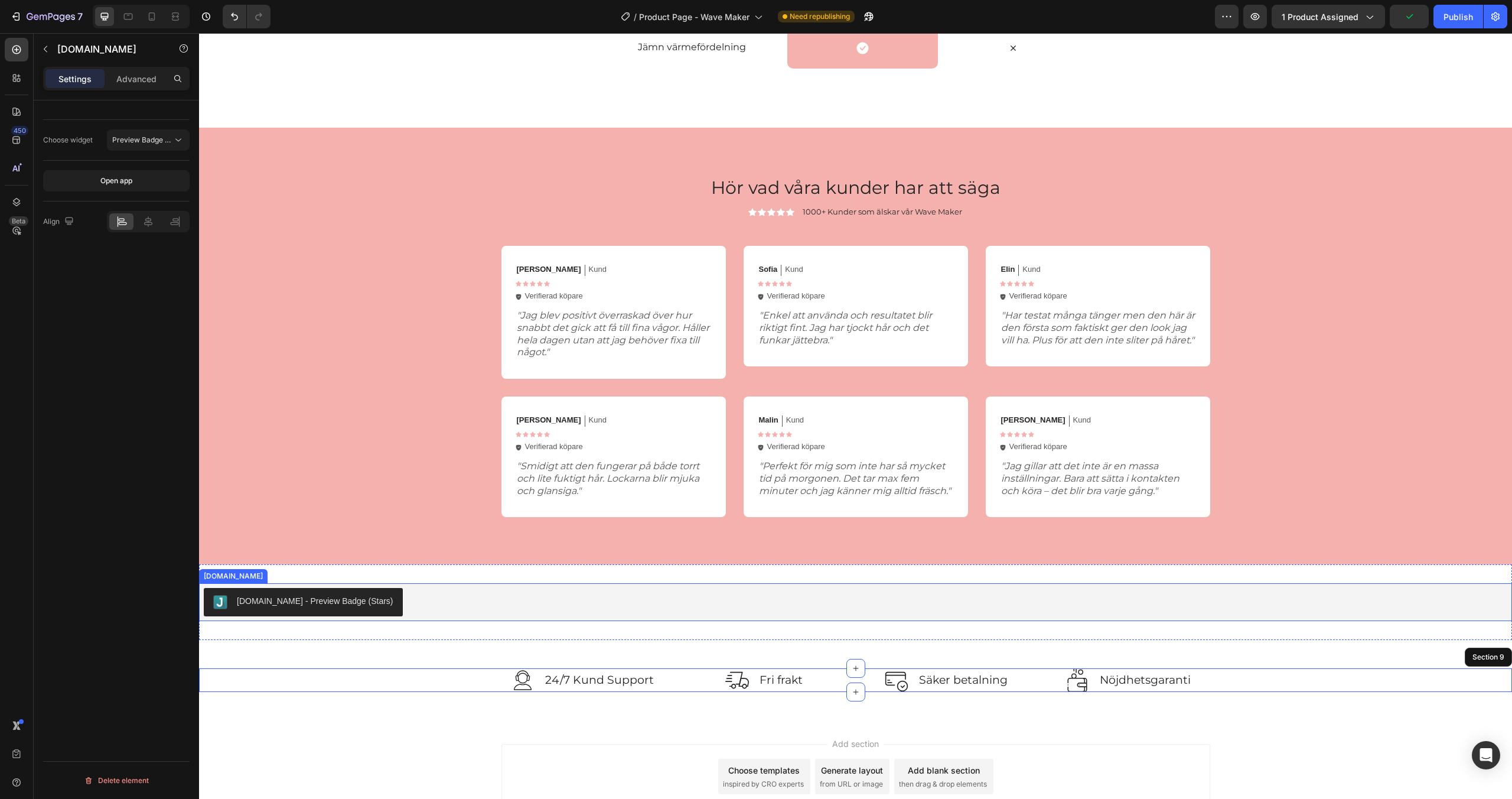
click at [396, 617] on div "Judge.me - Preview Badge (Stars)" at bounding box center [855, 602] width 1304 height 28
click at [151, 139] on span "Preview Badge (Stars)" at bounding box center [150, 140] width 75 height 9
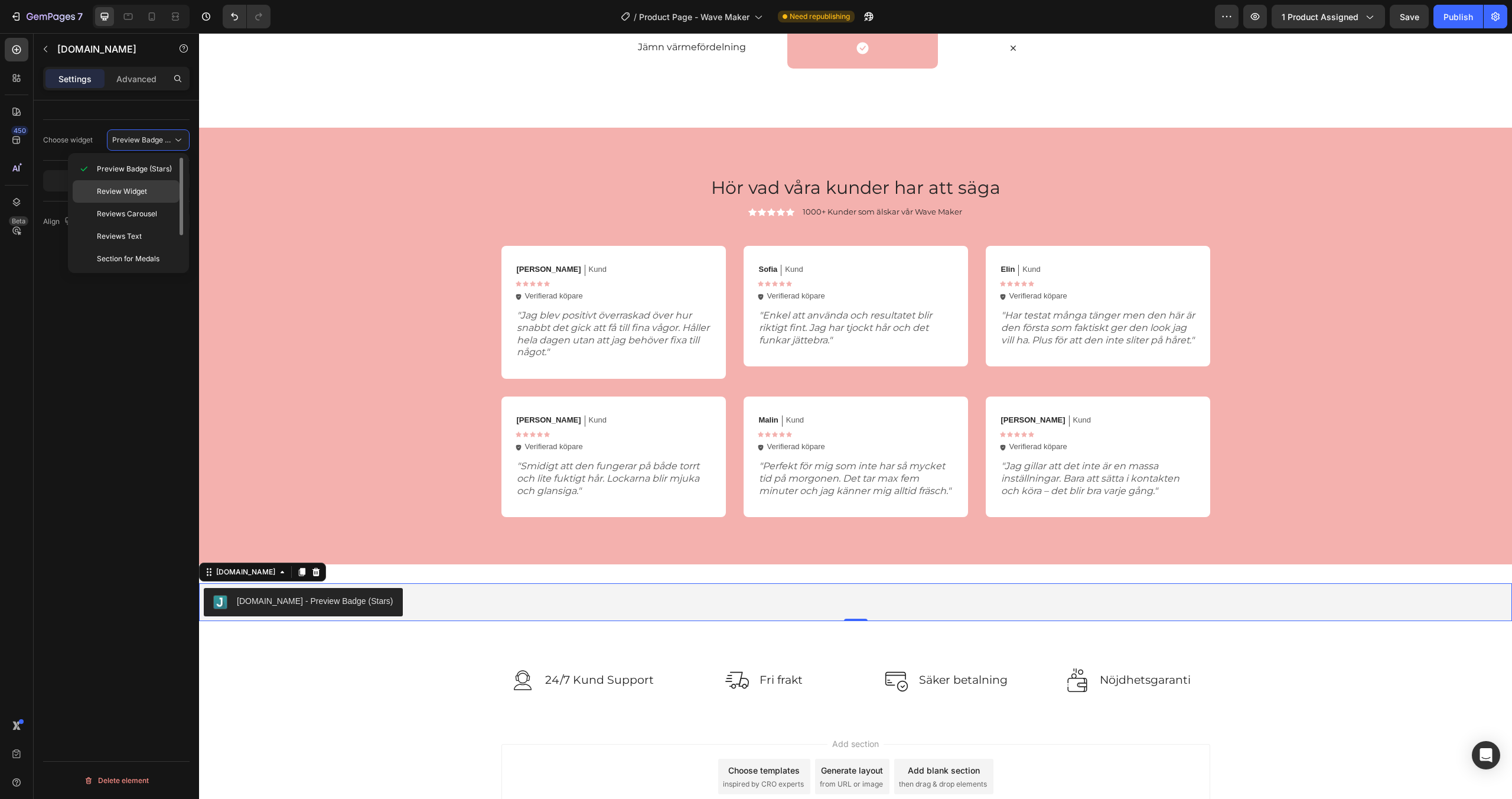
click at [146, 203] on div "Review Widget" at bounding box center [126, 213] width 107 height 22
click at [1447, 16] on div "Publish" at bounding box center [1458, 17] width 30 height 12
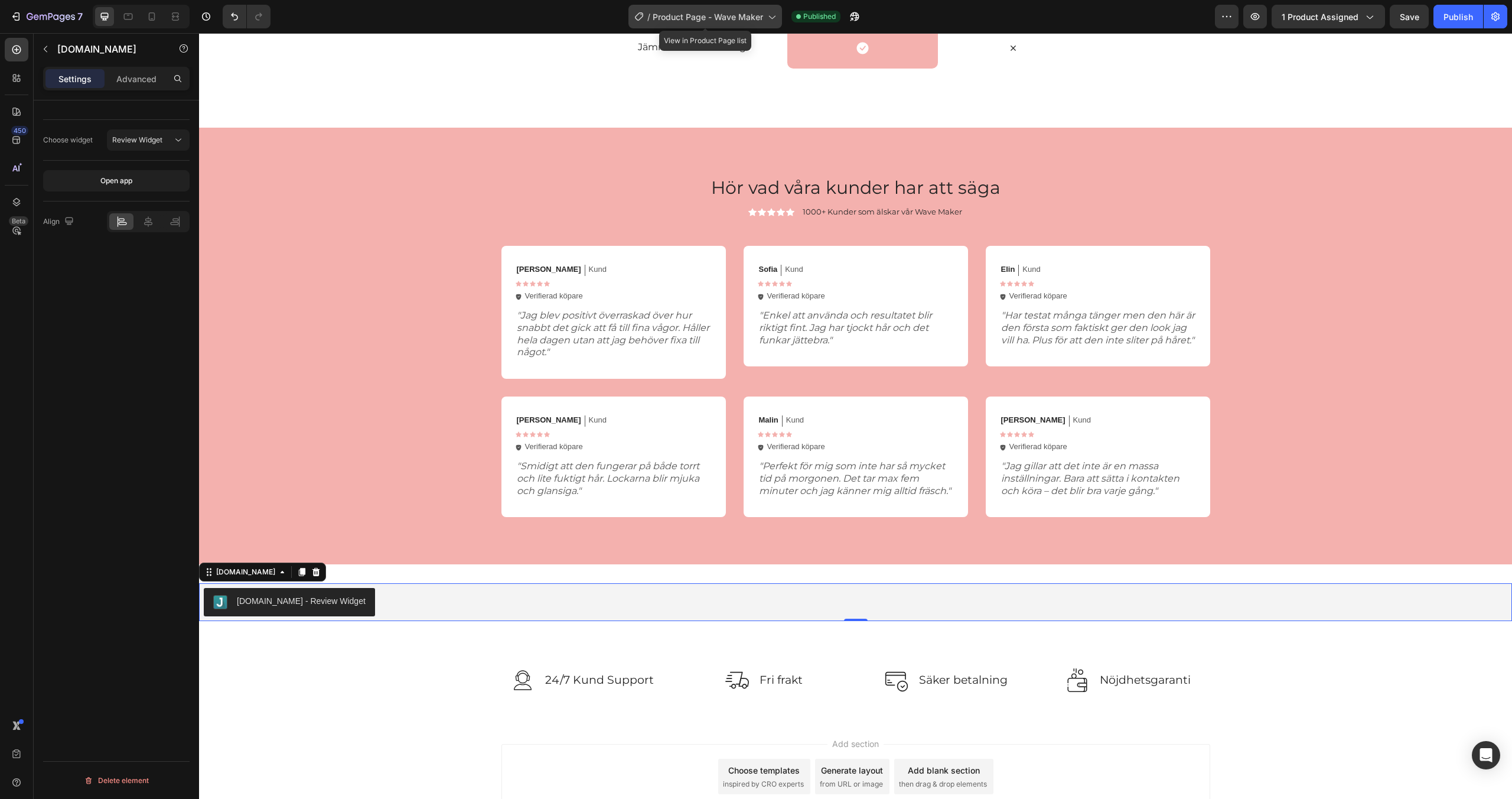
click at [721, 12] on span "Product Page - Wave Maker" at bounding box center [708, 17] width 110 height 12
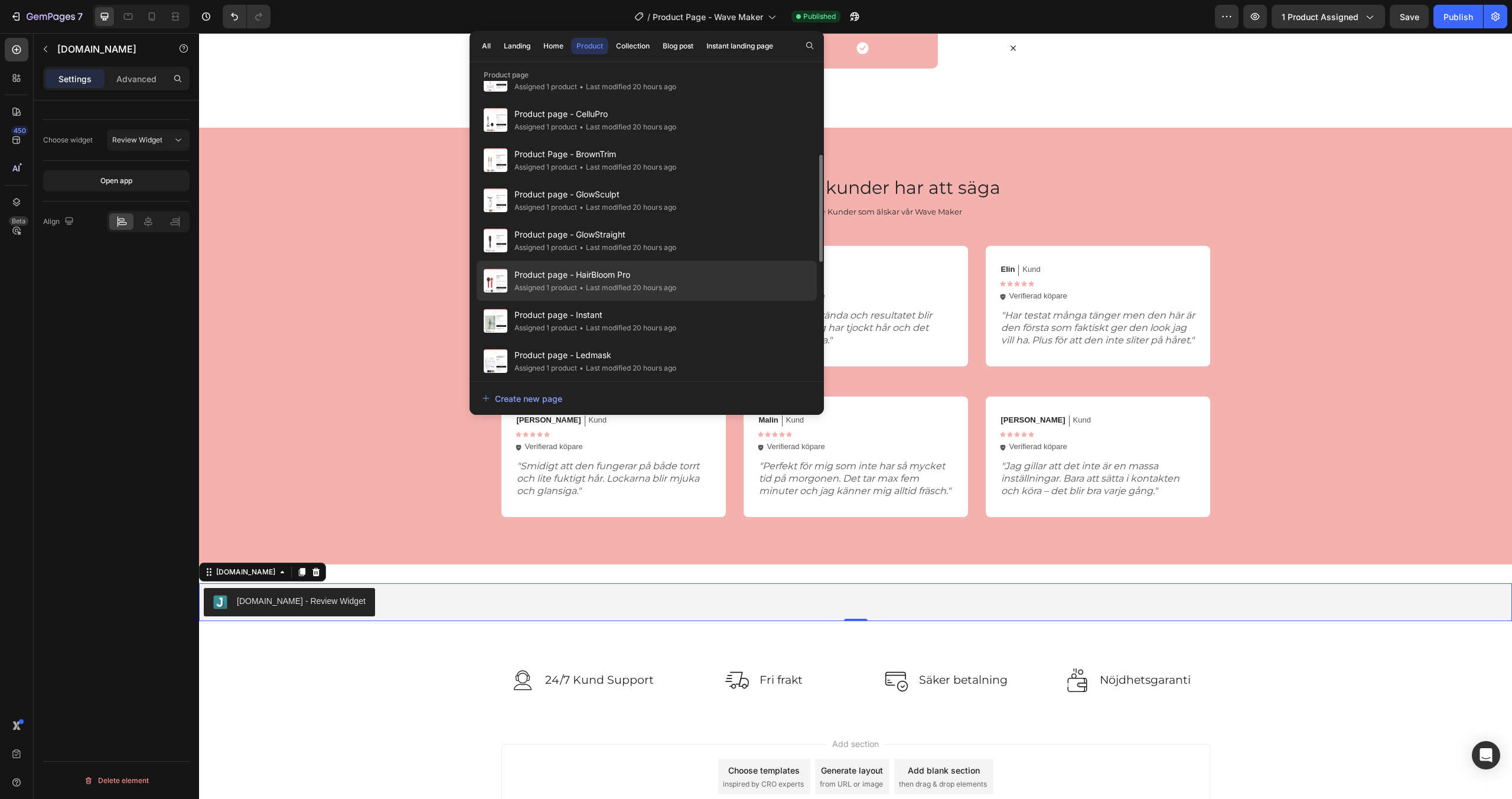
scroll to position [231, 0]
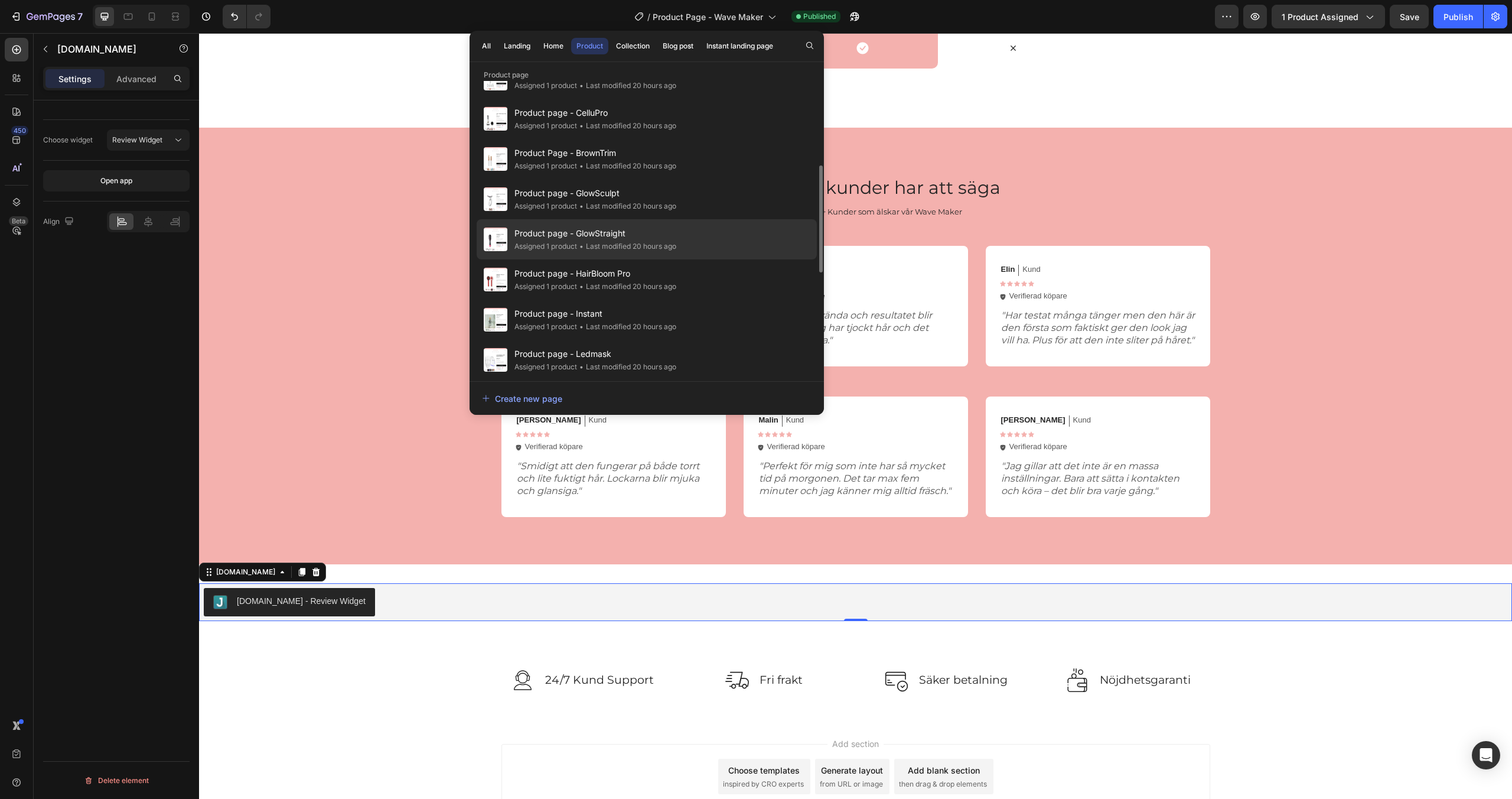
click at [659, 247] on div "• Last modified 20 hours ago" at bounding box center [627, 247] width 99 height 12
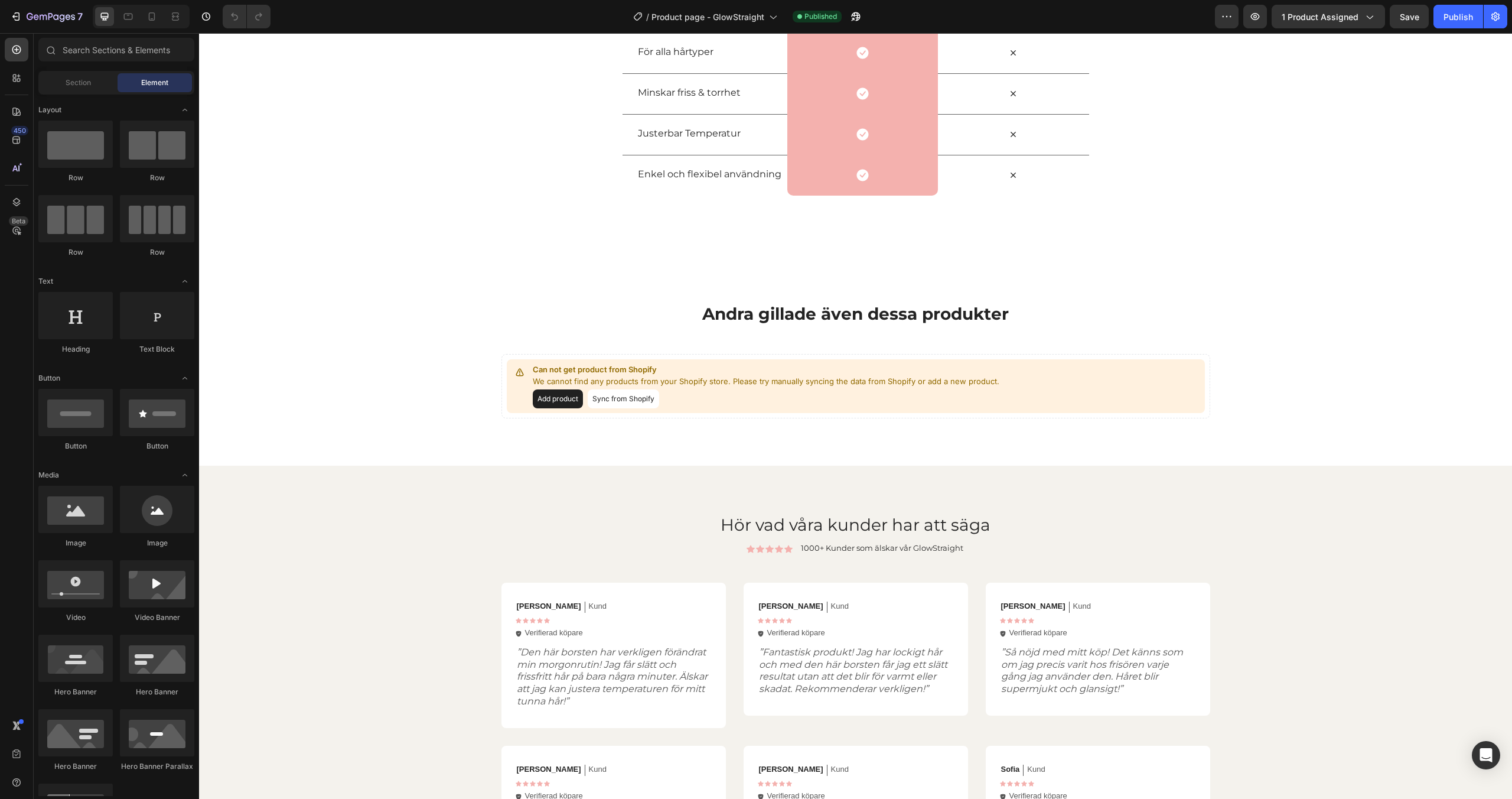
scroll to position [1526, 0]
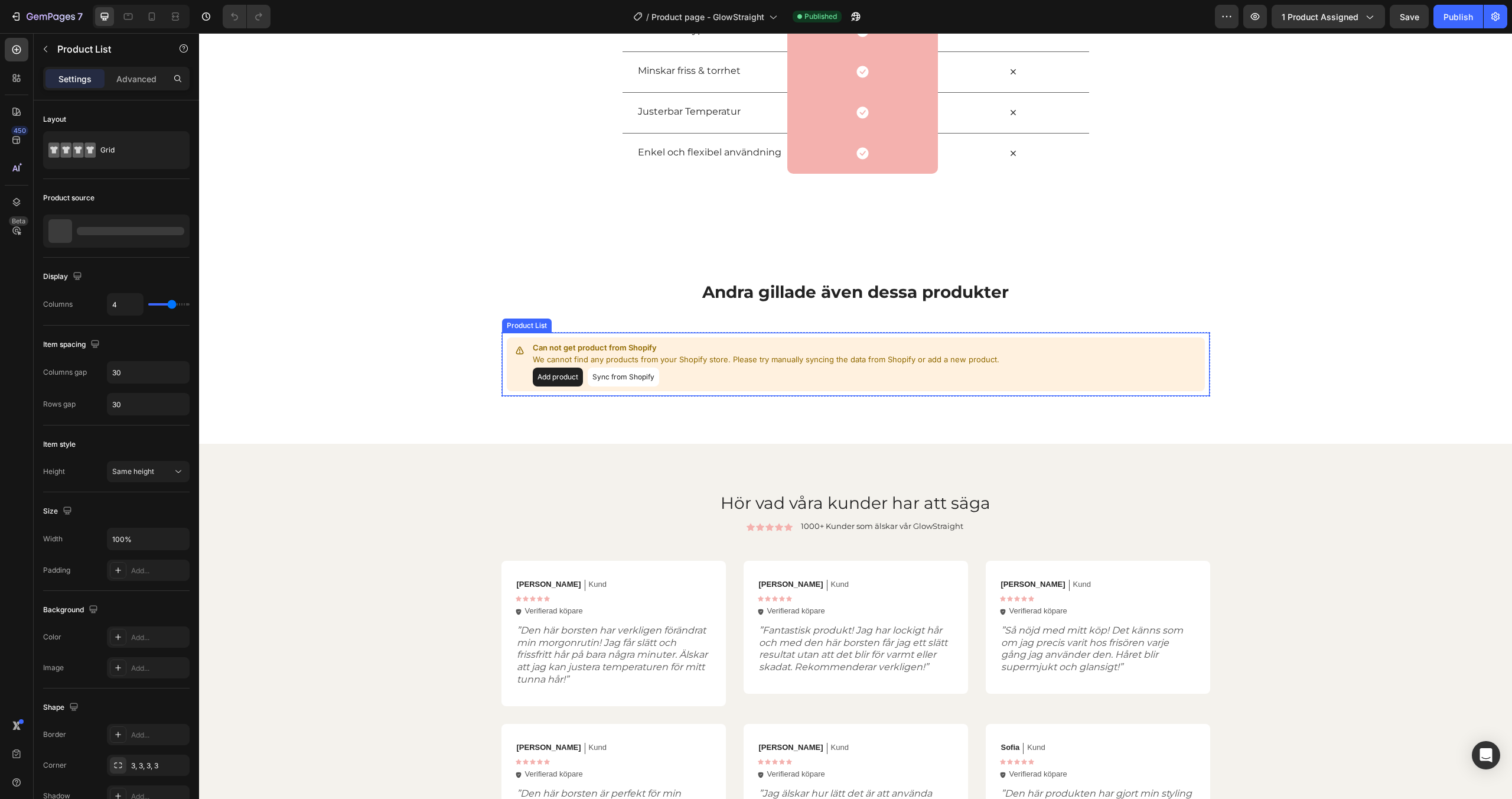
click at [603, 375] on button "Sync from Shopify" at bounding box center [623, 377] width 71 height 19
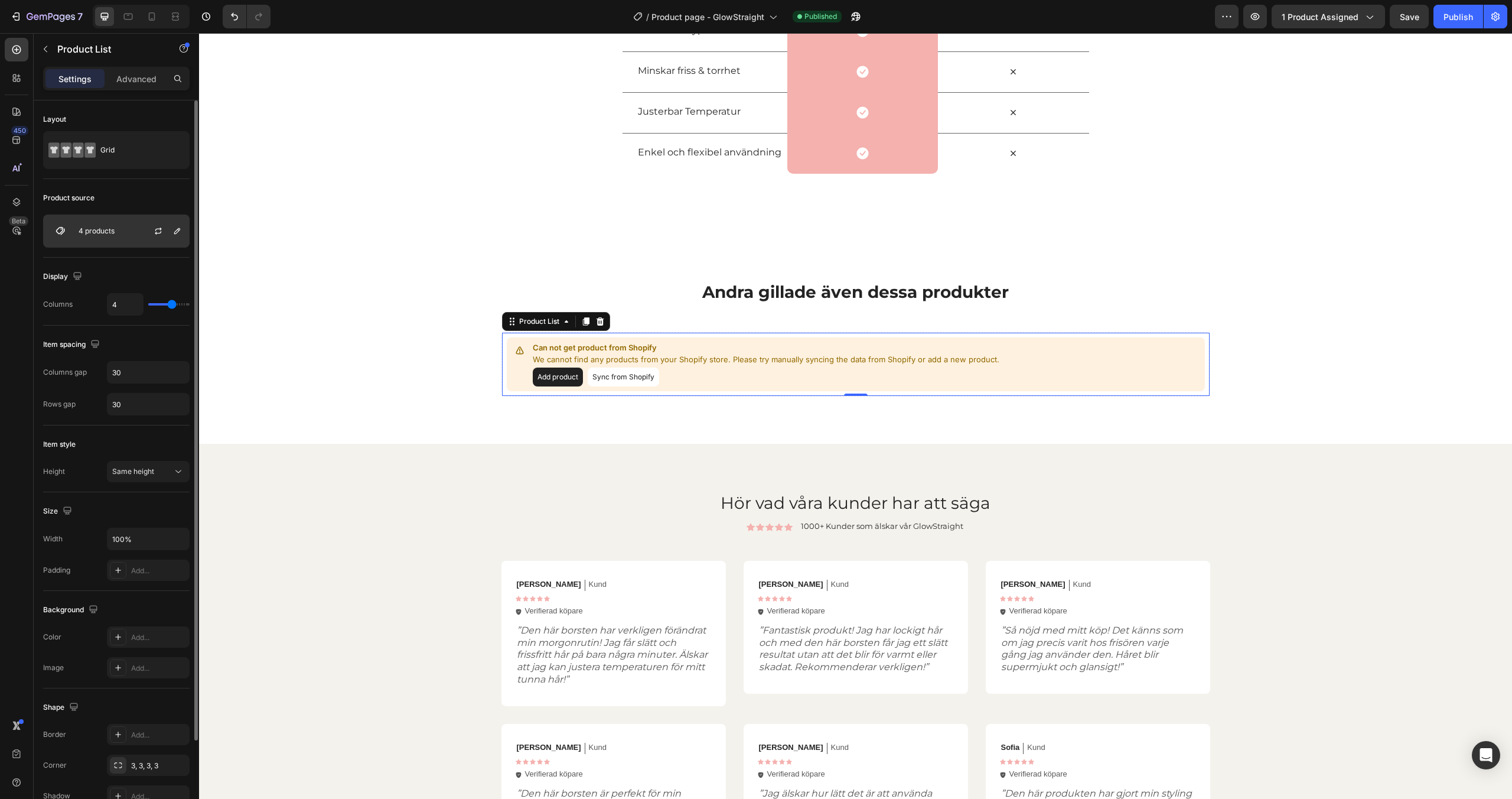
click at [131, 231] on div "4 products" at bounding box center [116, 231] width 146 height 33
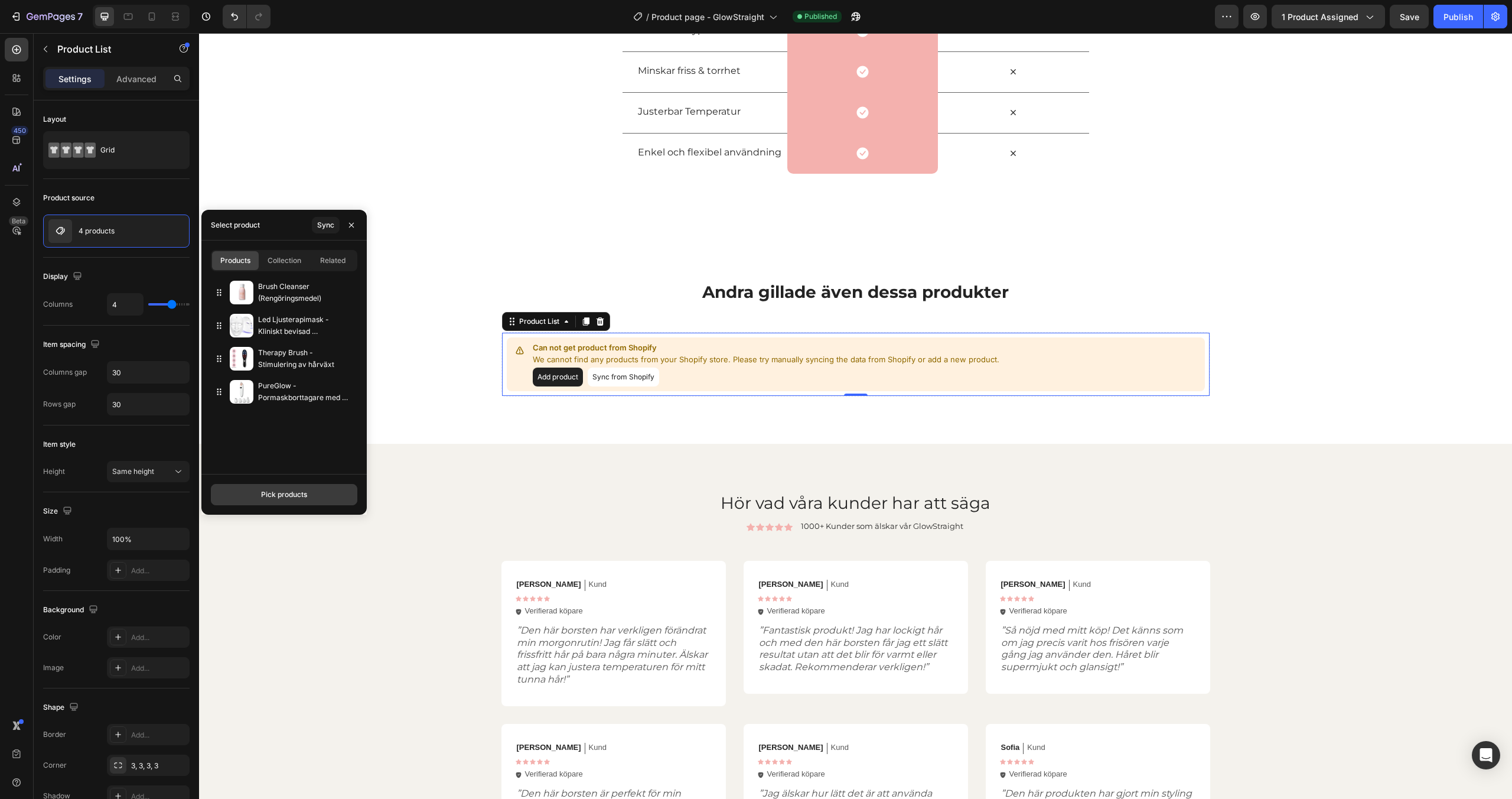
click at [290, 498] on div "Pick products" at bounding box center [284, 495] width 46 height 11
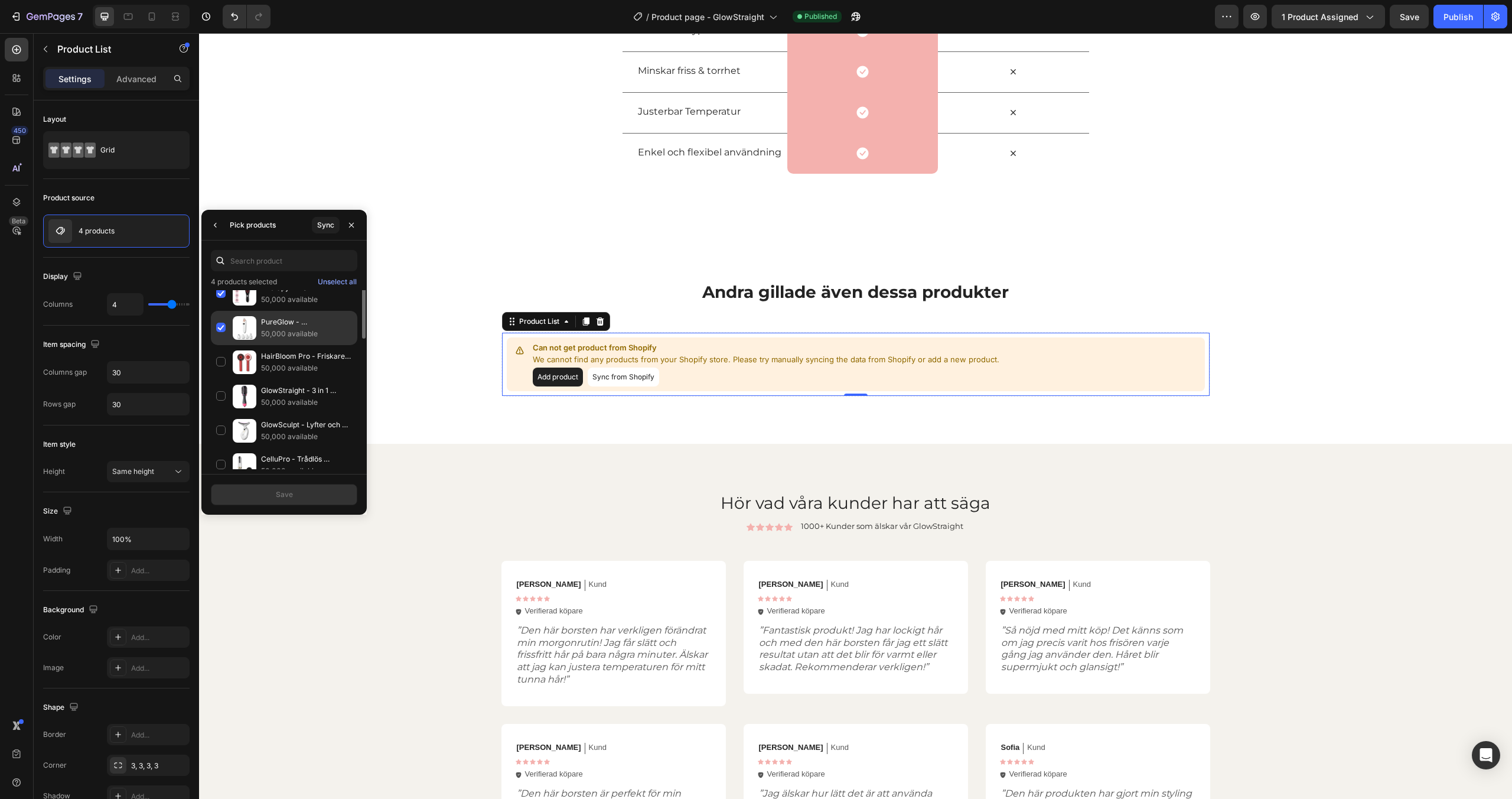
scroll to position [87, 0]
click at [221, 375] on div "HairBloom Pro - Friskare och tjockare hår! 50,000 available" at bounding box center [284, 392] width 146 height 35
click at [221, 385] on div "SwiftStyle Pro - Trådlös & Portabel Hårstyler 50,000 available" at bounding box center [284, 402] width 146 height 35
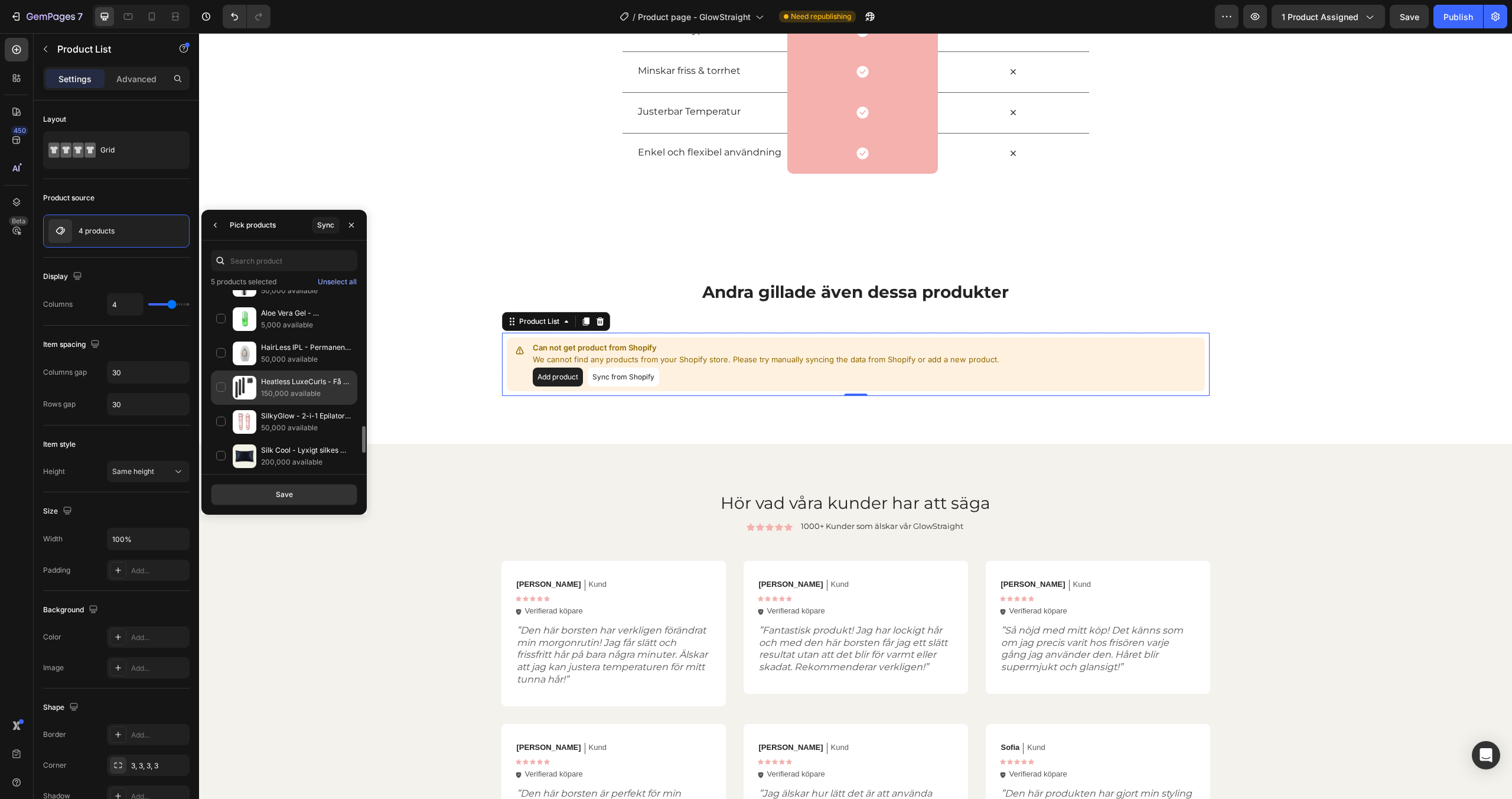
click at [221, 405] on div "Heatless LuxeCurls - Få salongslockar utan värme 150,000 available" at bounding box center [284, 422] width 146 height 35
click at [221, 392] on div "SilkyGlow - 2-i-1 Epilator & Trimmer för kvinnor 50,000 available" at bounding box center [284, 409] width 146 height 35
click at [263, 500] on button "Save" at bounding box center [284, 495] width 146 height 22
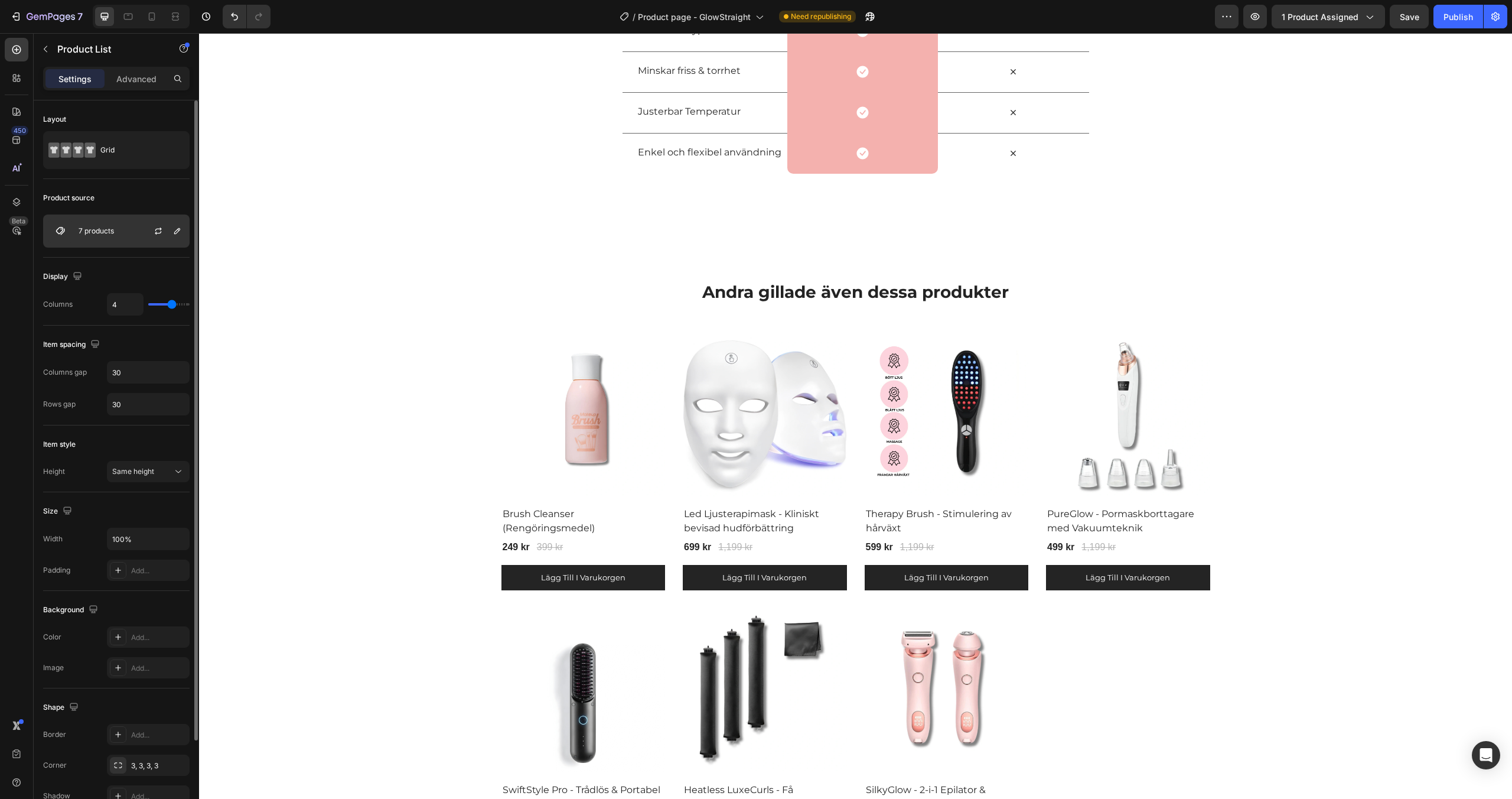
click at [137, 239] on div at bounding box center [163, 231] width 52 height 32
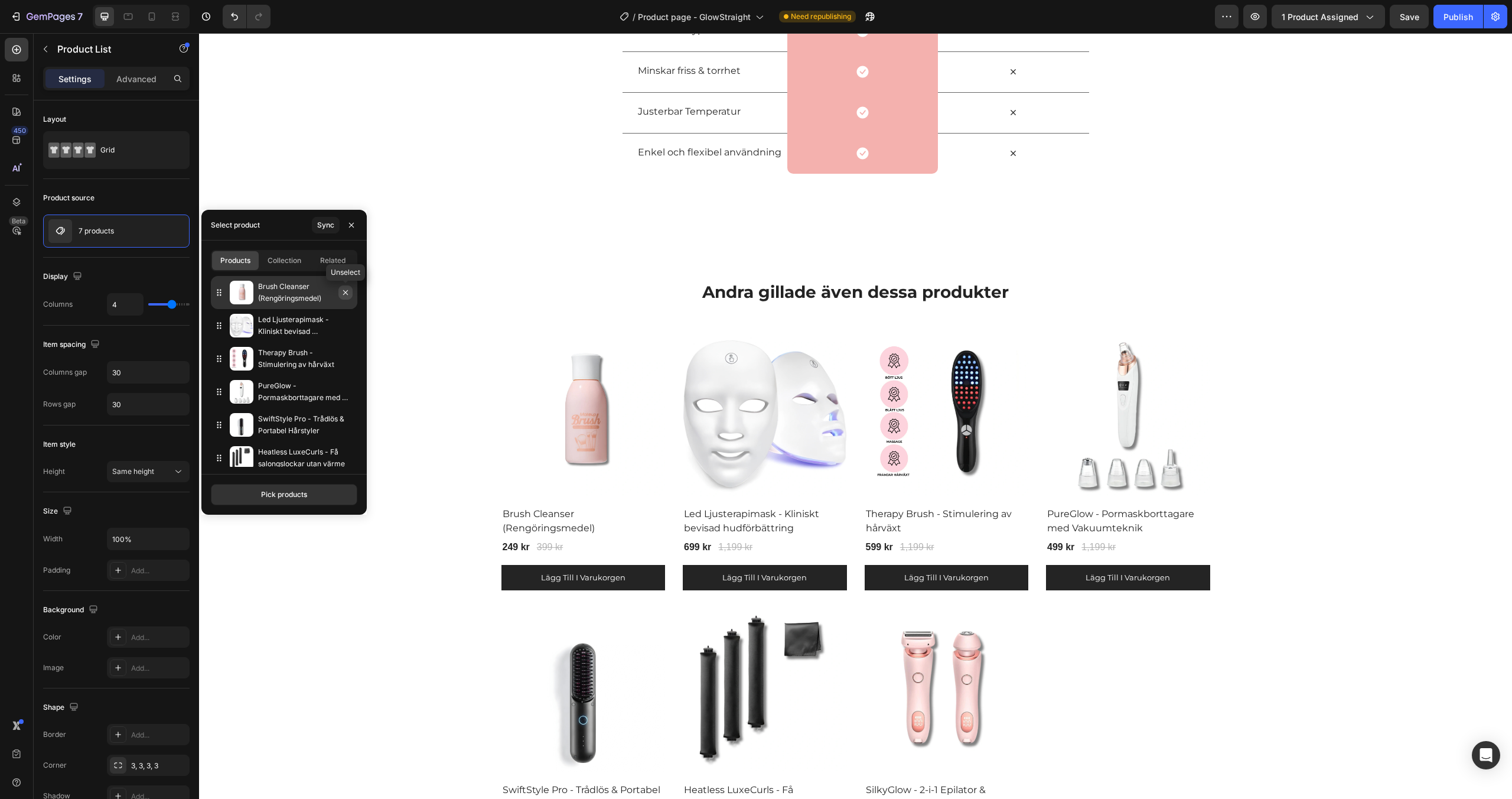
click at [342, 295] on icon "button" at bounding box center [345, 292] width 9 height 9
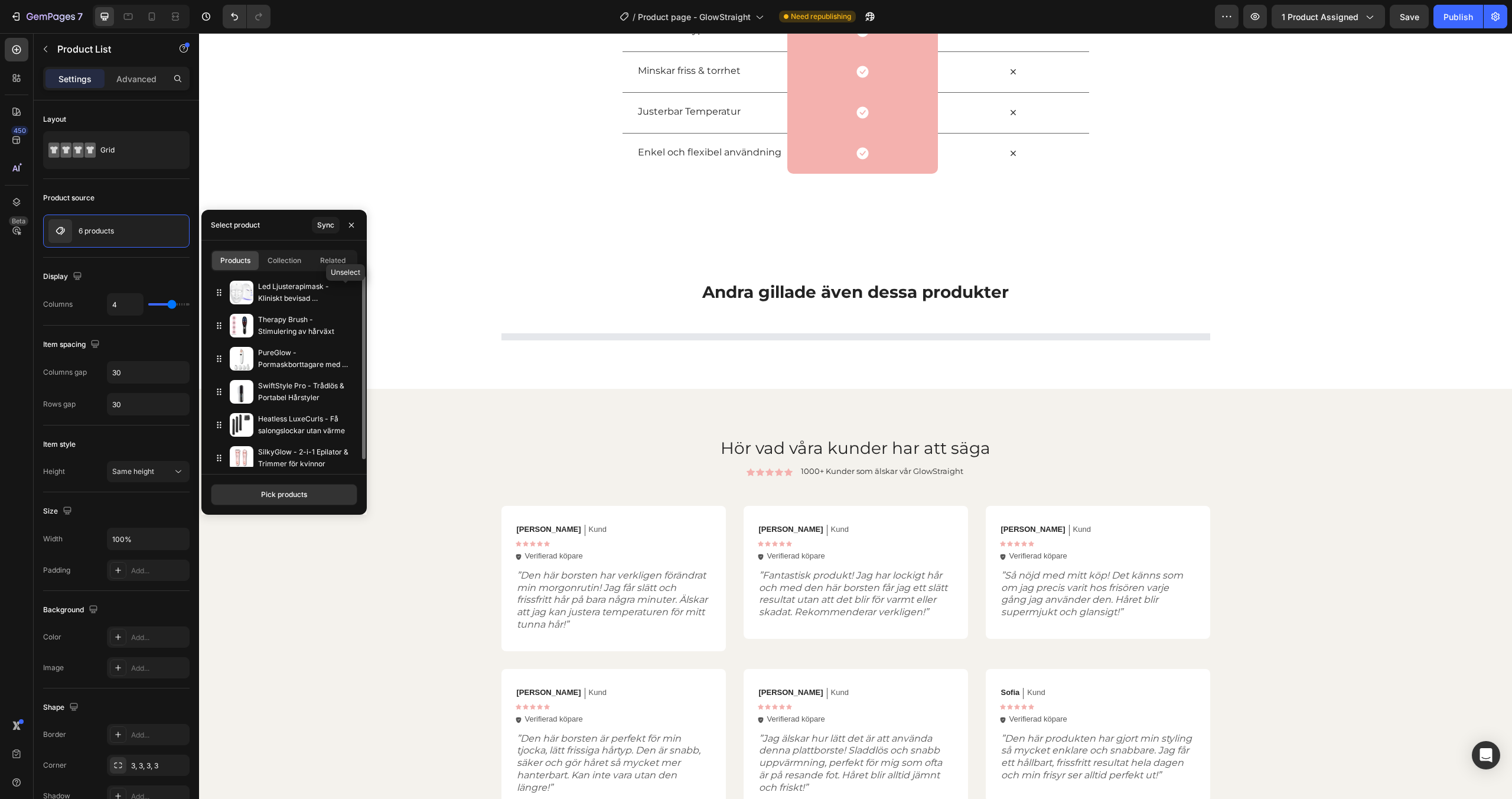
click at [0, 0] on icon "button" at bounding box center [0, 0] width 0 height 0
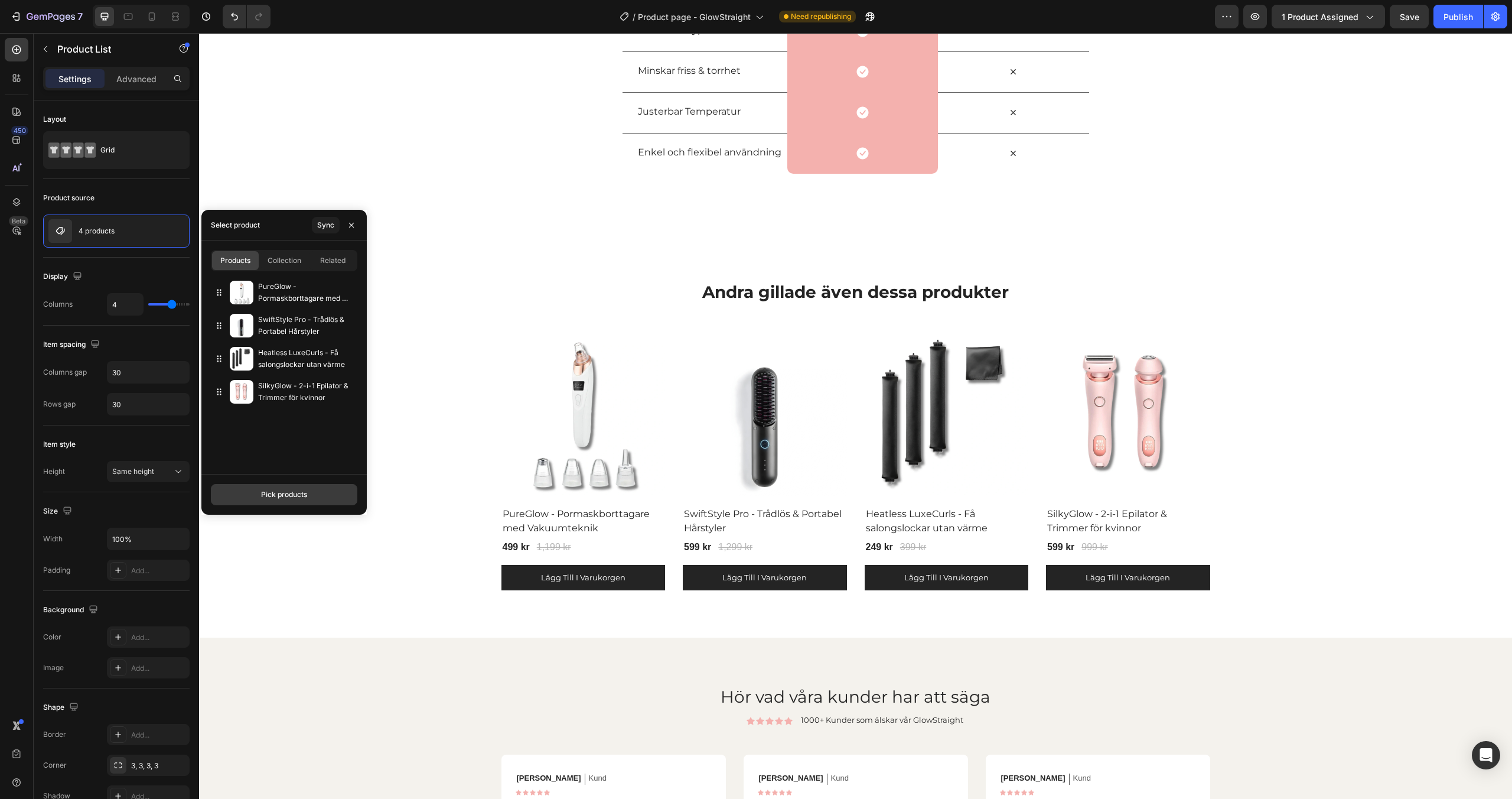
click at [293, 503] on button "Pick products" at bounding box center [284, 495] width 146 height 22
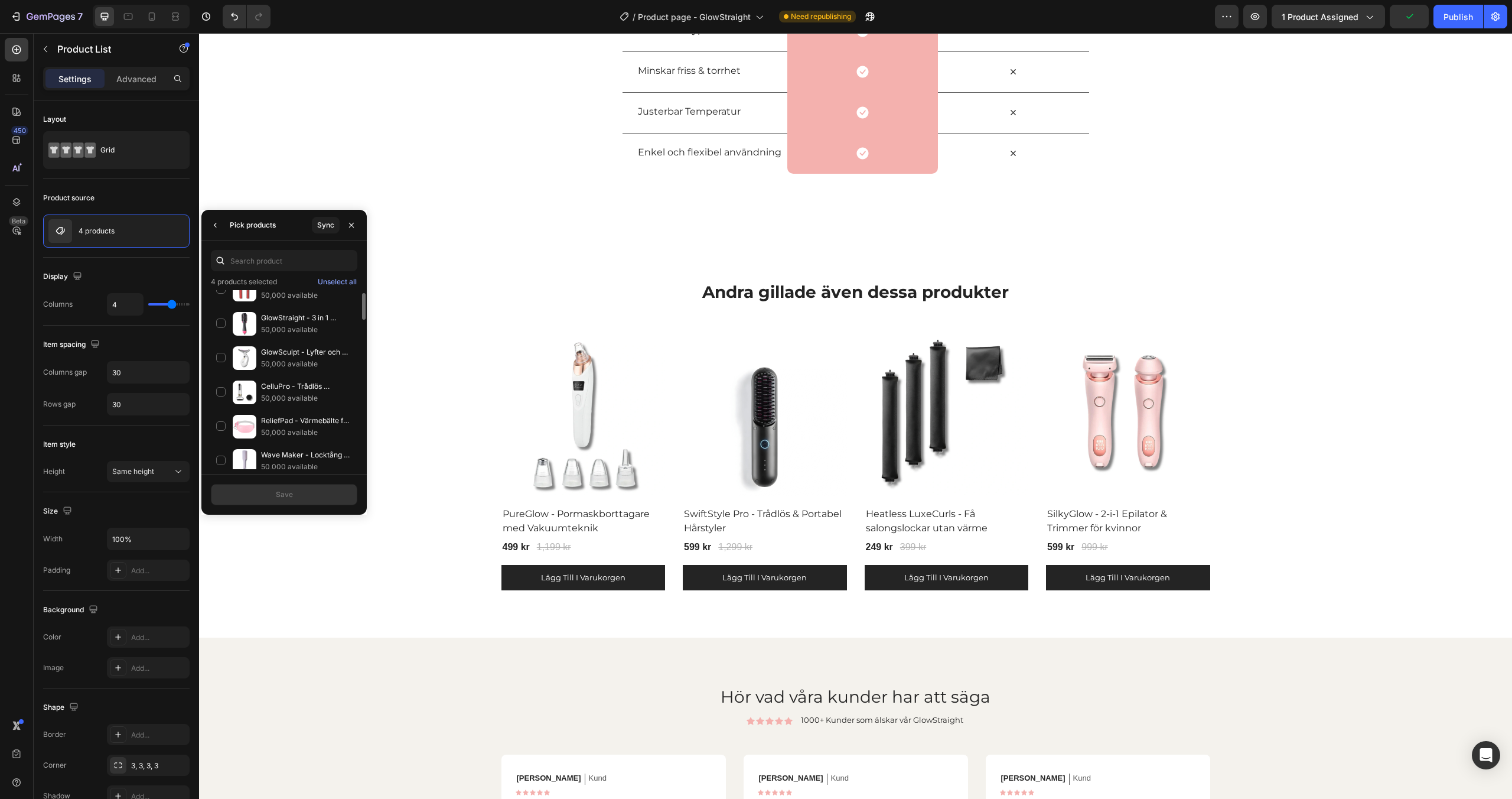
scroll to position [123, 0]
click at [215, 339] on div "HairBloom Pro - Friskare och tjockare hår! 50,000 available" at bounding box center [284, 356] width 146 height 35
click at [292, 492] on div "Save" at bounding box center [285, 495] width 17 height 11
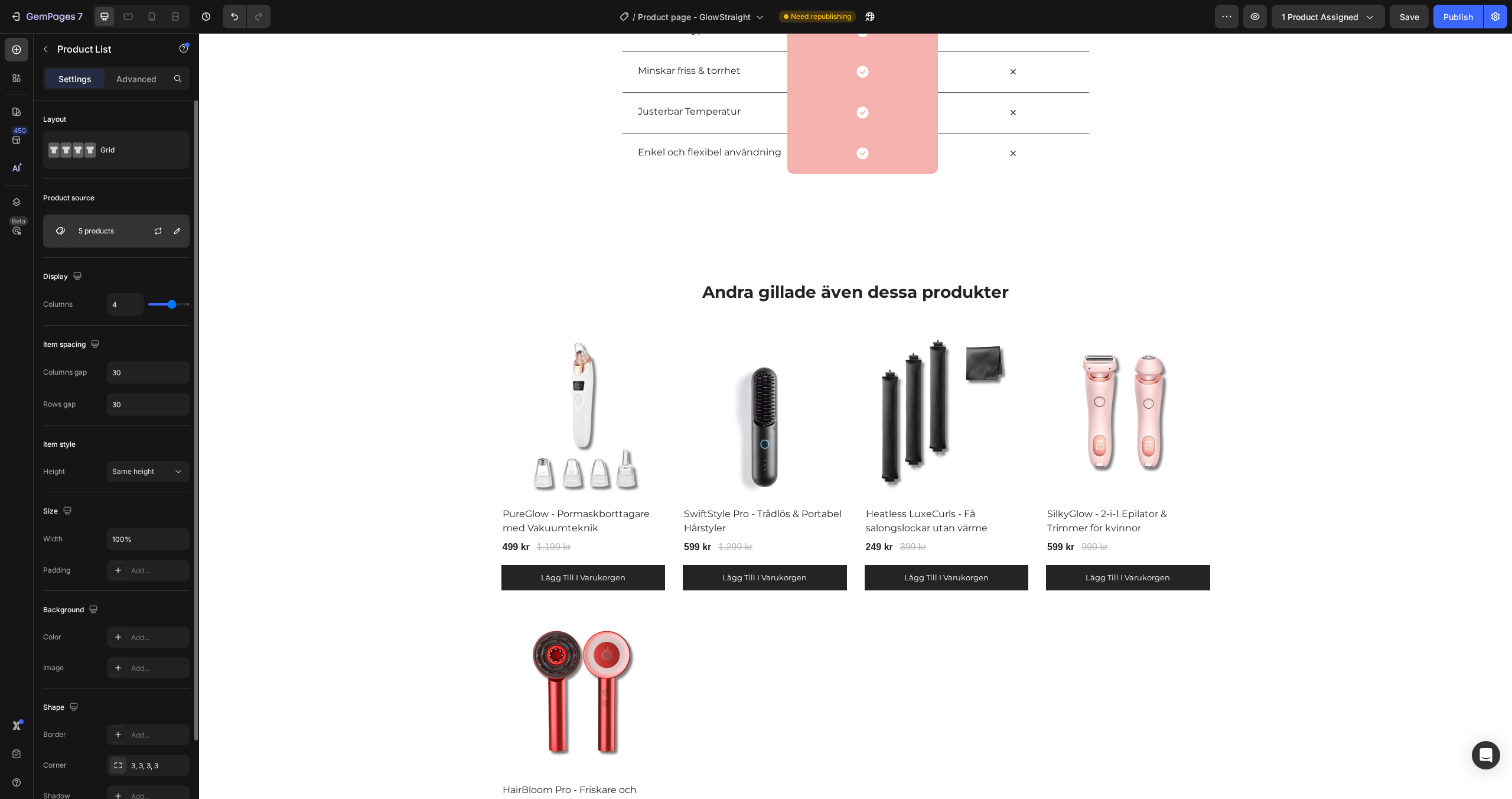
click at [130, 234] on div "5 products" at bounding box center [116, 231] width 146 height 33
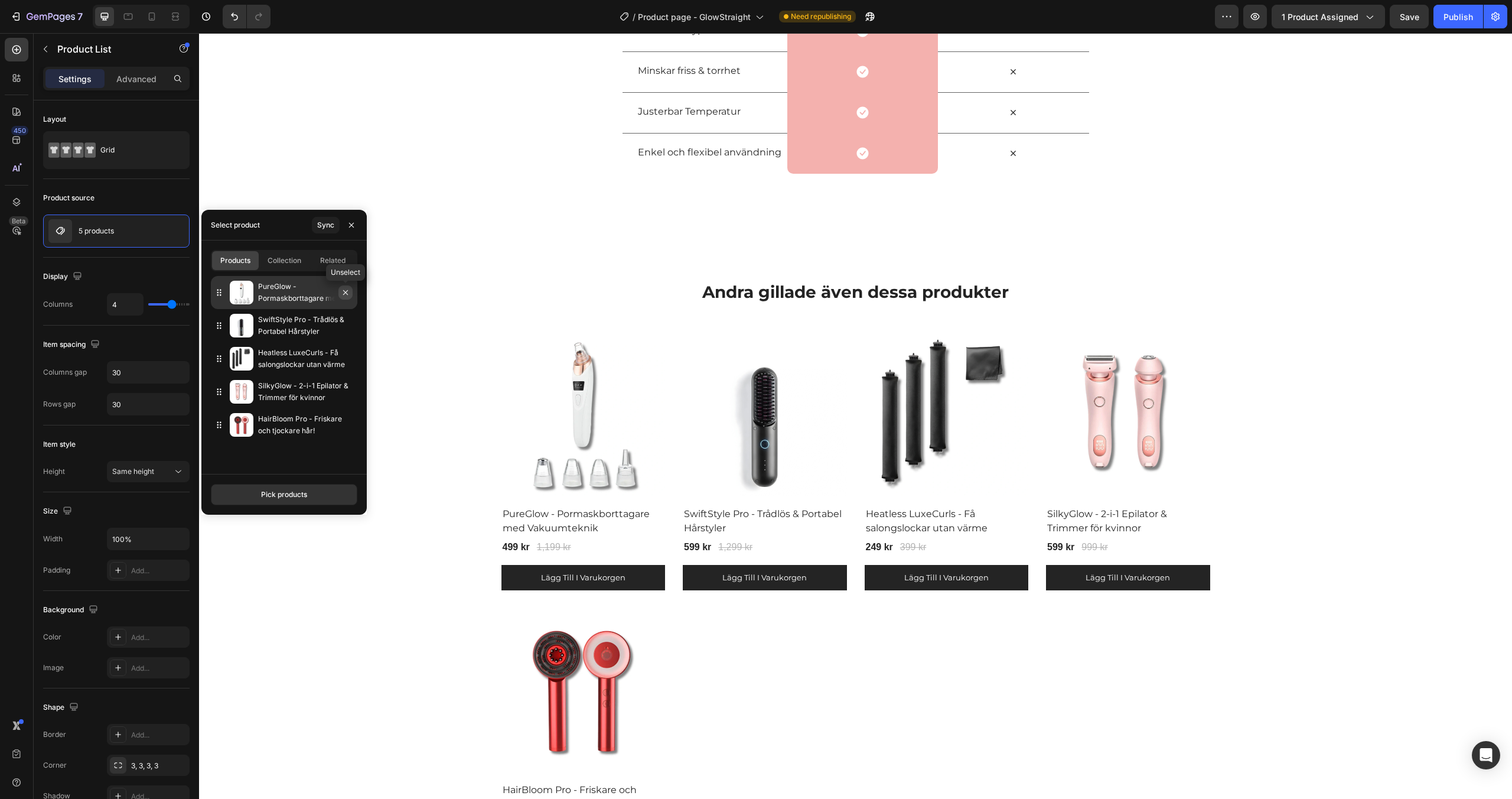
click at [347, 296] on icon "button" at bounding box center [345, 292] width 9 height 9
click at [344, 292] on icon "button" at bounding box center [345, 292] width 9 height 9
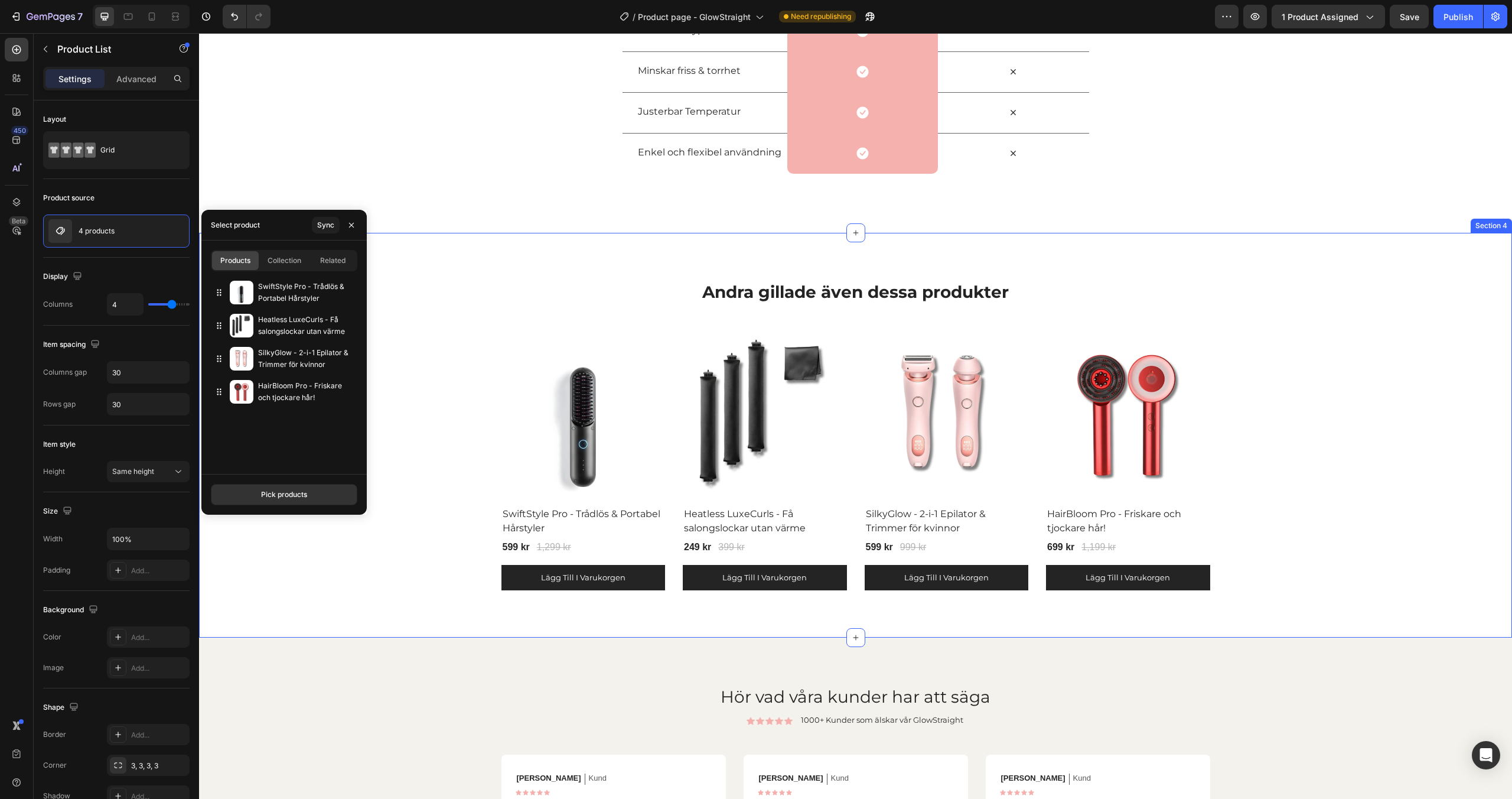
click at [480, 238] on div "Andra gillade även dessa produkter Heading Row (P) Images Row SwiftStyle Pro - …" at bounding box center [855, 435] width 1313 height 405
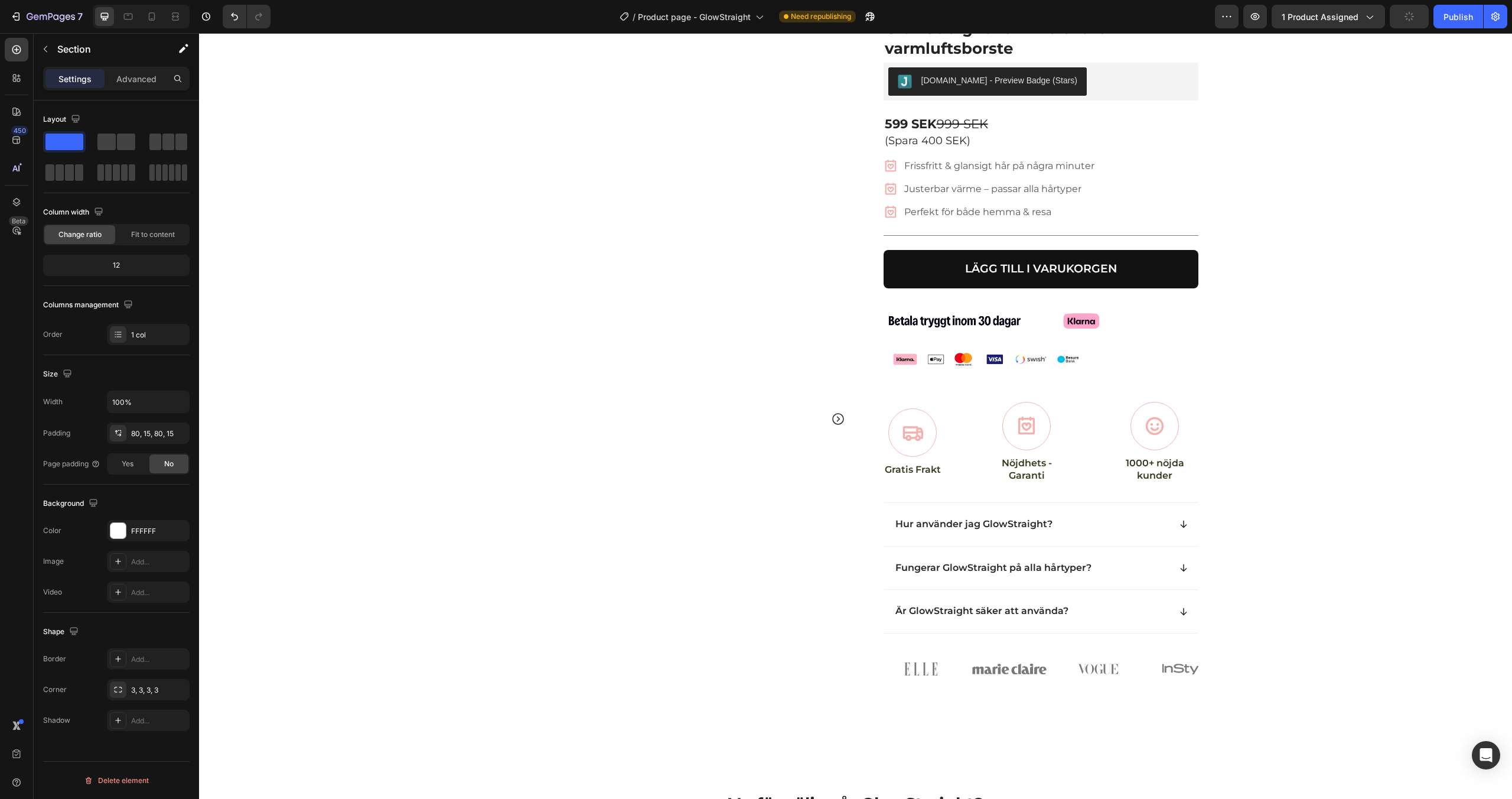
scroll to position [0, 0]
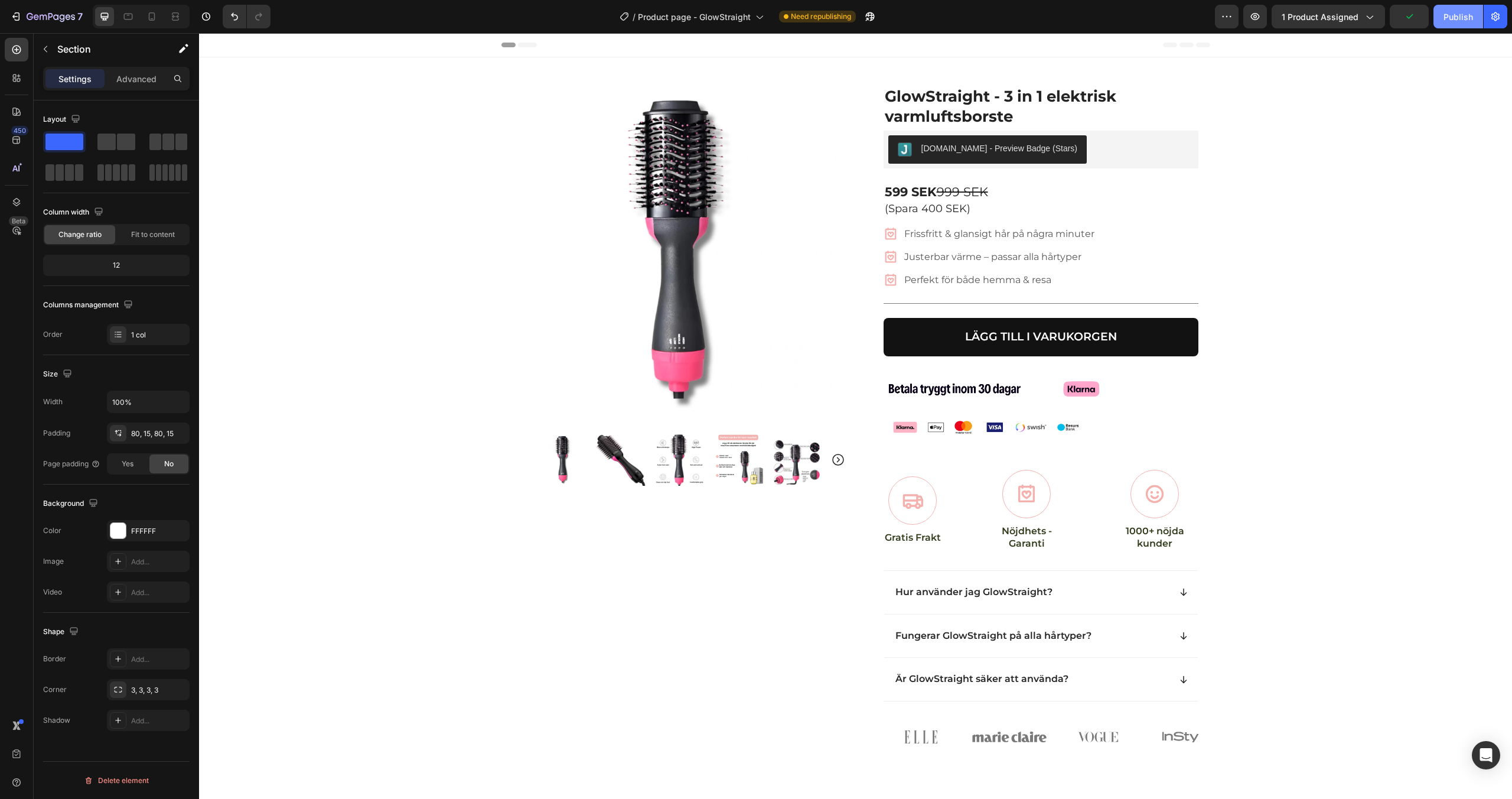
click at [1462, 19] on div "Publish" at bounding box center [1458, 17] width 30 height 12
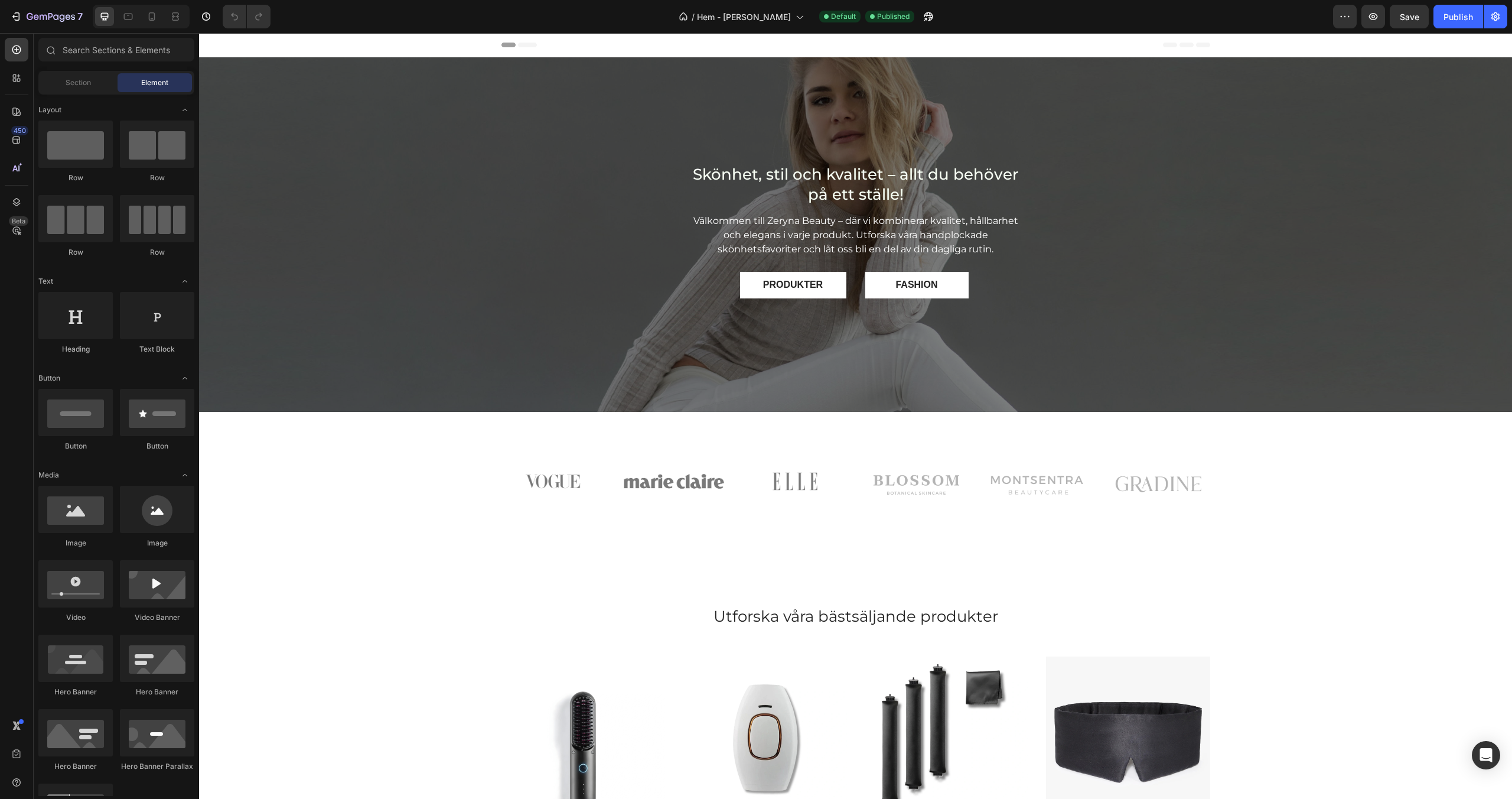
click at [680, 53] on div "Header" at bounding box center [856, 45] width 709 height 24
click at [249, 46] on button "Header" at bounding box center [228, 45] width 48 height 14
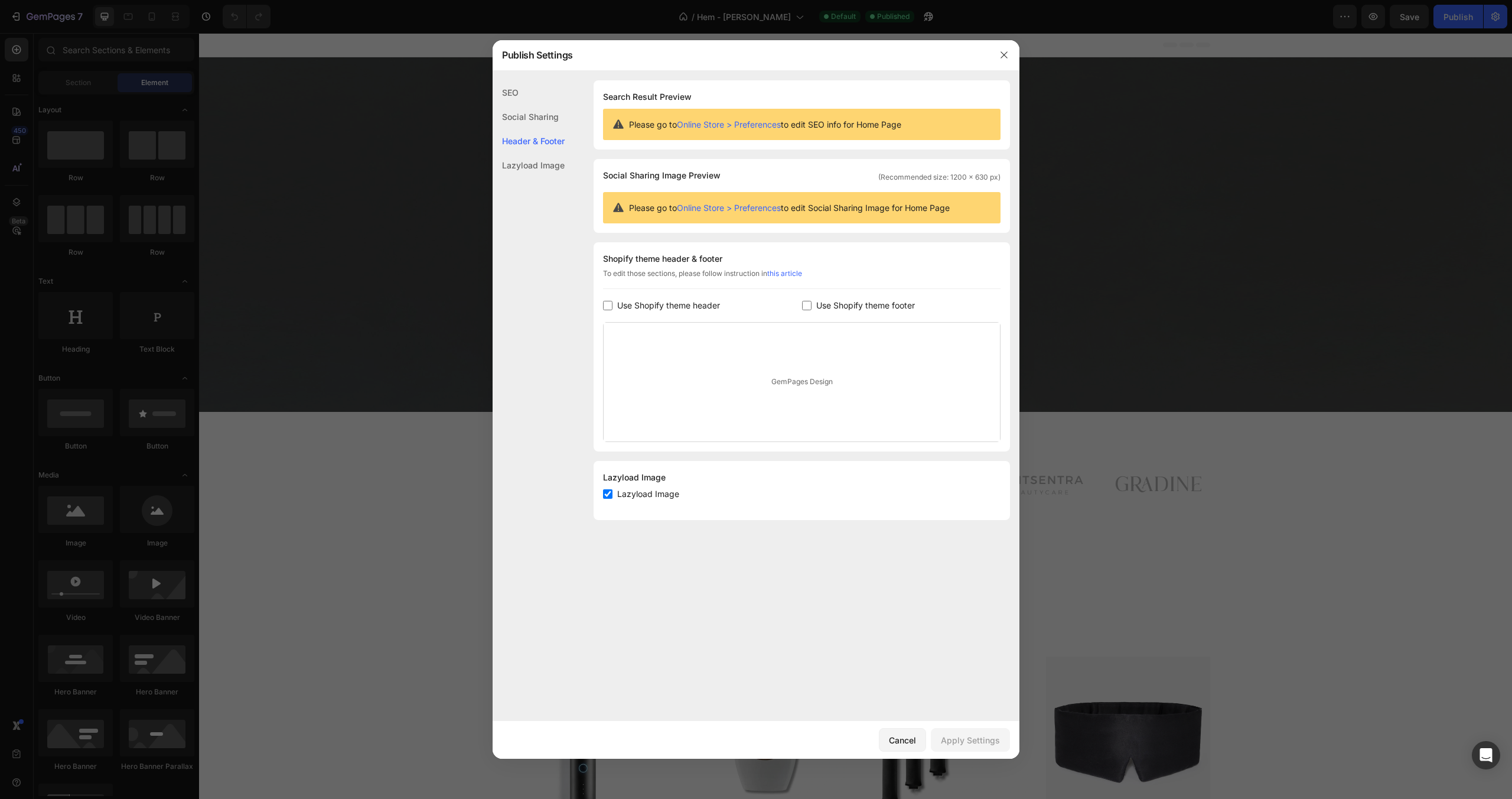
click at [785, 387] on div "GemPages Design" at bounding box center [802, 382] width 396 height 119
click at [427, 312] on div at bounding box center [756, 400] width 1512 height 799
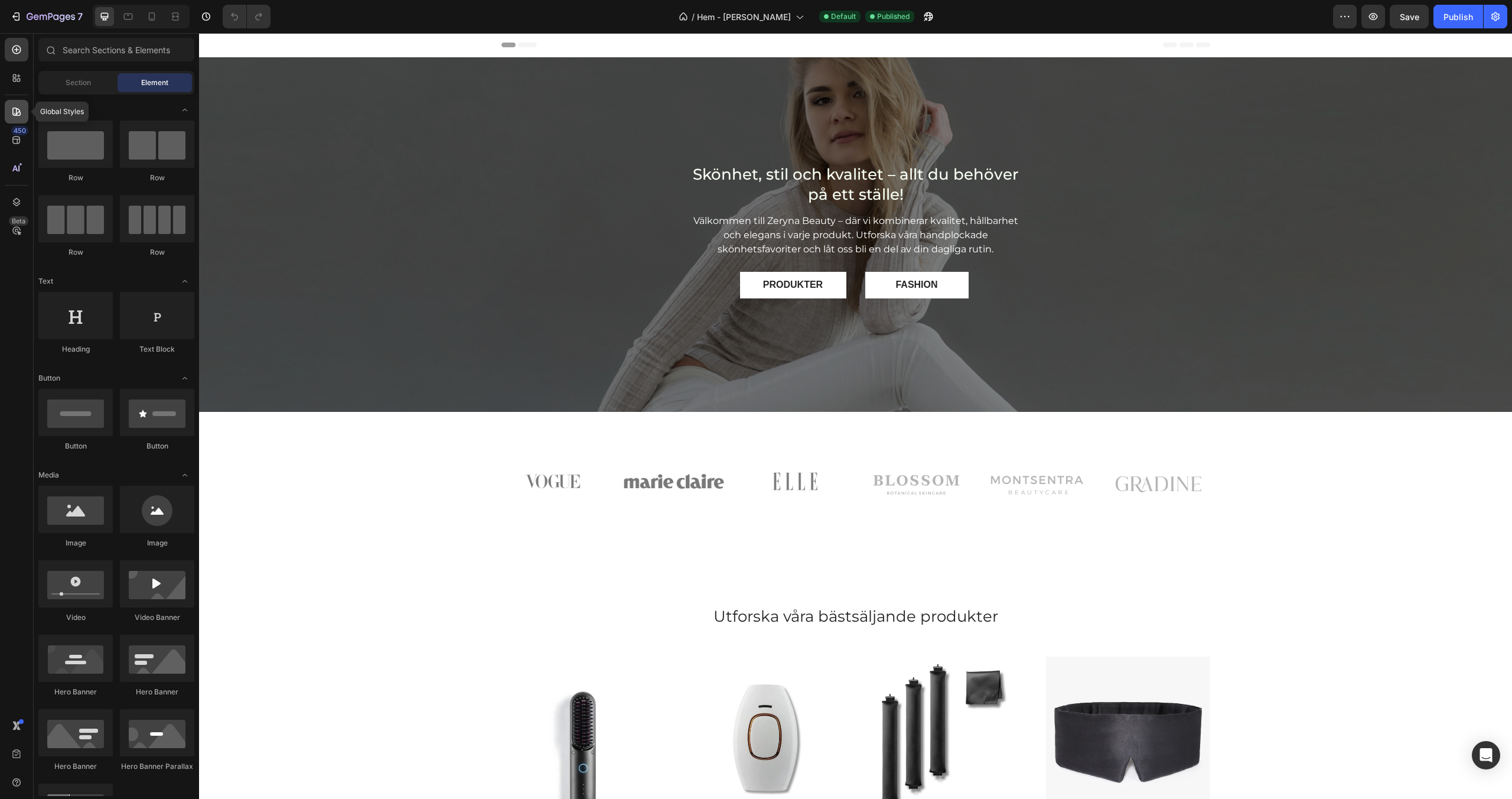
click at [12, 110] on icon at bounding box center [17, 112] width 12 height 12
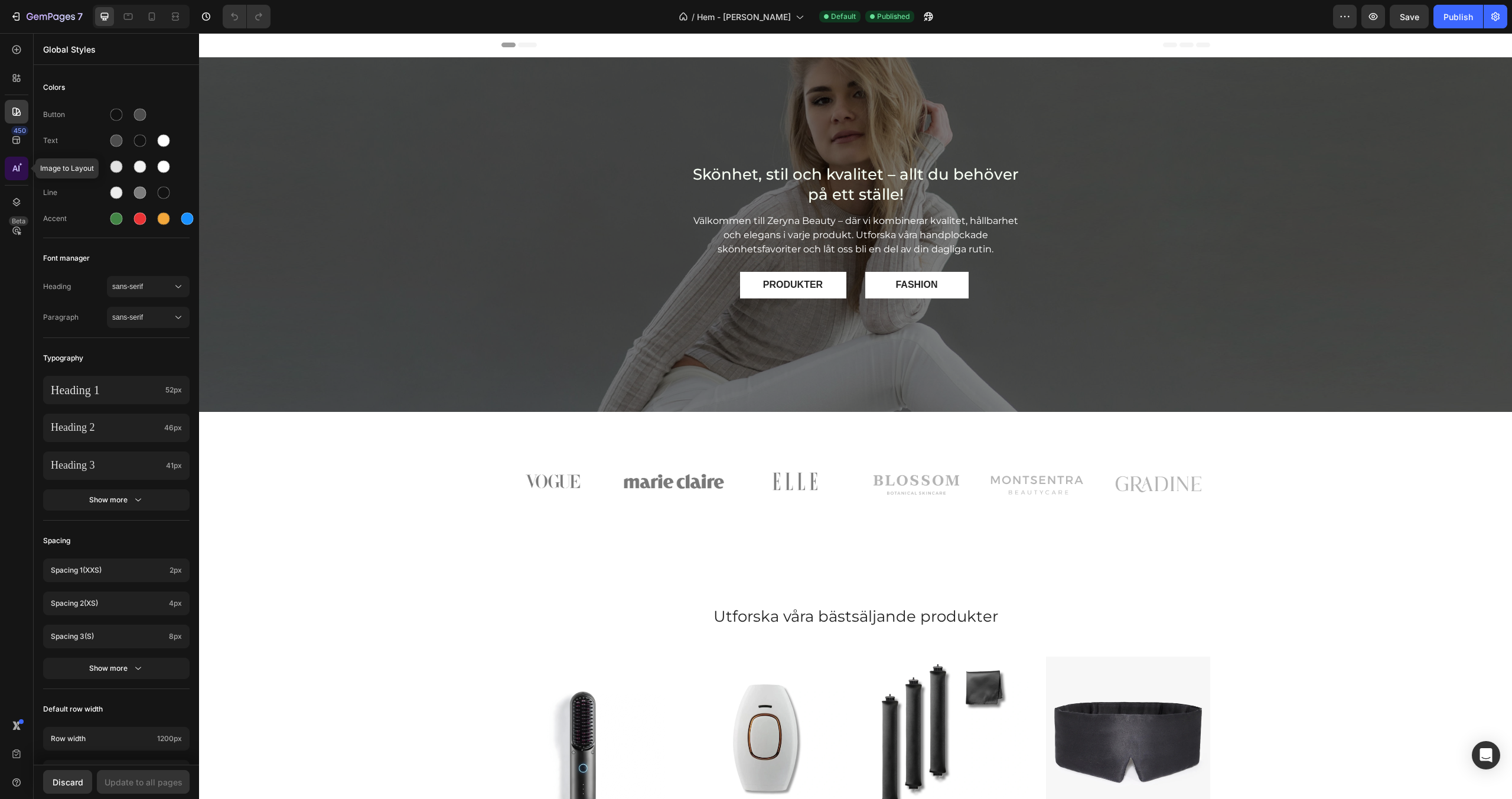
click at [22, 167] on icon at bounding box center [17, 168] width 12 height 12
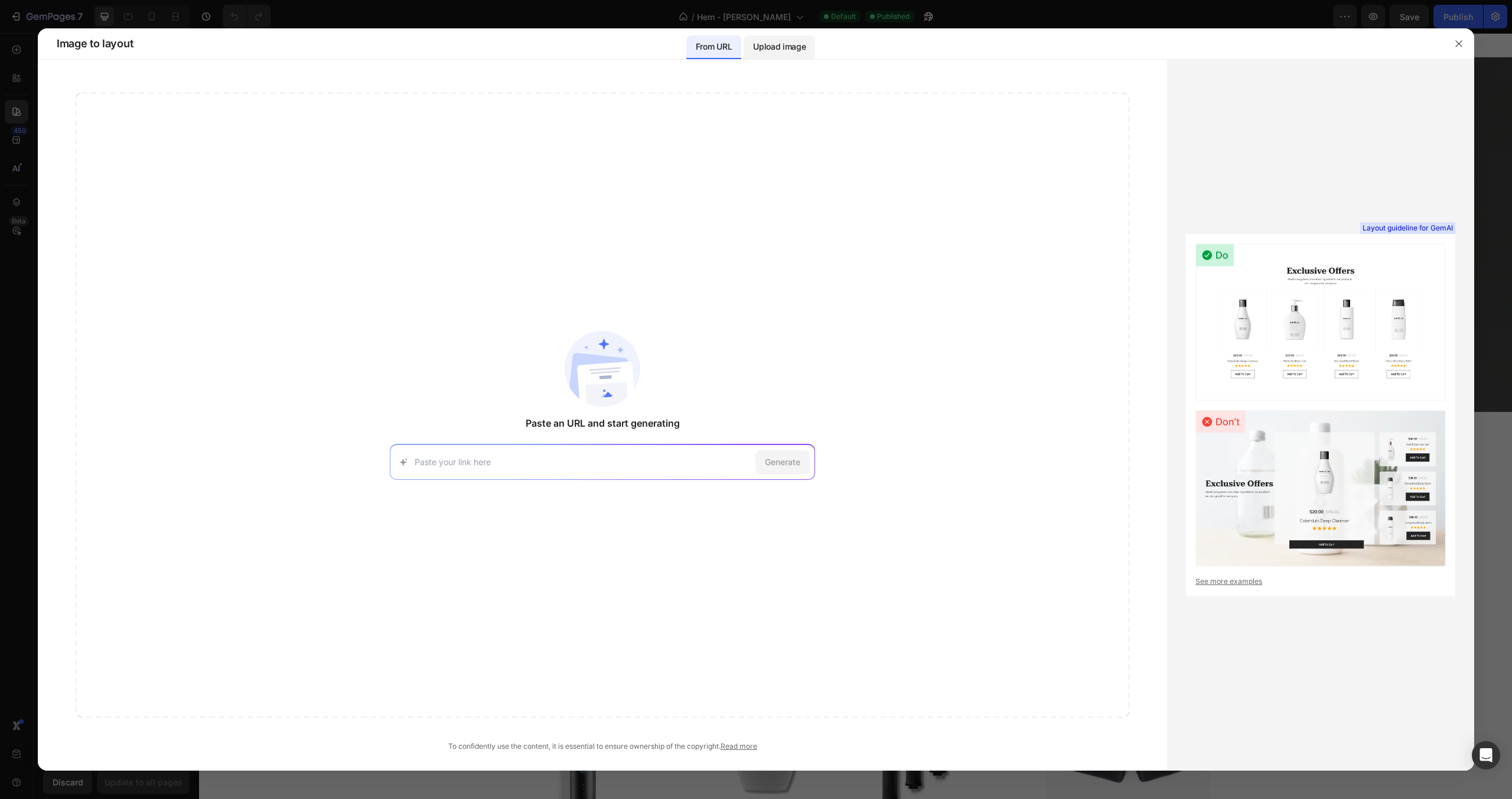
click at [804, 50] on p "Upload image" at bounding box center [779, 47] width 53 height 14
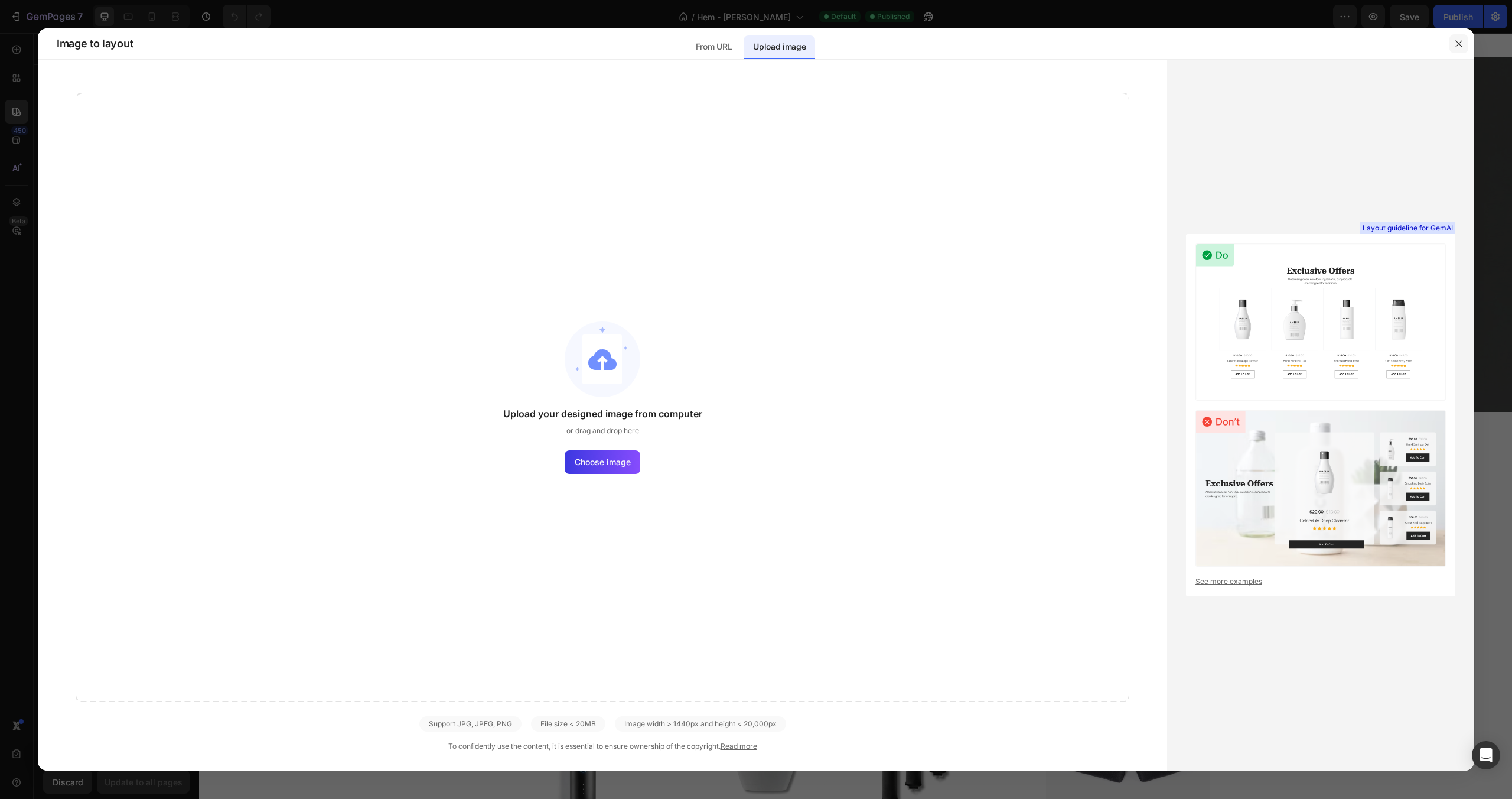
click at [1459, 37] on button "button" at bounding box center [1459, 44] width 19 height 19
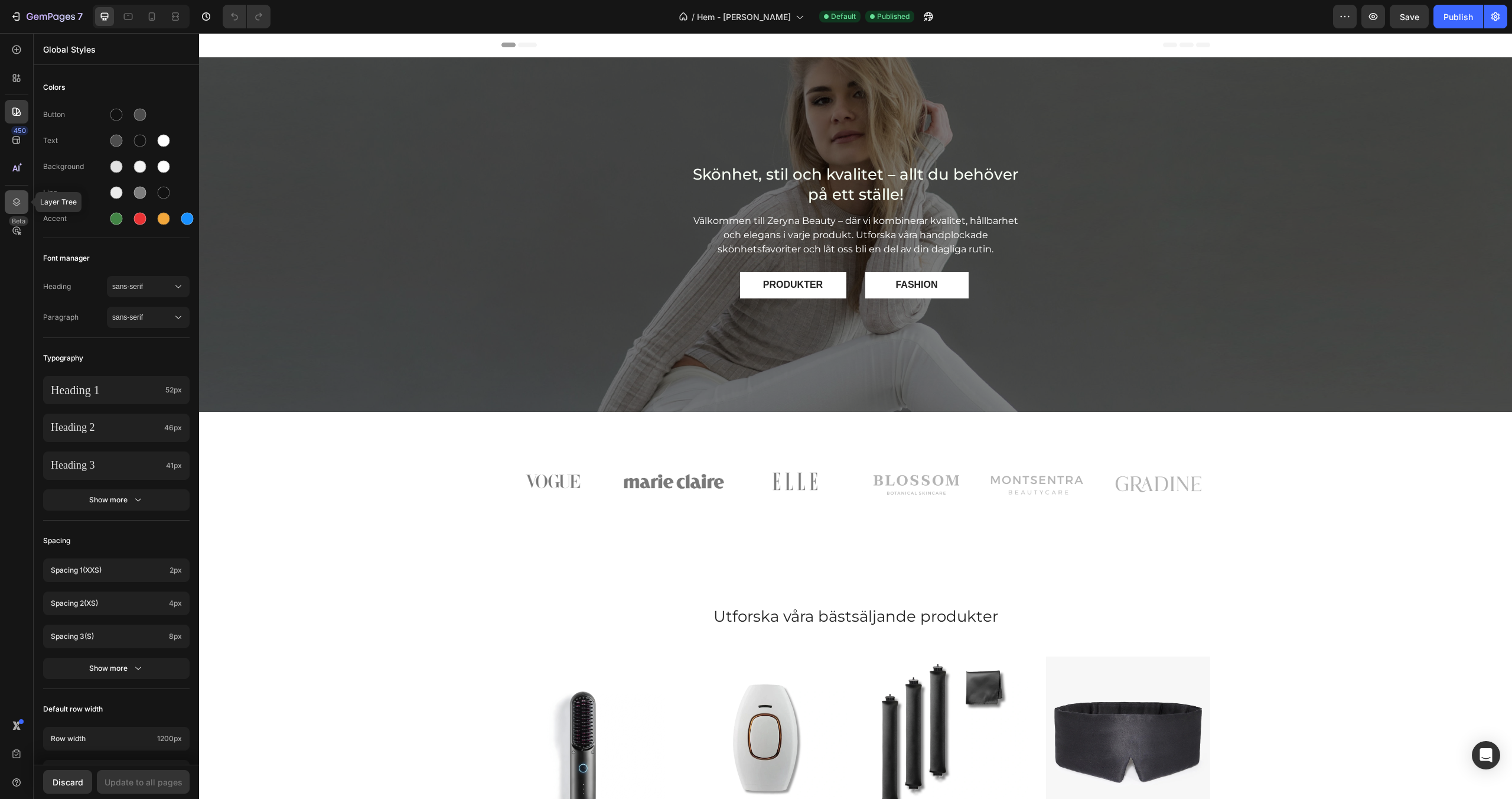
click at [12, 204] on icon at bounding box center [17, 202] width 12 height 12
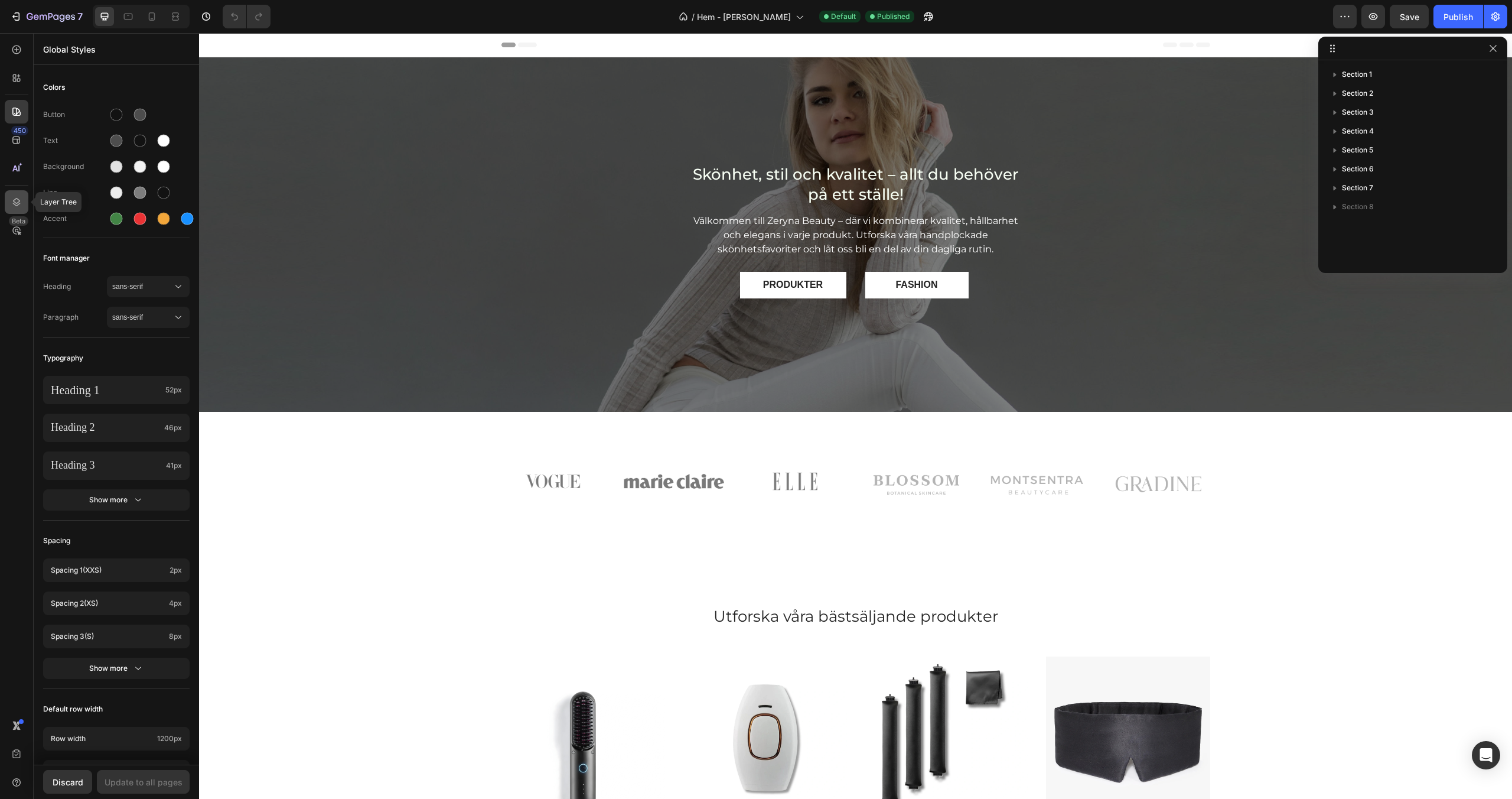
click at [12, 203] on icon at bounding box center [17, 202] width 12 height 12
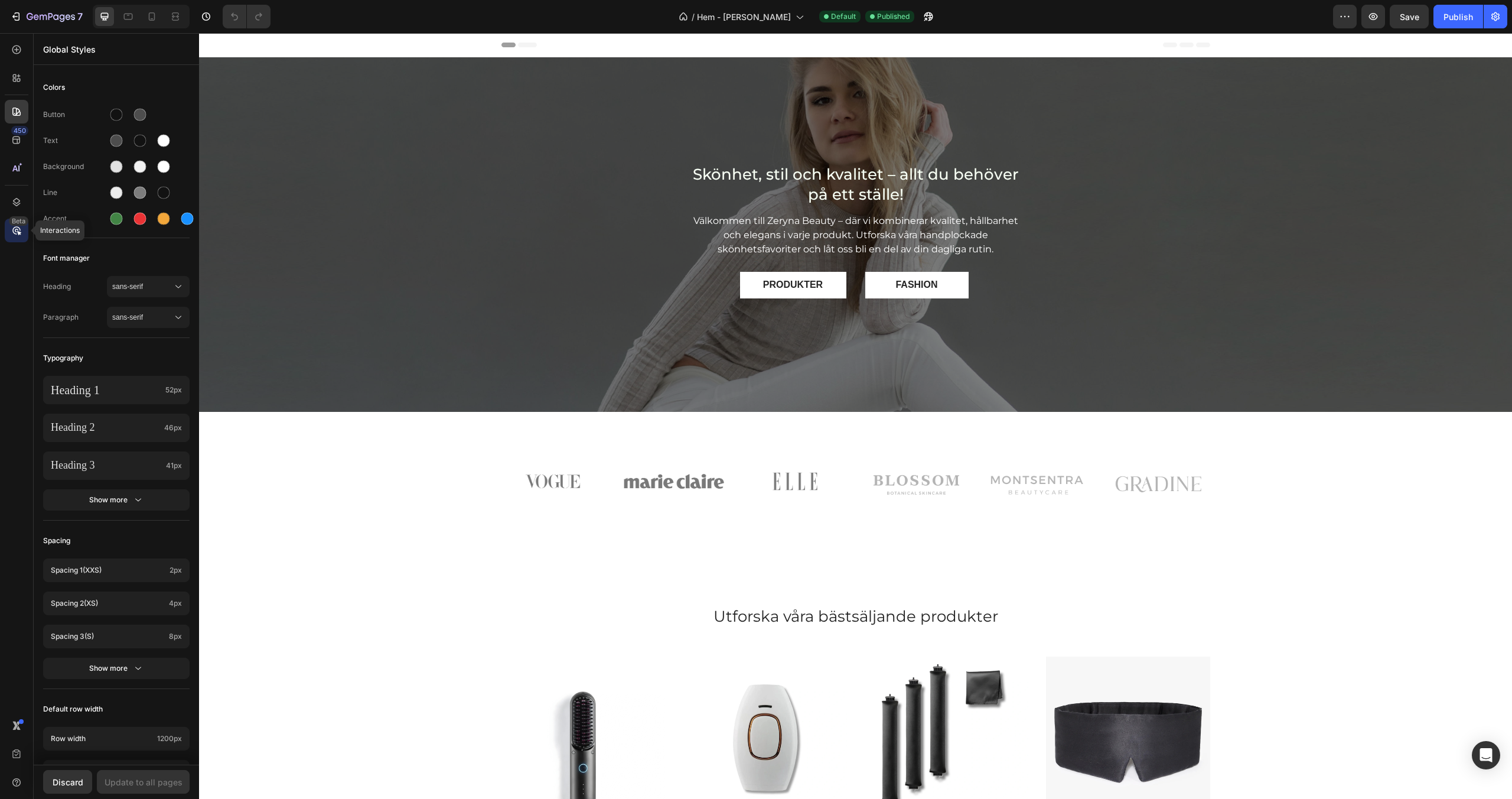
click at [19, 232] on icon at bounding box center [19, 233] width 4 height 4
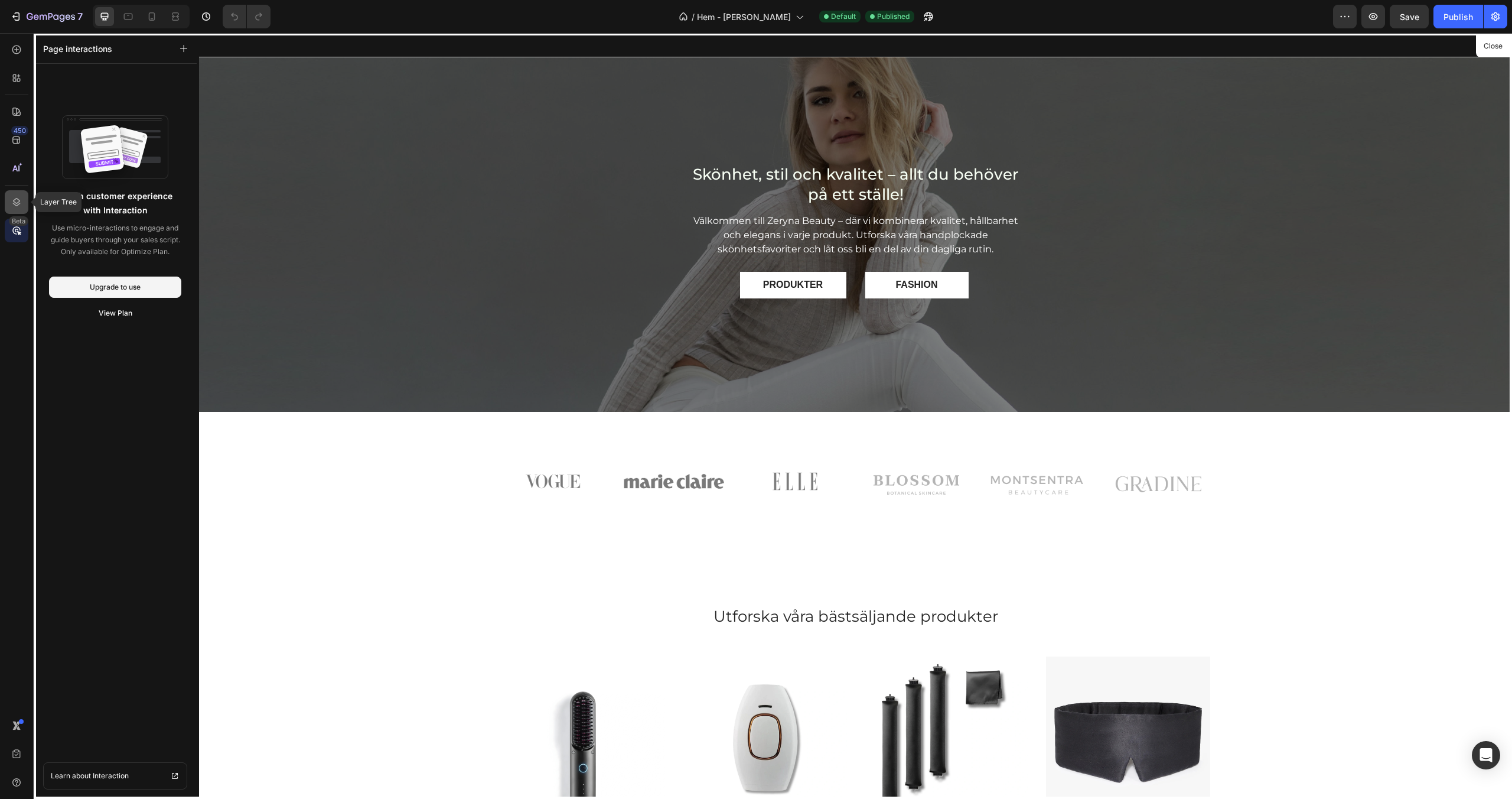
click at [14, 208] on div at bounding box center [17, 202] width 24 height 24
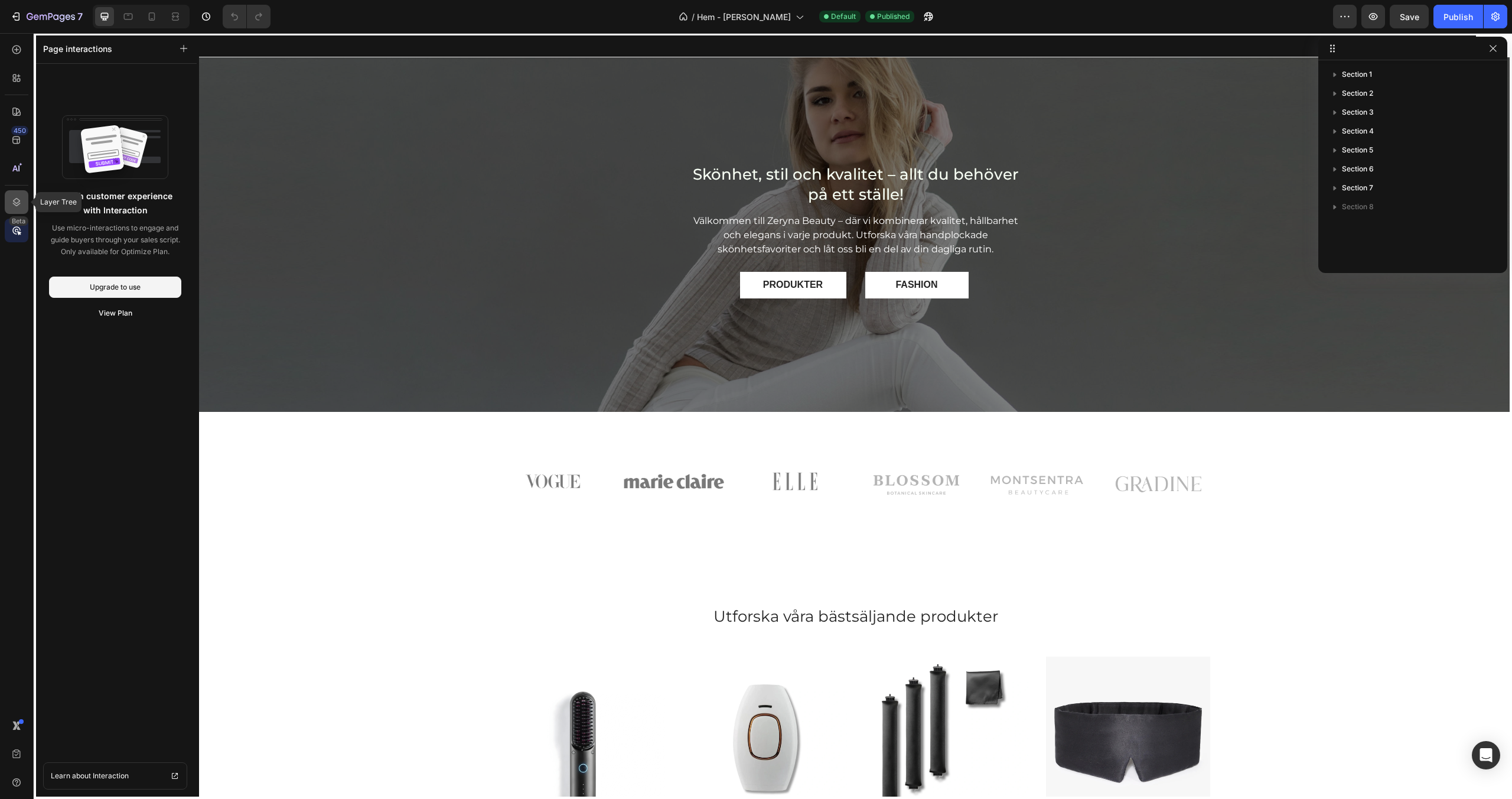
click at [14, 208] on div at bounding box center [17, 202] width 24 height 24
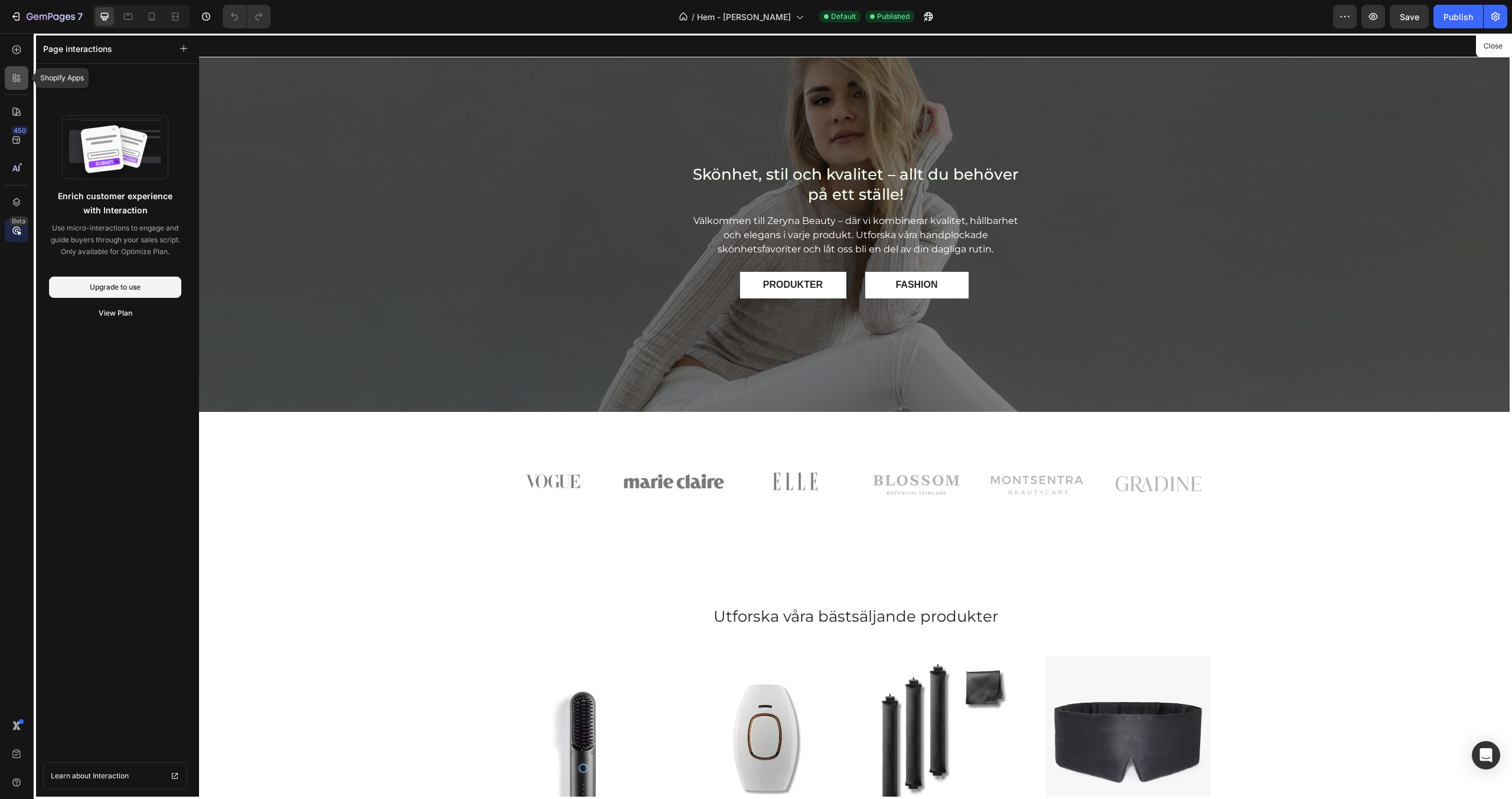
click at [17, 75] on icon at bounding box center [19, 76] width 4 height 4
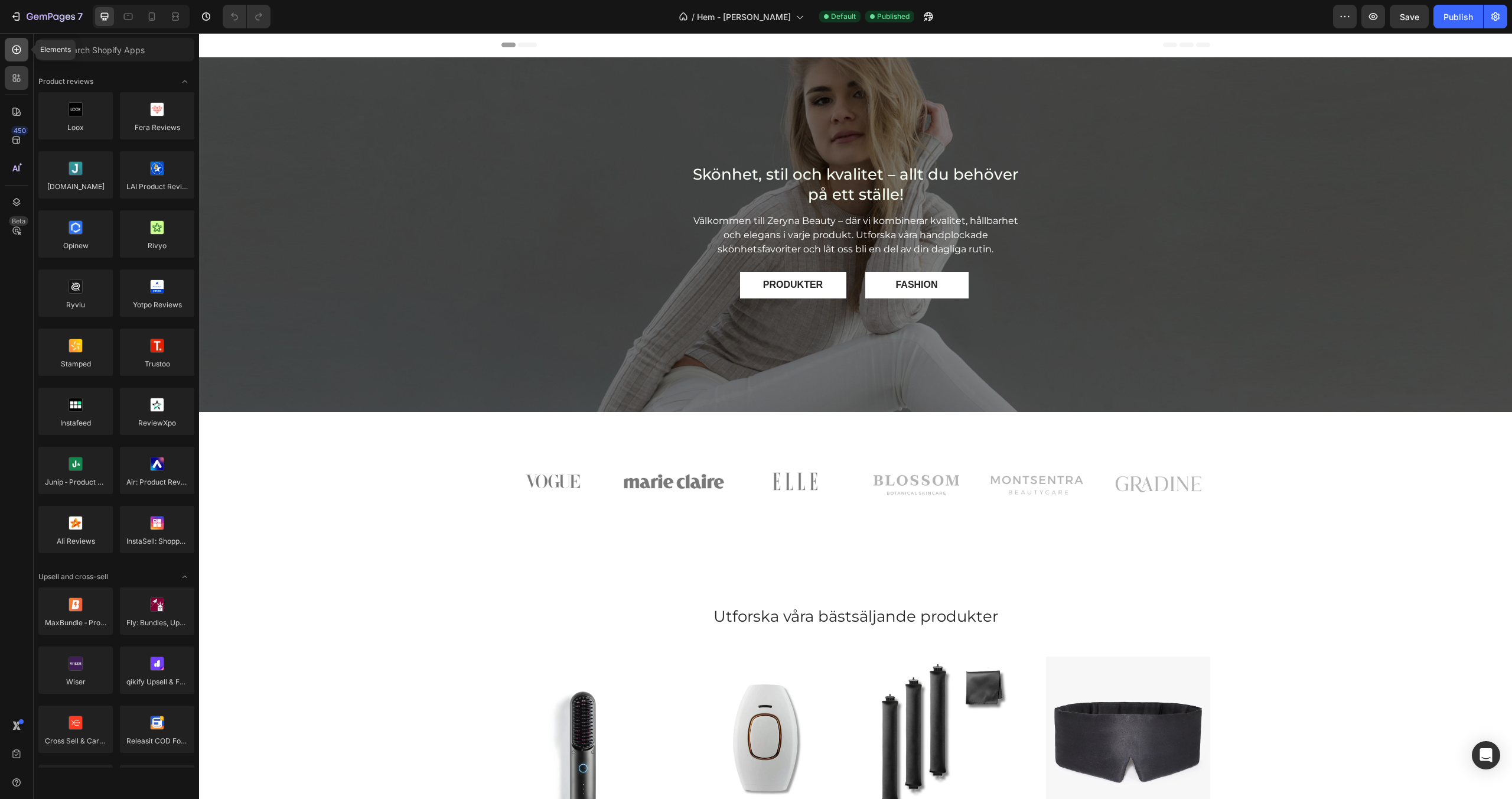
click at [14, 55] on icon at bounding box center [17, 50] width 12 height 12
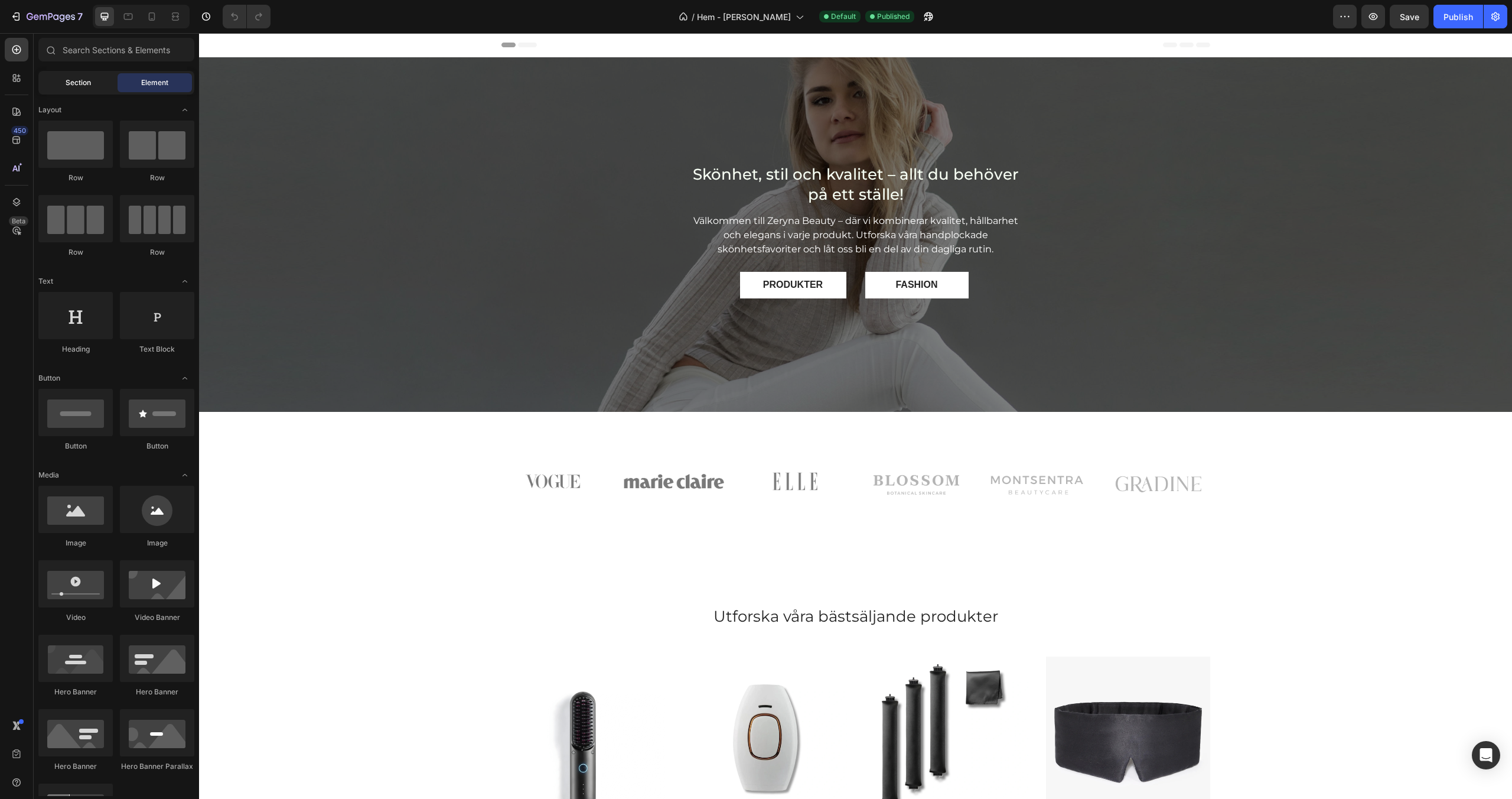
click at [81, 87] on span "Section" at bounding box center [78, 82] width 25 height 11
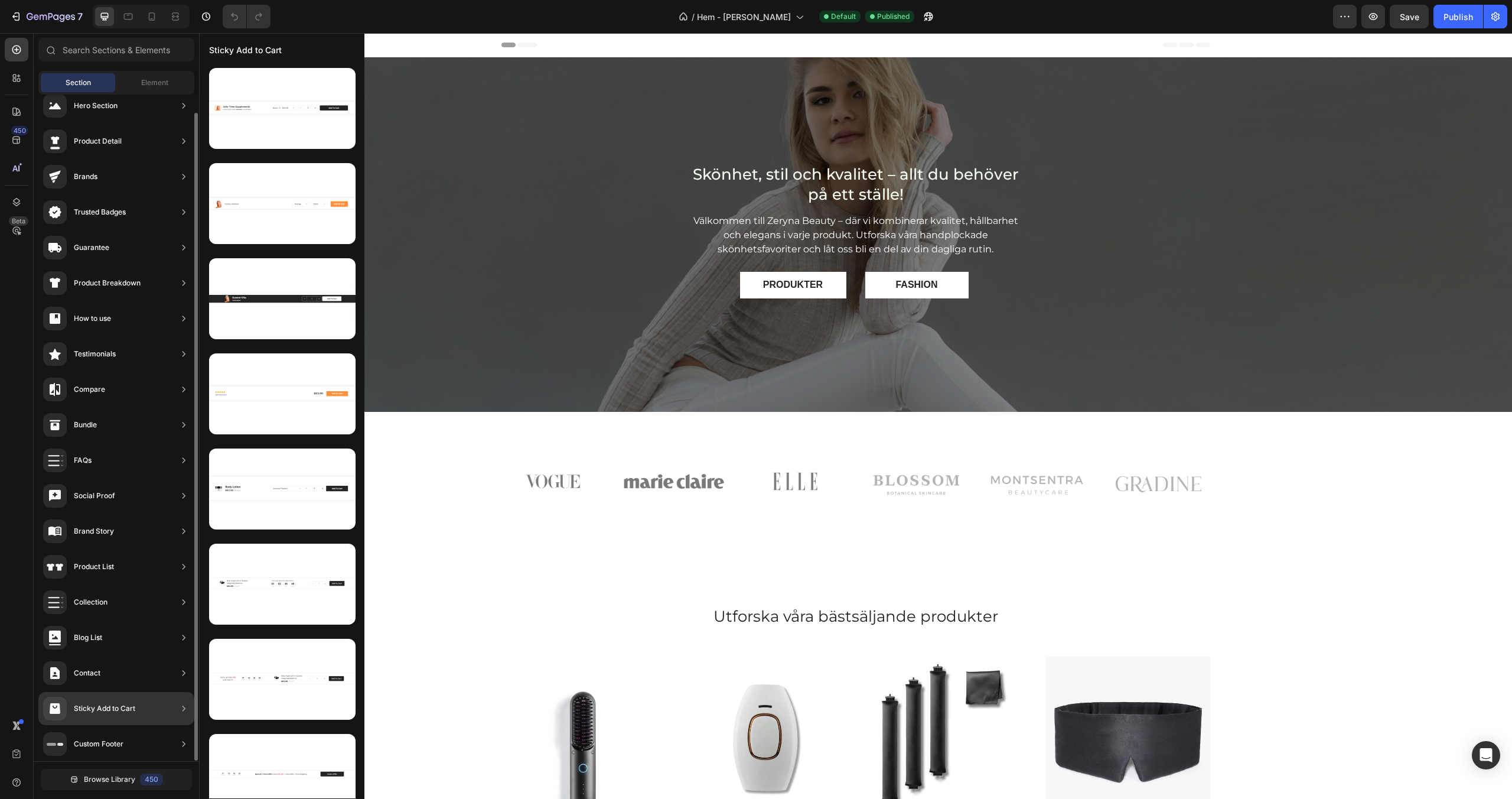
scroll to position [19, 0]
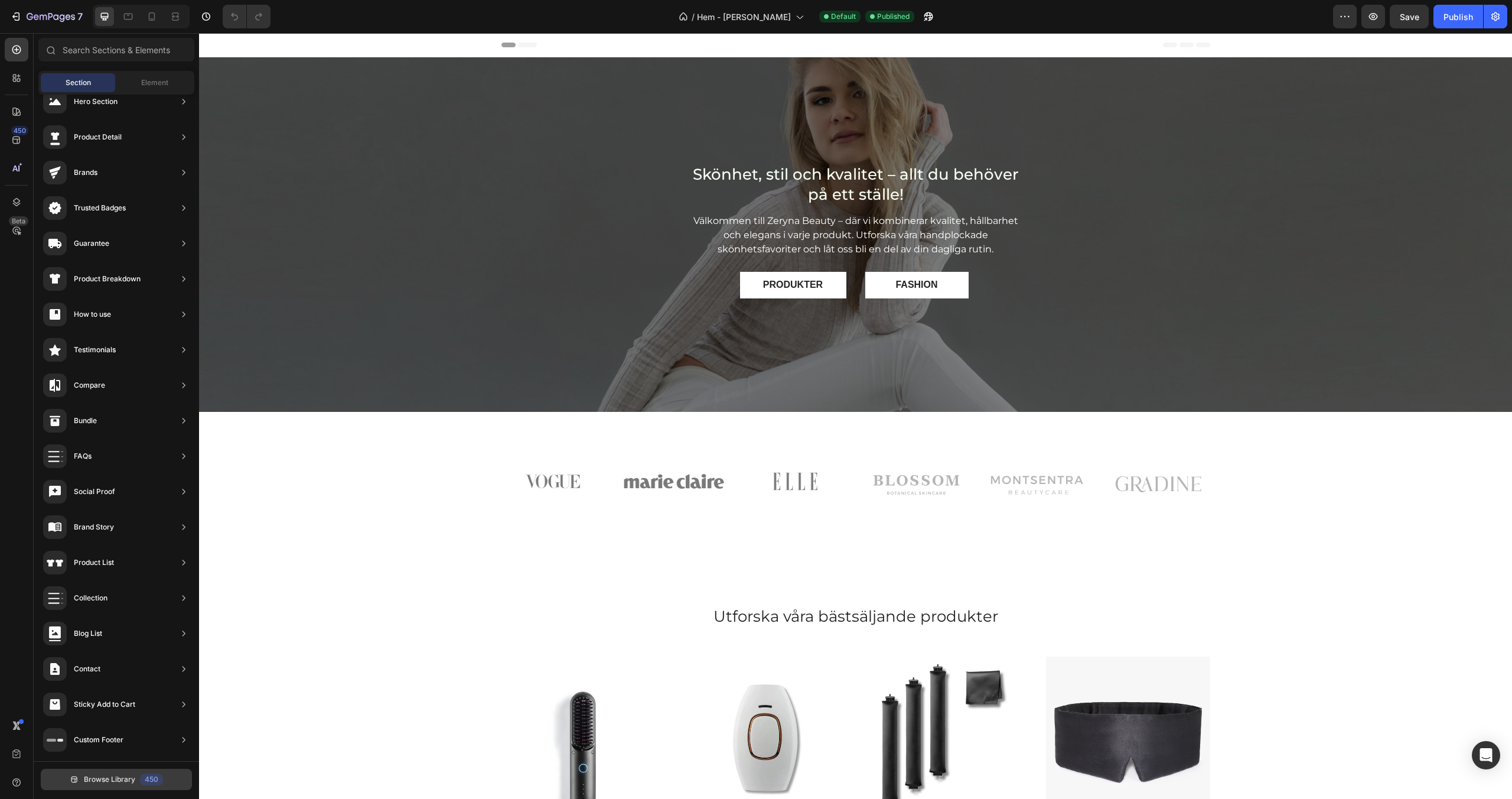
click at [120, 782] on span "Browse Library" at bounding box center [109, 780] width 51 height 11
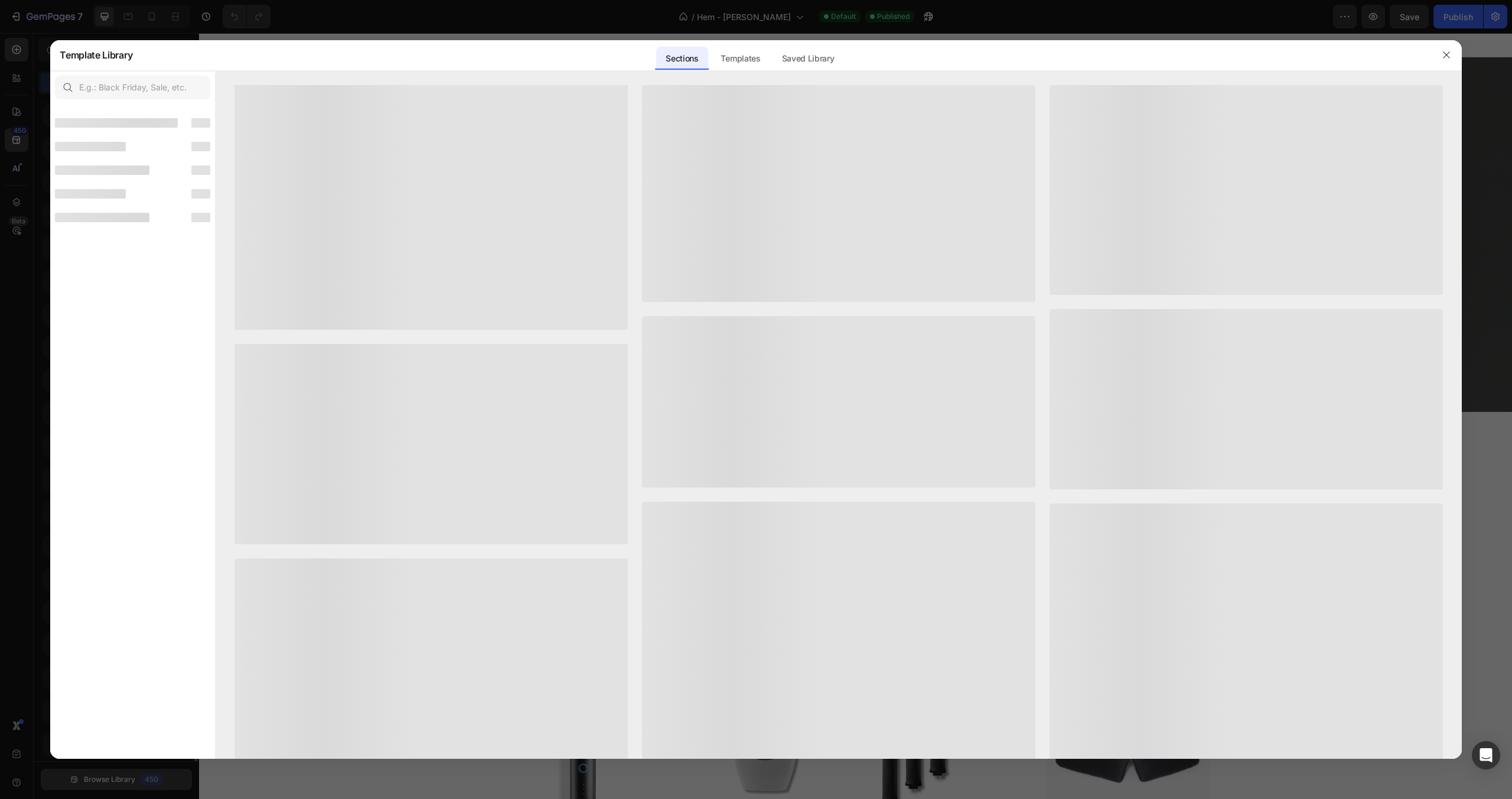
scroll to position [5, 0]
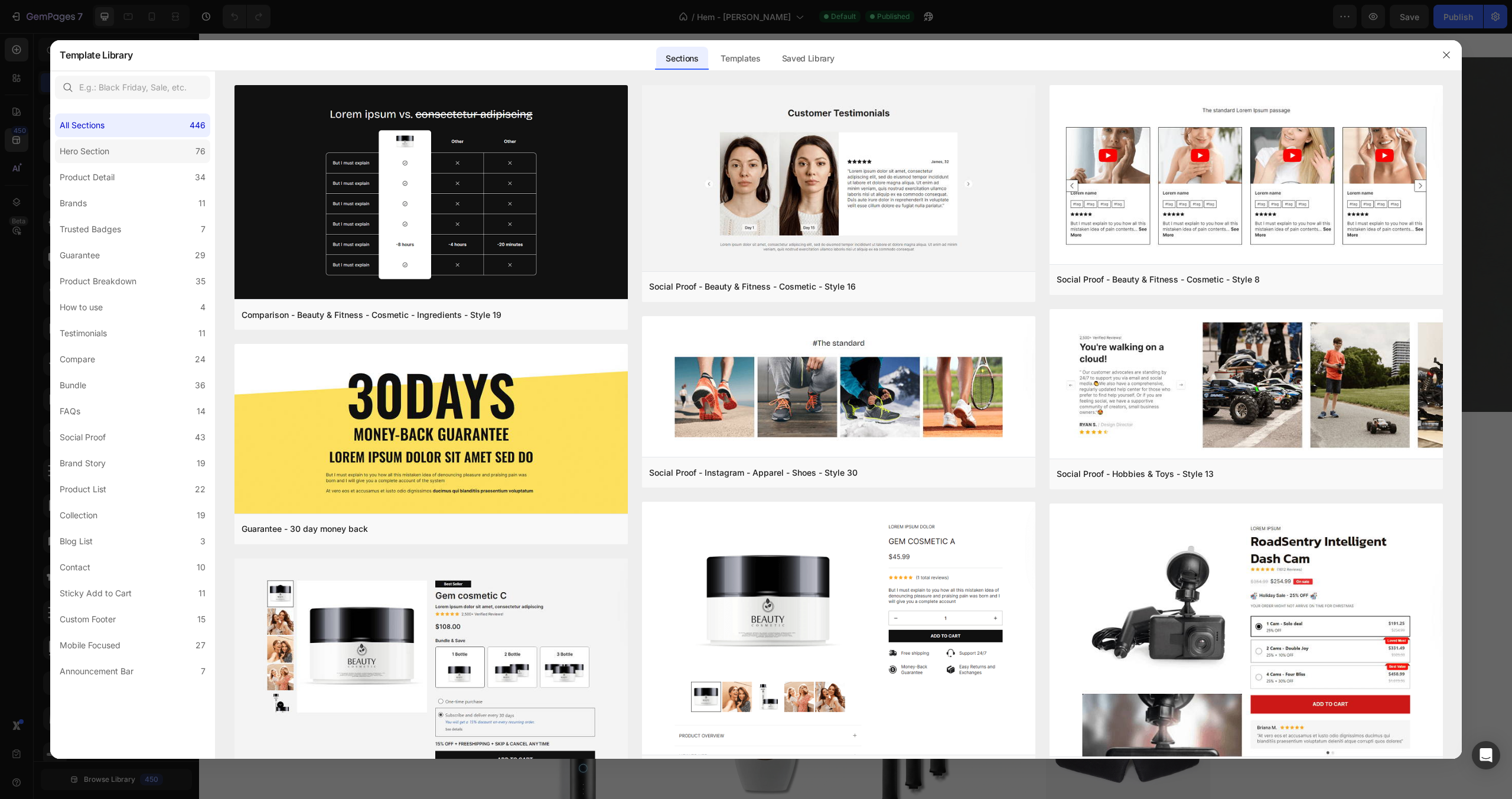
click at [181, 153] on label "Hero Section 76" at bounding box center [133, 151] width 156 height 24
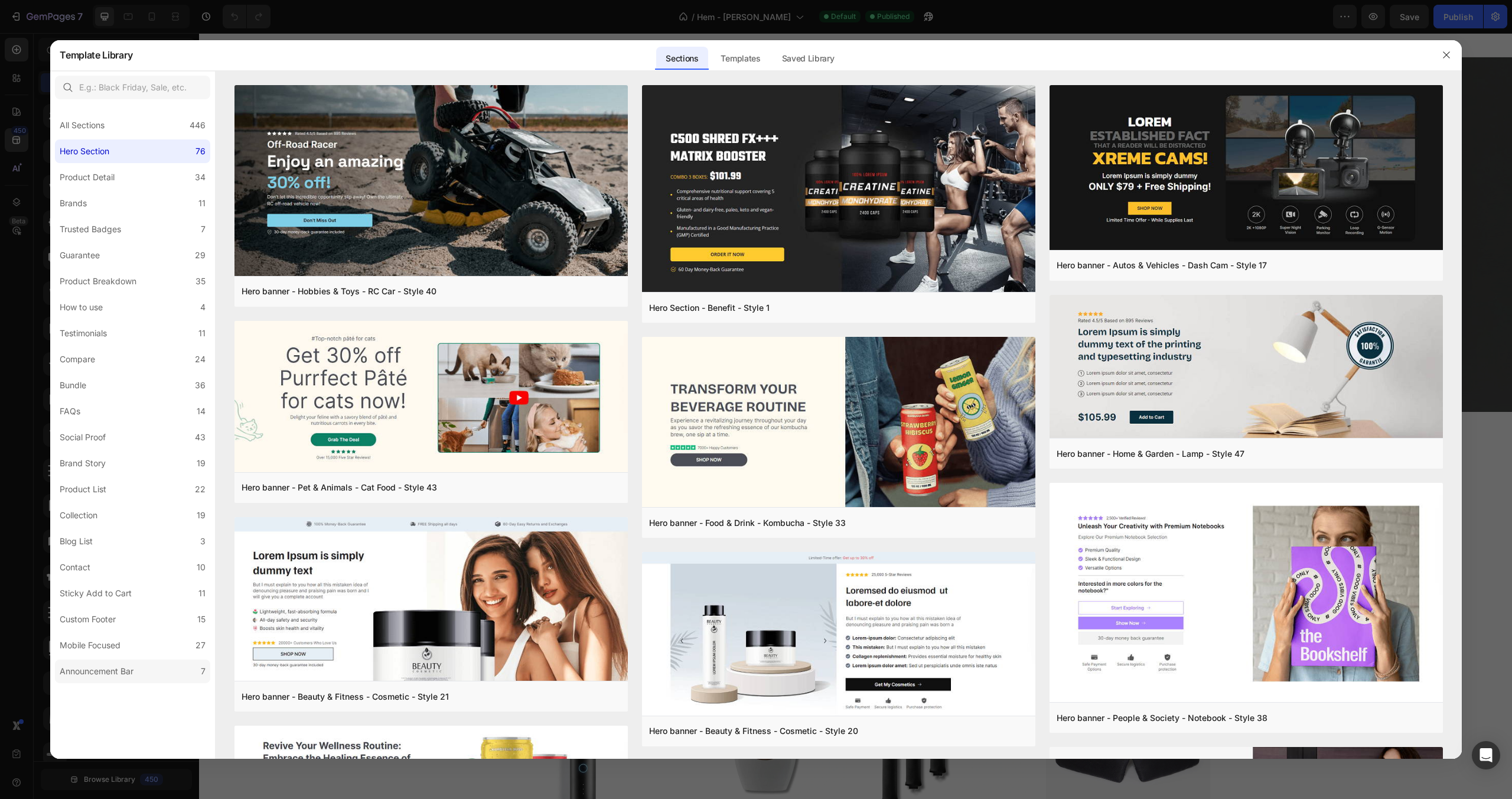
click at [137, 671] on div "Announcement Bar" at bounding box center [99, 671] width 79 height 14
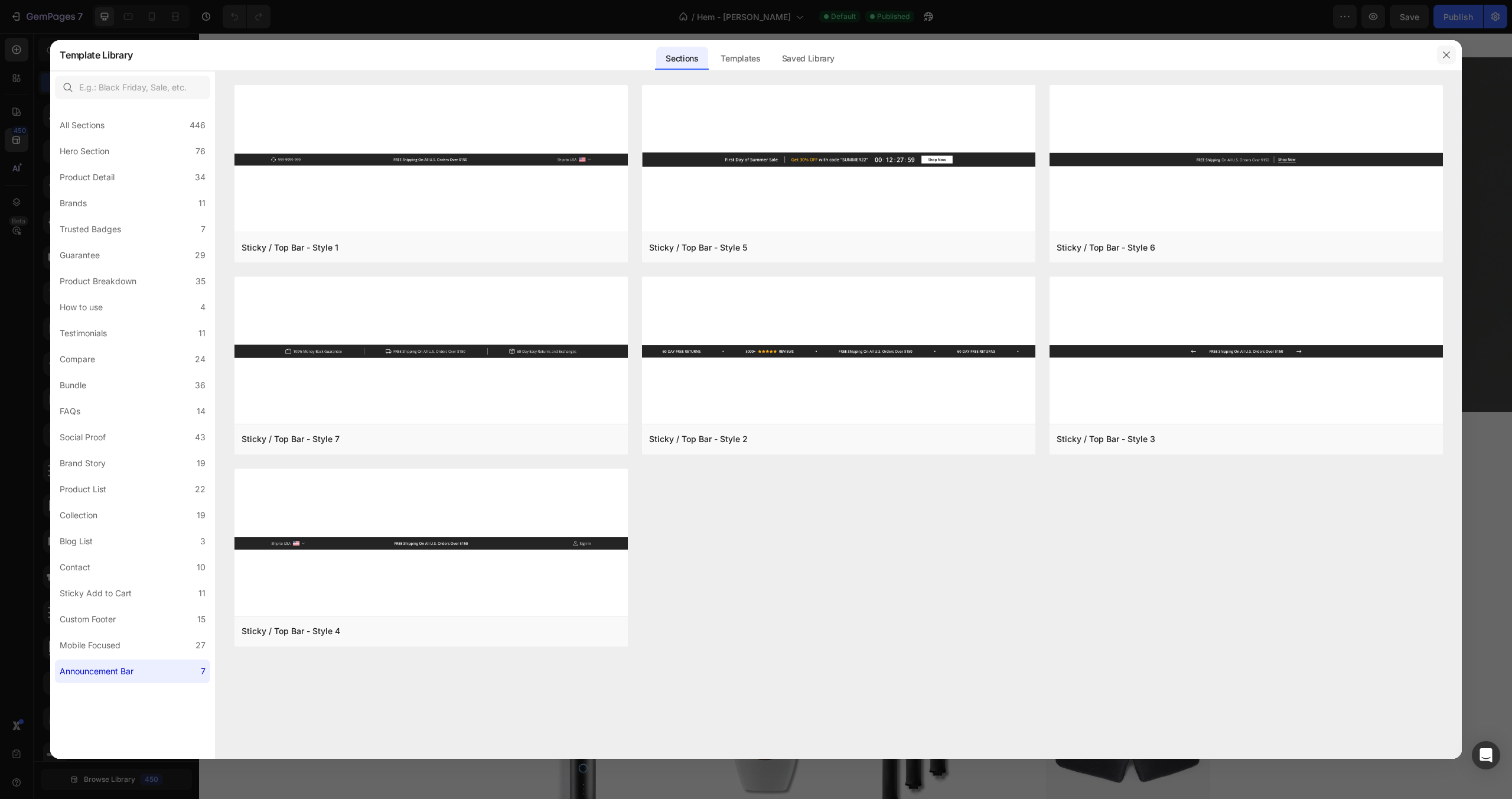
click at [1446, 58] on icon "button" at bounding box center [1446, 55] width 9 height 9
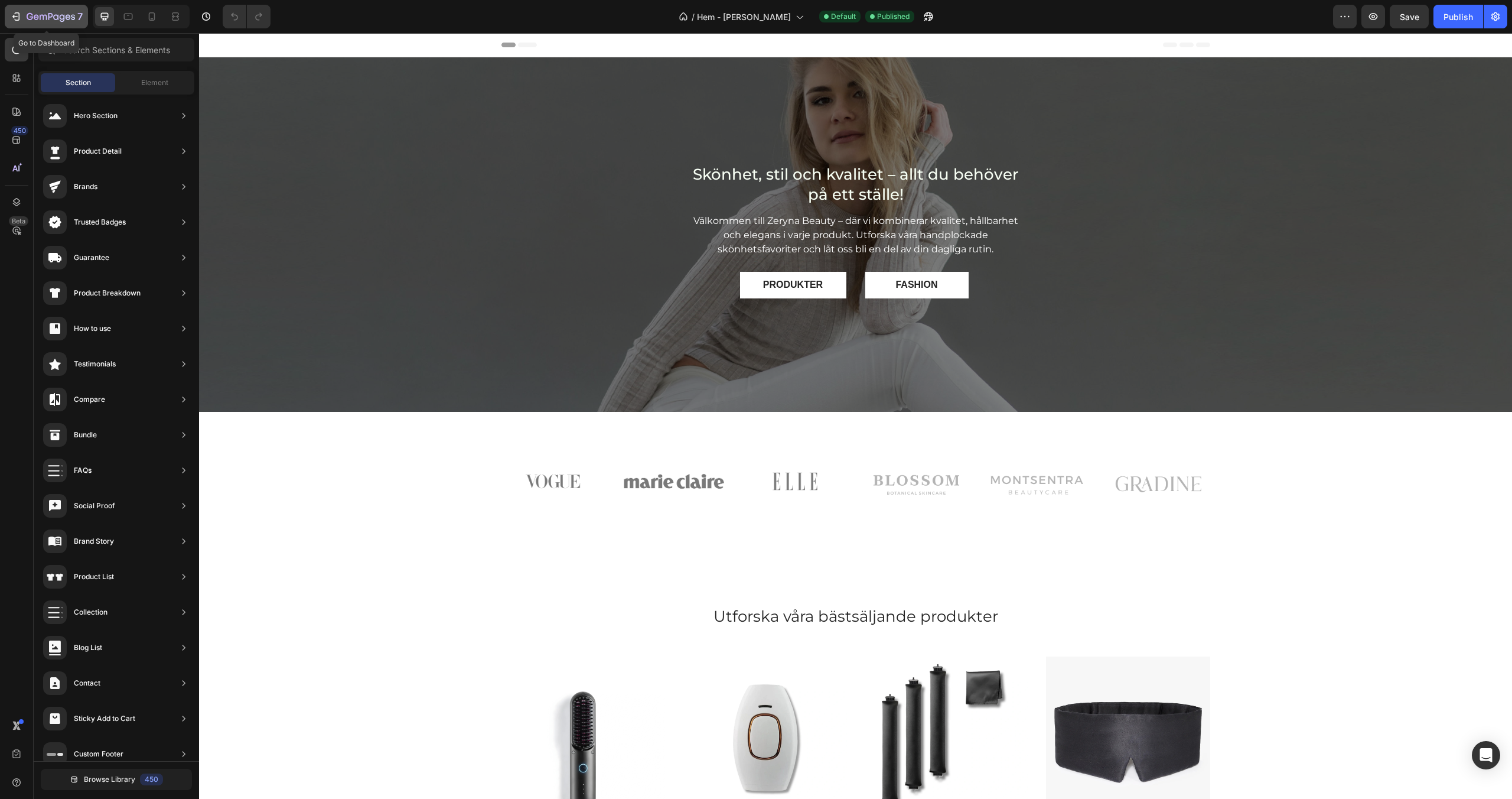
click at [31, 19] on icon "button" at bounding box center [30, 17] width 6 height 7
